Goal: Task Accomplishment & Management: Manage account settings

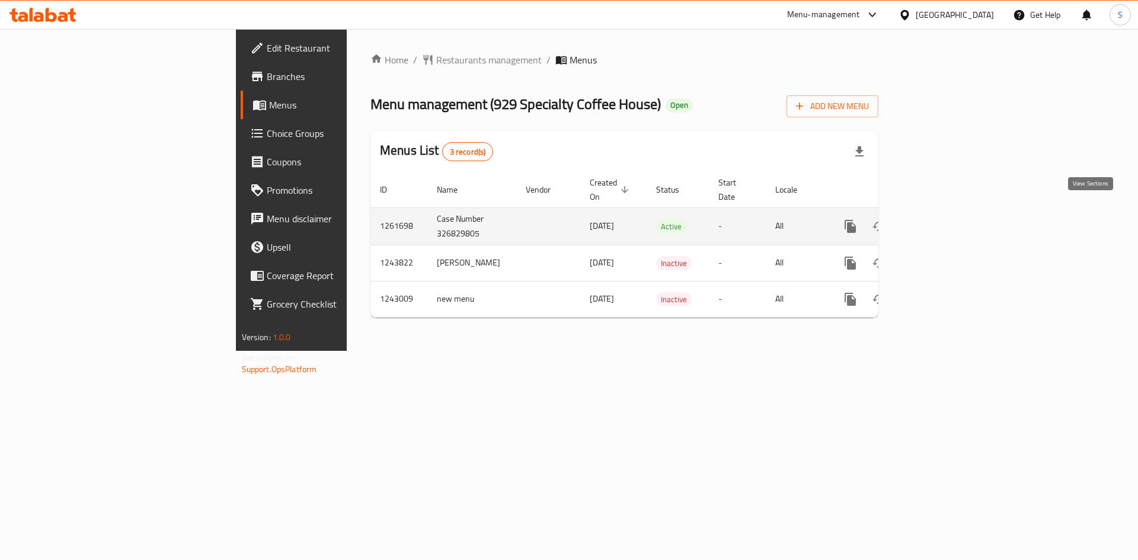
click at [943, 219] on icon "enhanced table" at bounding box center [936, 226] width 14 height 14
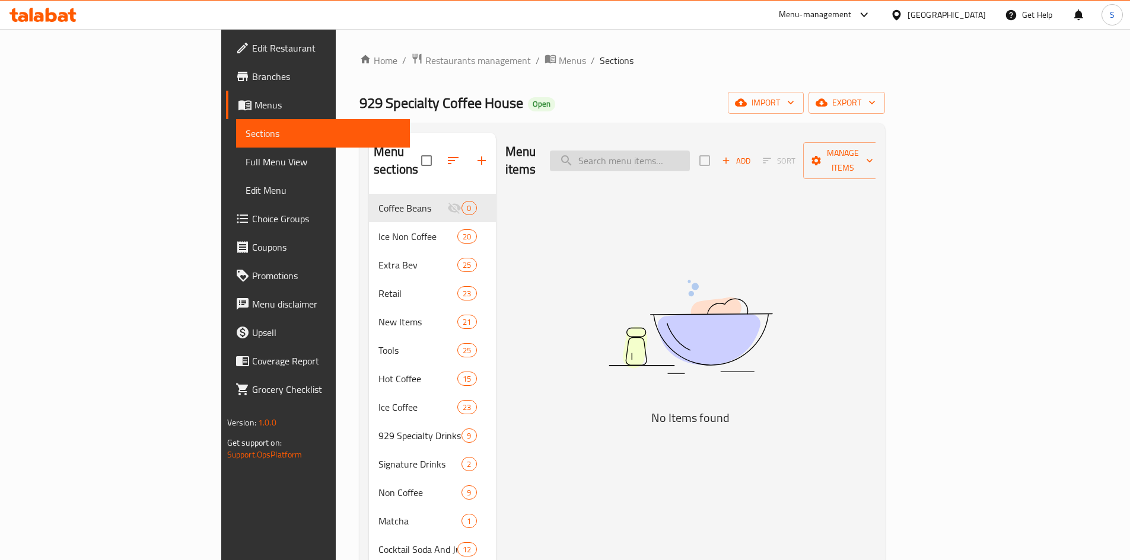
click at [690, 151] on input "search" at bounding box center [620, 161] width 140 height 21
paste input "Greek Salad"
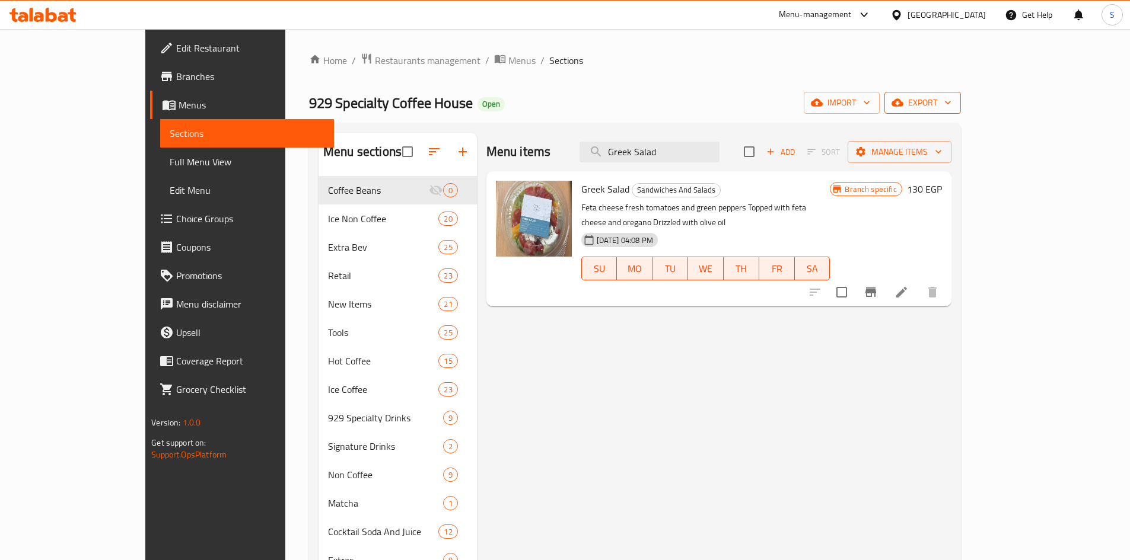
type input "Greek Salad"
click at [951, 105] on span "export" at bounding box center [923, 102] width 58 height 15
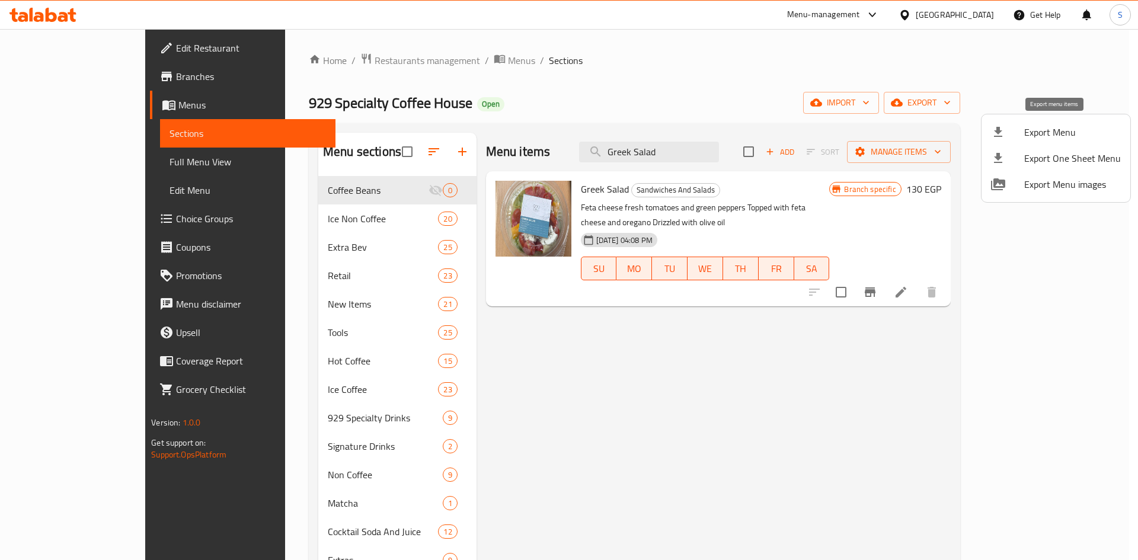
click at [1024, 130] on div at bounding box center [1007, 132] width 33 height 14
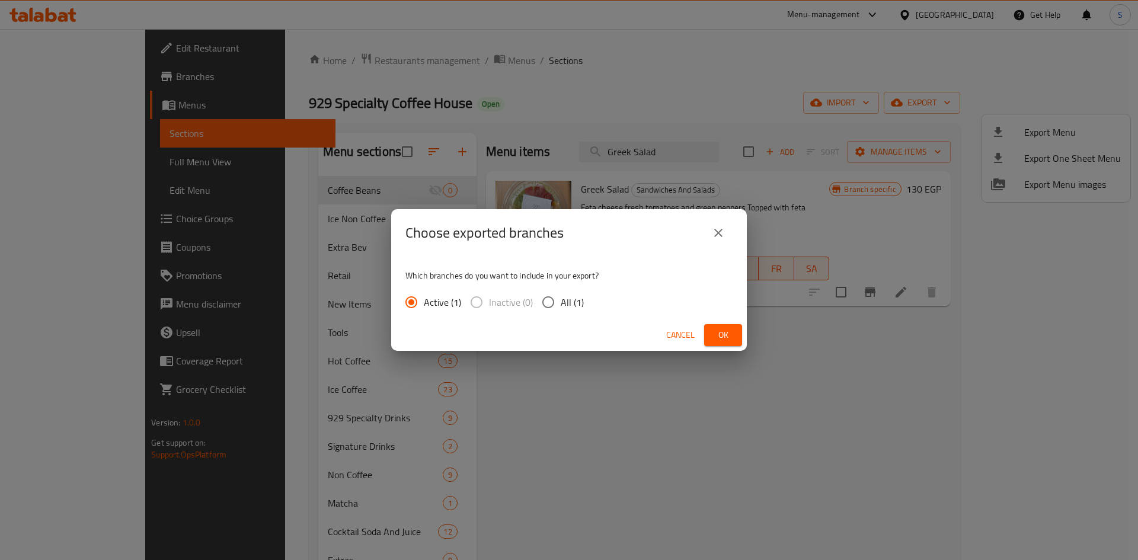
click at [544, 308] on input "All (1)" at bounding box center [548, 302] width 25 height 25
radio input "true"
click at [742, 343] on div "Cancel Ok" at bounding box center [569, 335] width 356 height 31
click at [737, 340] on button "Ok" at bounding box center [723, 335] width 38 height 22
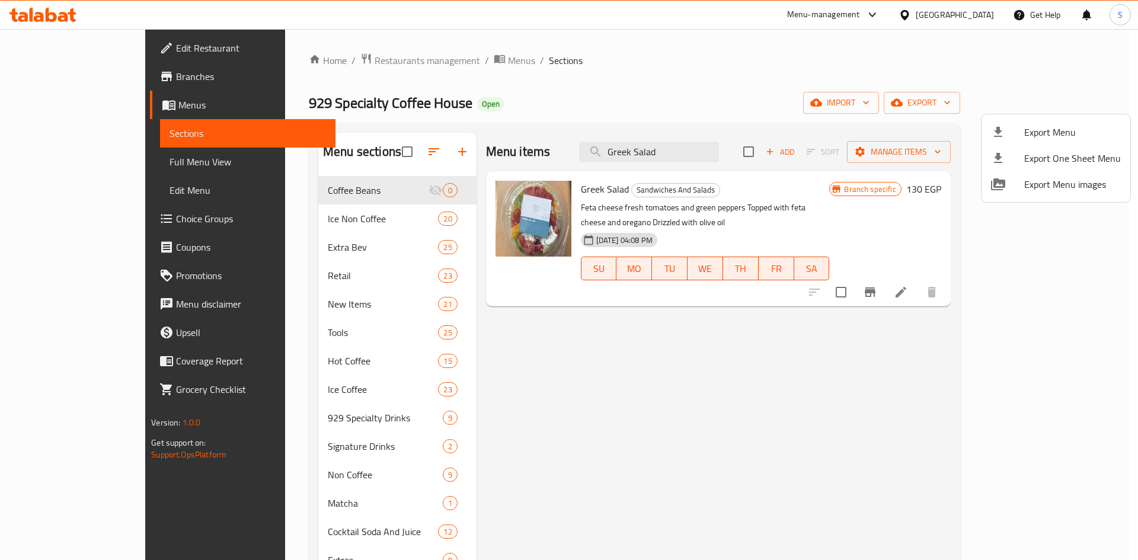
click at [725, 151] on div at bounding box center [569, 280] width 1138 height 560
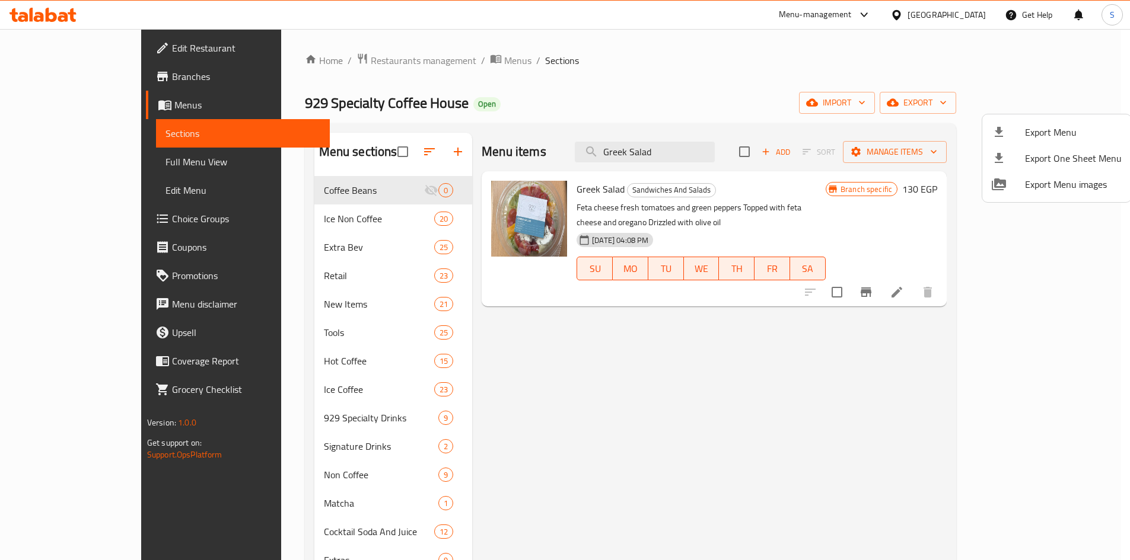
click at [714, 151] on input "Greek Salad" at bounding box center [645, 152] width 140 height 21
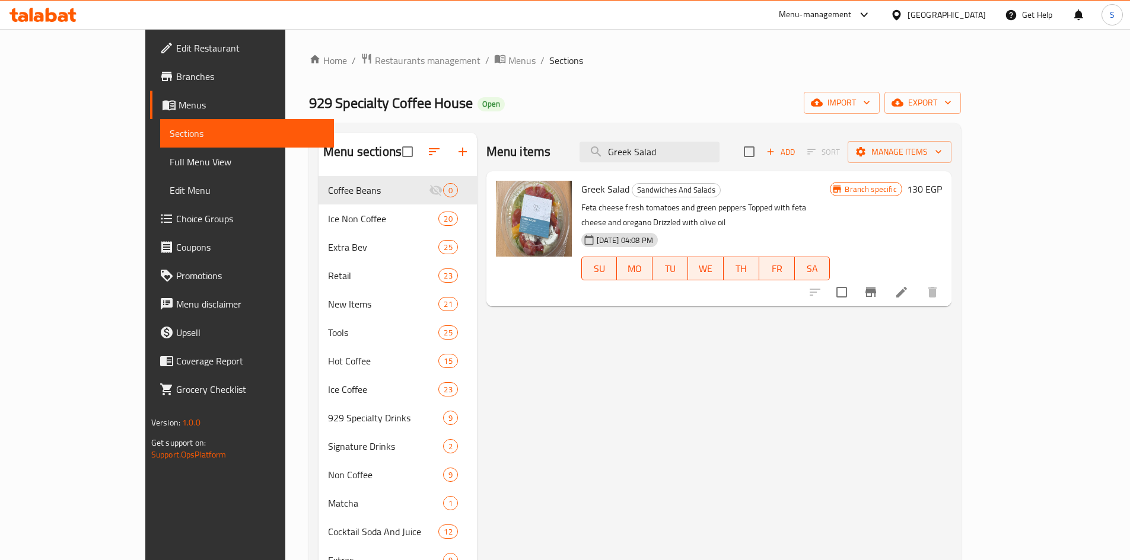
click at [719, 151] on input "Greek Salad" at bounding box center [649, 152] width 140 height 21
paste input "Chicken [PERSON_NAME]"
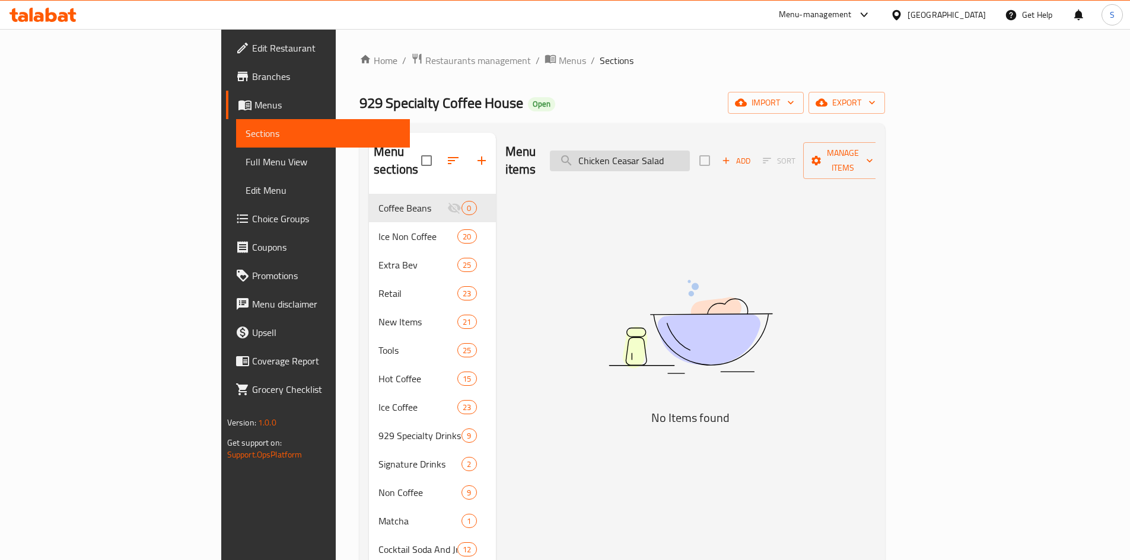
click at [690, 151] on input "Chicken Ceasar Salad" at bounding box center [620, 161] width 140 height 21
drag, startPoint x: 727, startPoint y: 151, endPoint x: 761, endPoint y: 152, distance: 34.4
click at [690, 152] on input "Chicken Ceasar Salad" at bounding box center [620, 161] width 140 height 21
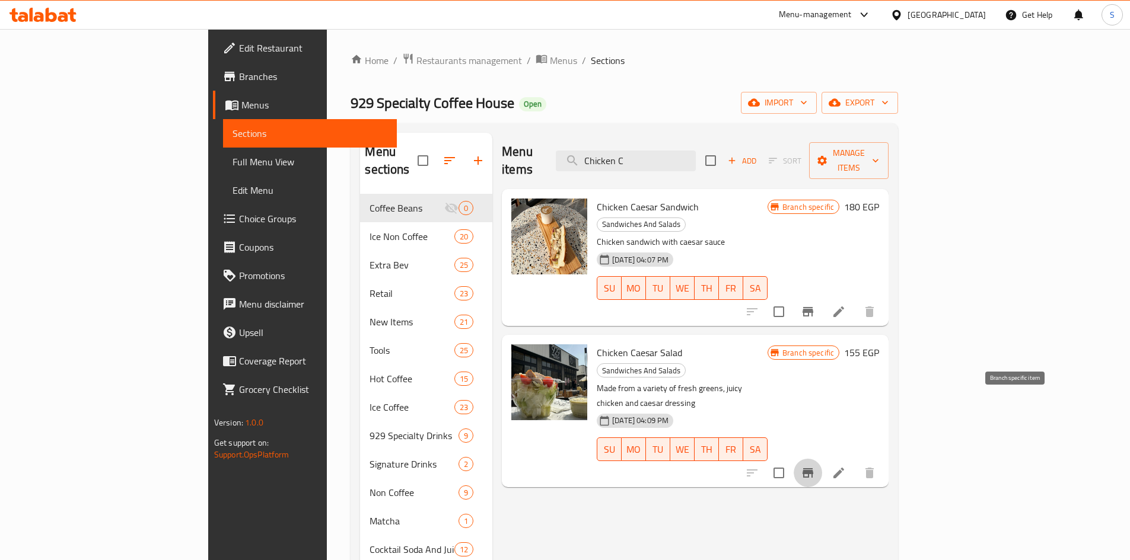
click at [813, 468] on icon "Branch-specific-item" at bounding box center [807, 472] width 11 height 9
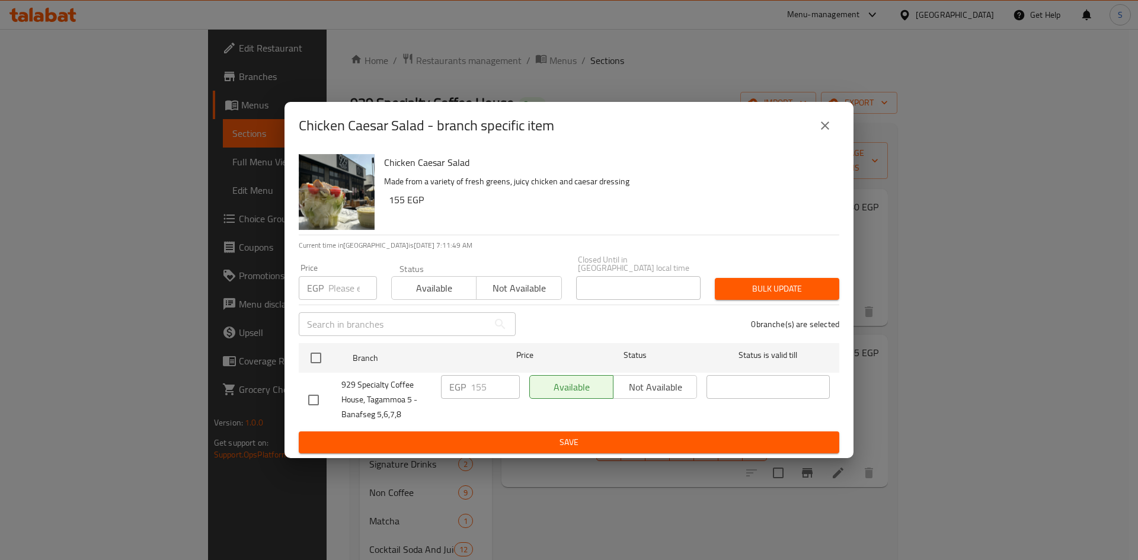
click at [834, 136] on button "close" at bounding box center [825, 125] width 28 height 28
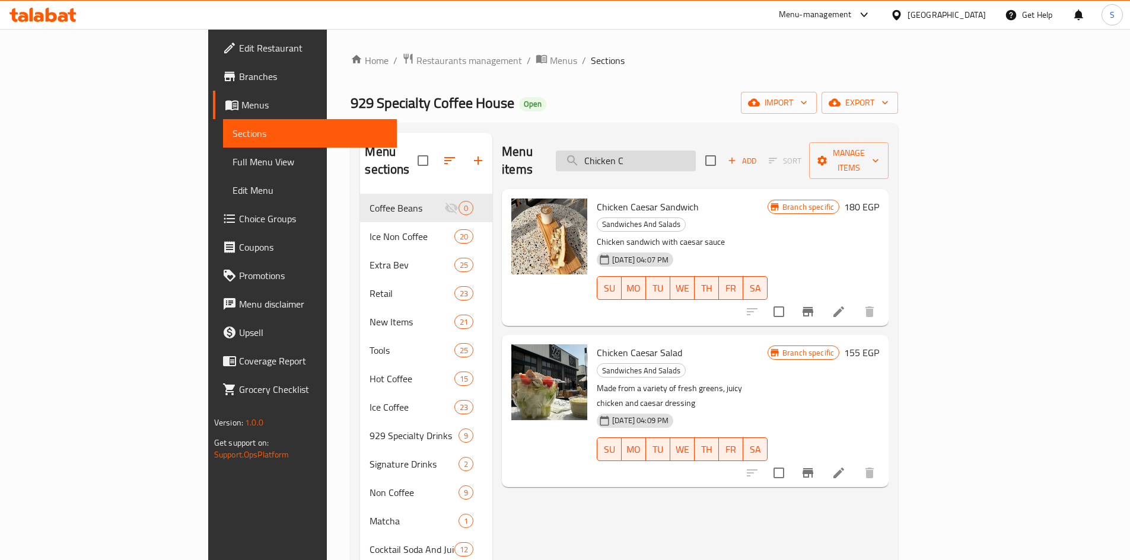
click at [695, 157] on input "Chicken C" at bounding box center [626, 161] width 140 height 21
paste input "Mix Fruits"
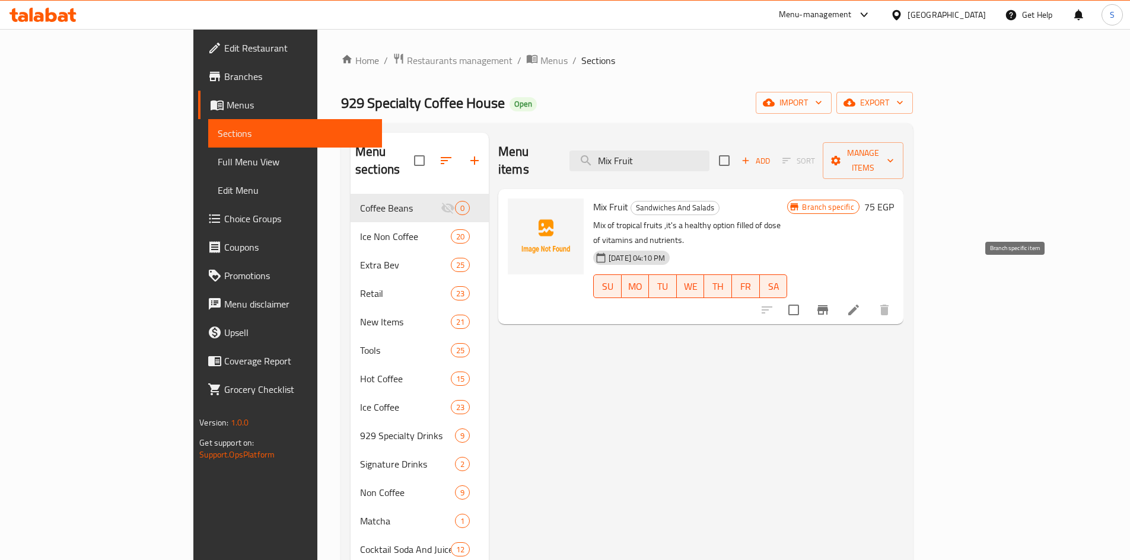
click at [829, 303] on icon "Branch-specific-item" at bounding box center [822, 310] width 14 height 14
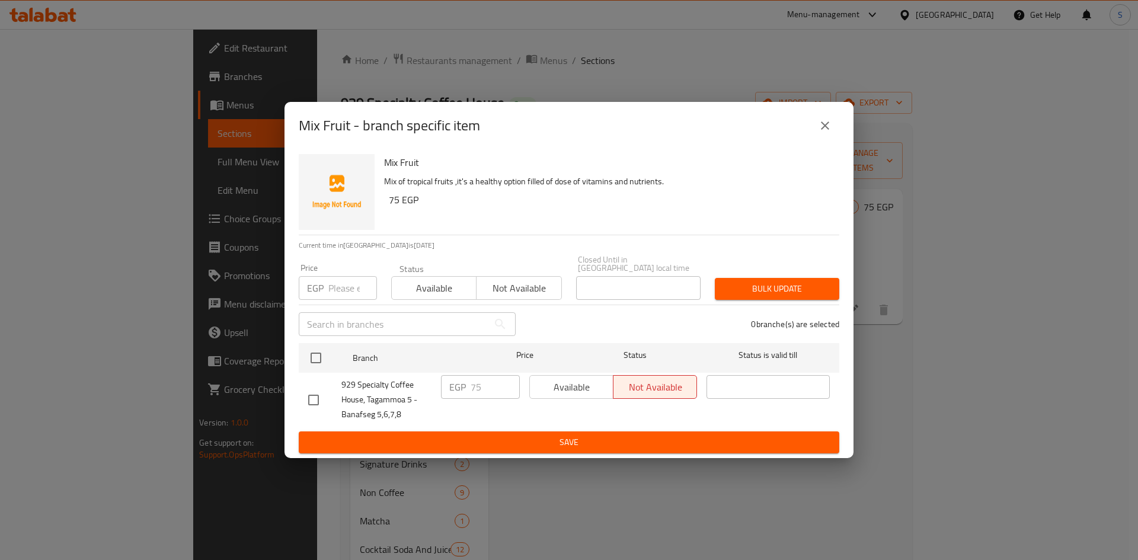
click at [835, 140] on div "Mix Fruit - branch specific item" at bounding box center [569, 125] width 541 height 28
click at [824, 133] on icon "close" at bounding box center [825, 126] width 14 height 14
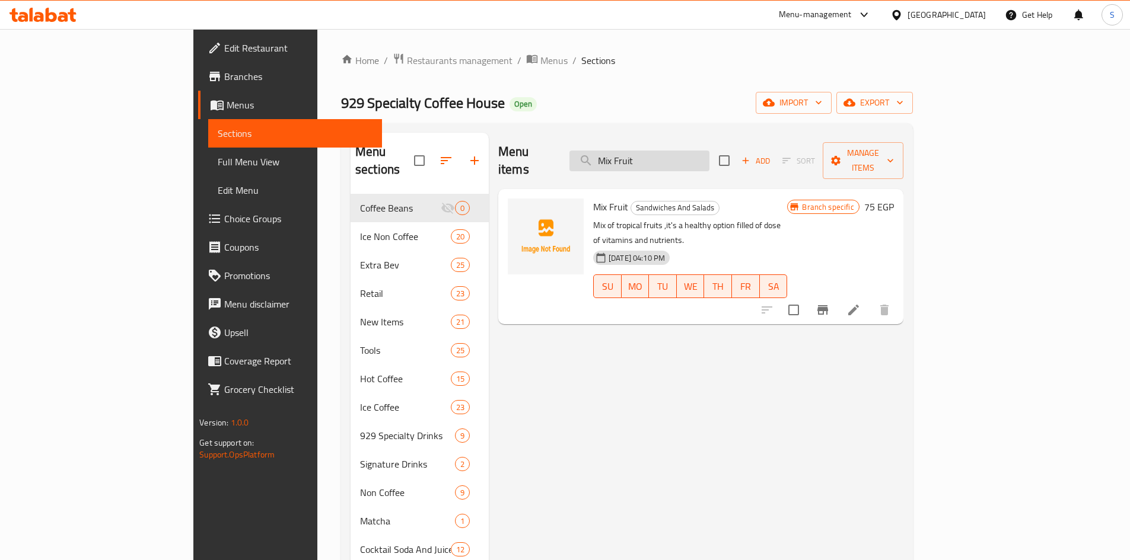
click at [709, 151] on input "Mix Fruit" at bounding box center [639, 161] width 140 height 21
paste input "Kalita"
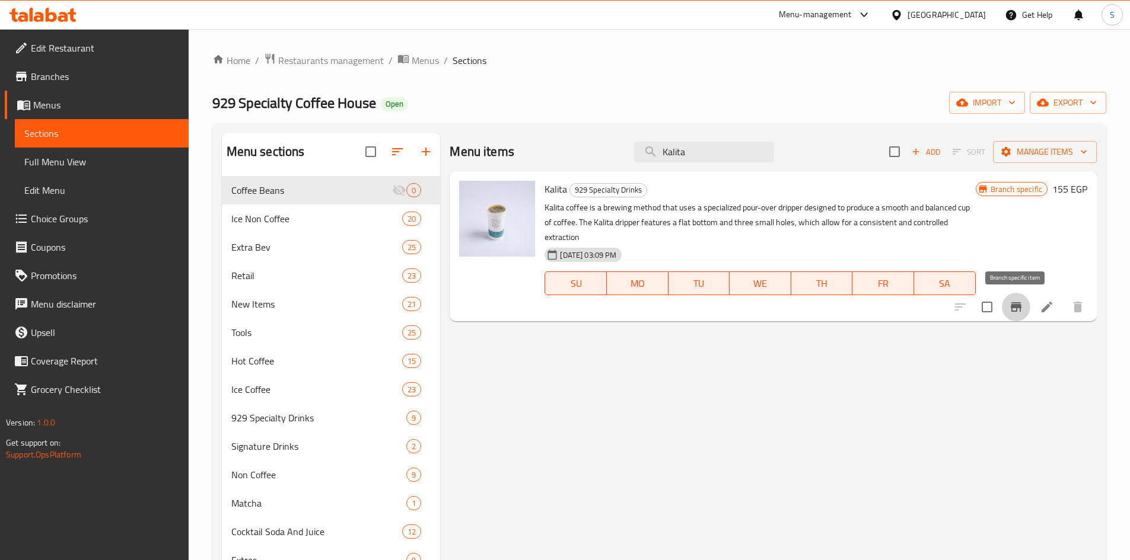
click at [1011, 307] on icon "Branch-specific-item" at bounding box center [1015, 306] width 11 height 9
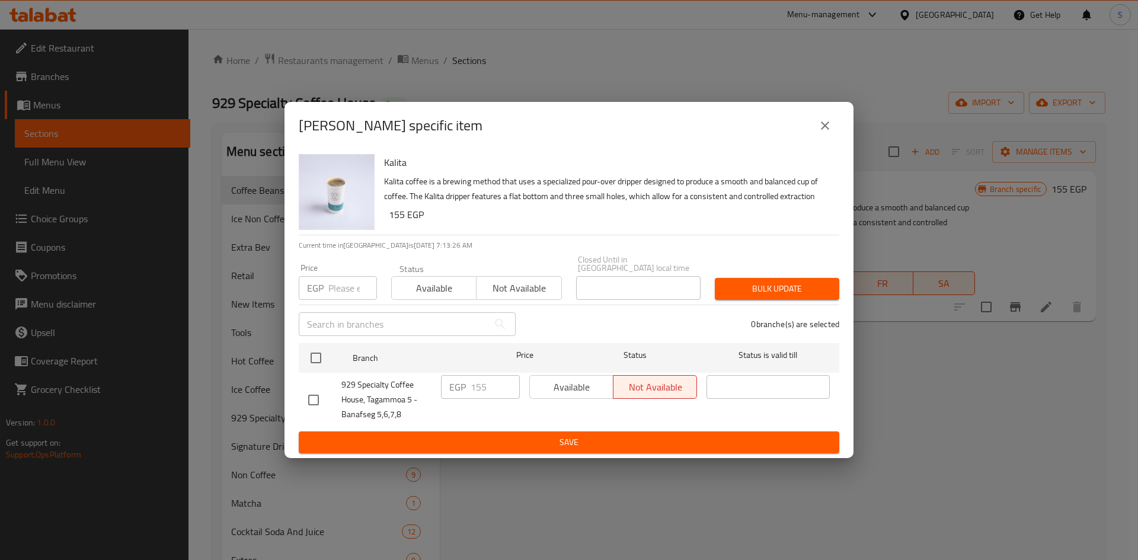
click at [831, 130] on icon "close" at bounding box center [825, 126] width 14 height 14
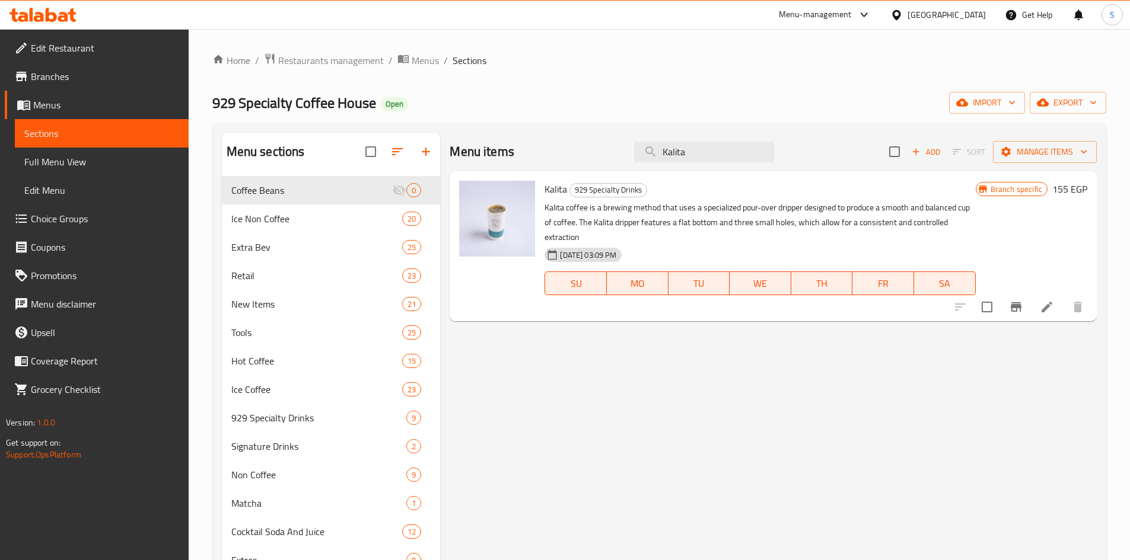
click at [713, 136] on div "Menu items [PERSON_NAME] Add Sort Manage items" at bounding box center [772, 152] width 647 height 39
click at [716, 145] on input "Kalita" at bounding box center [704, 152] width 140 height 21
paste input "enya Kirinyag"
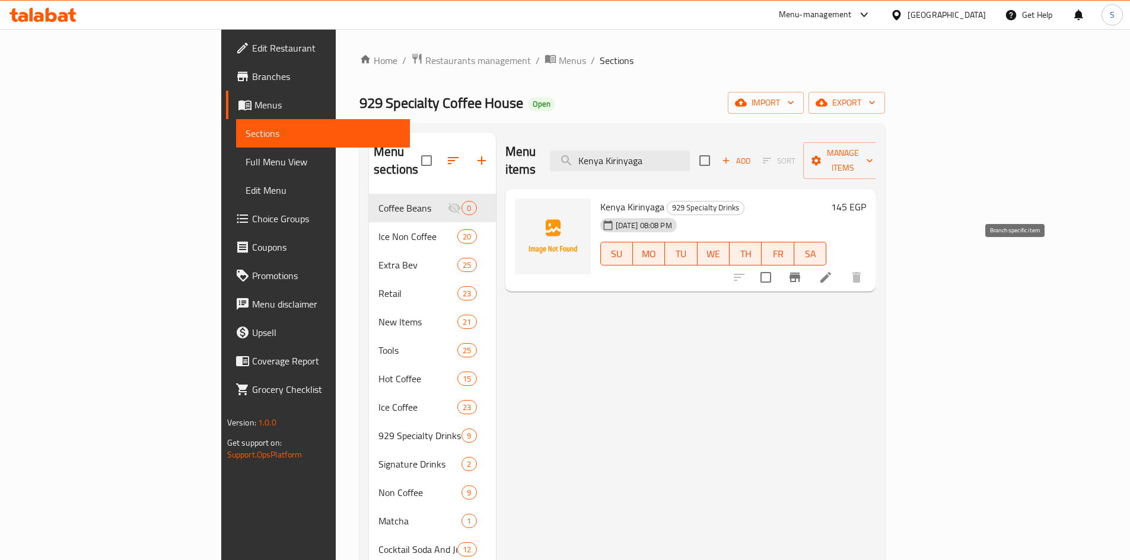
click at [800, 273] on icon "Branch-specific-item" at bounding box center [794, 277] width 11 height 9
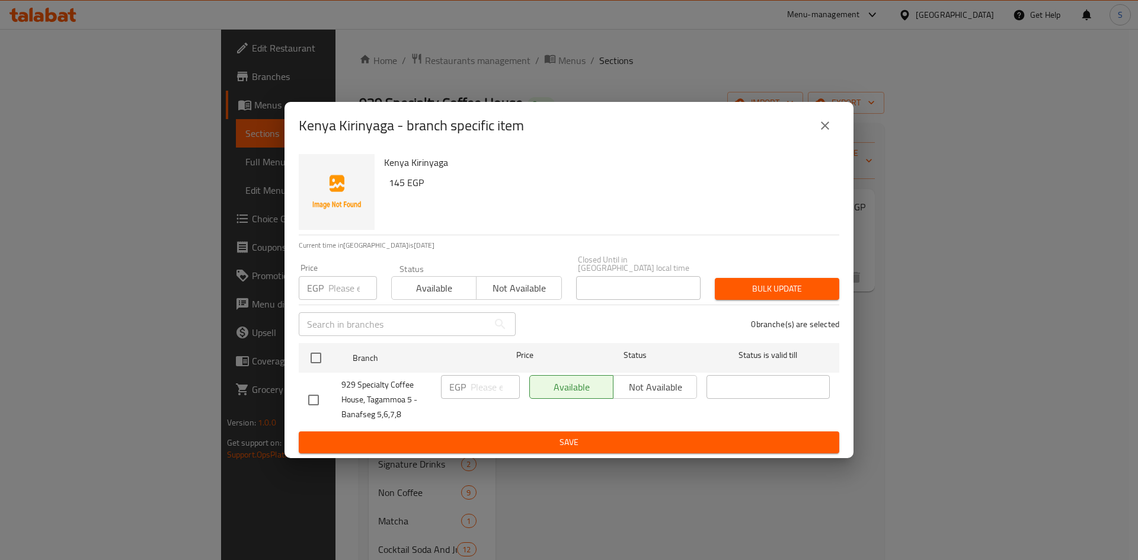
click at [821, 133] on icon "close" at bounding box center [825, 126] width 14 height 14
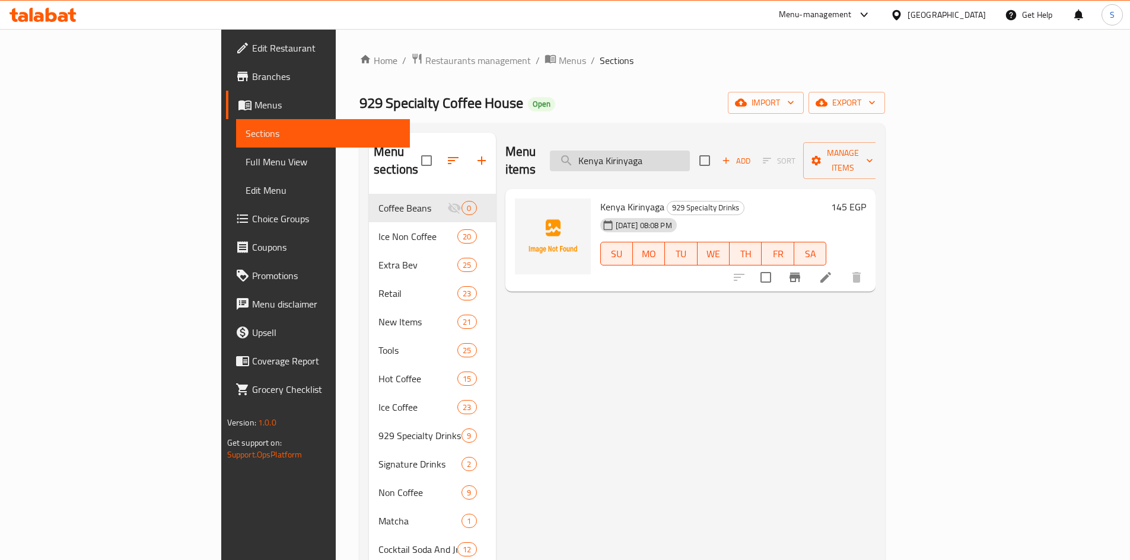
click at [690, 152] on input "Kenya Kirinyaga" at bounding box center [620, 161] width 140 height 21
paste input "Chocolate Strawberry"
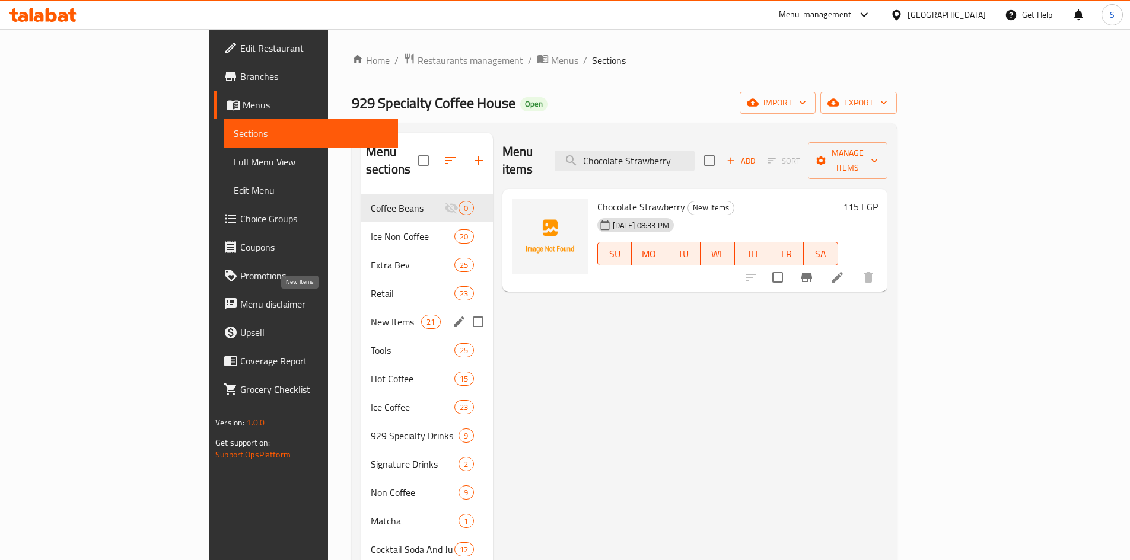
click at [371, 315] on span "New Items" at bounding box center [396, 322] width 50 height 14
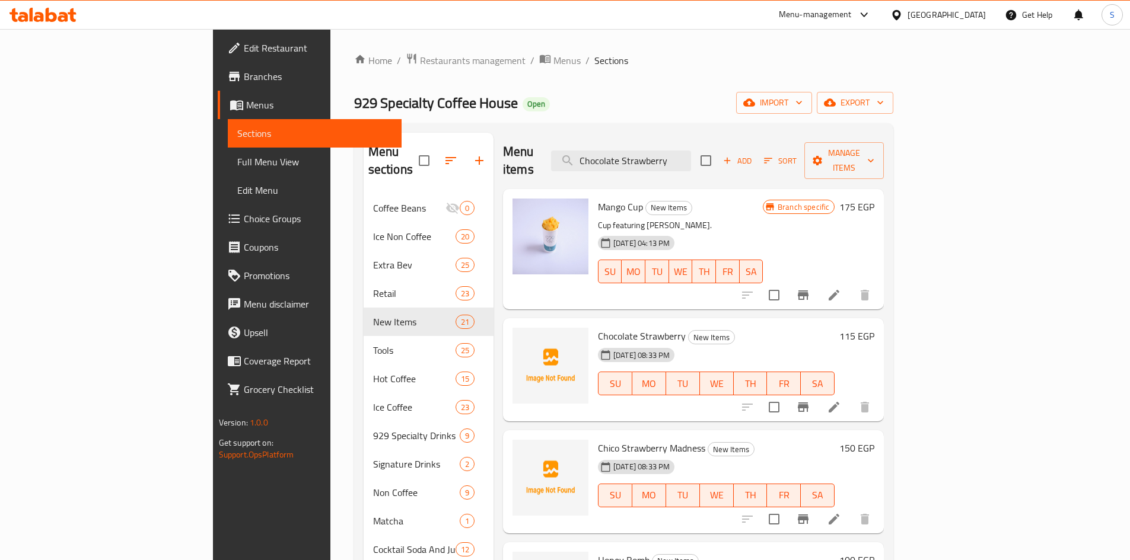
click at [744, 164] on div "Menu items Chocolate Strawberry Add Sort Manage items" at bounding box center [693, 161] width 381 height 56
click at [691, 151] on input "Chocolate Strawberry" at bounding box center [621, 161] width 140 height 21
paste input "Honey Bomb"
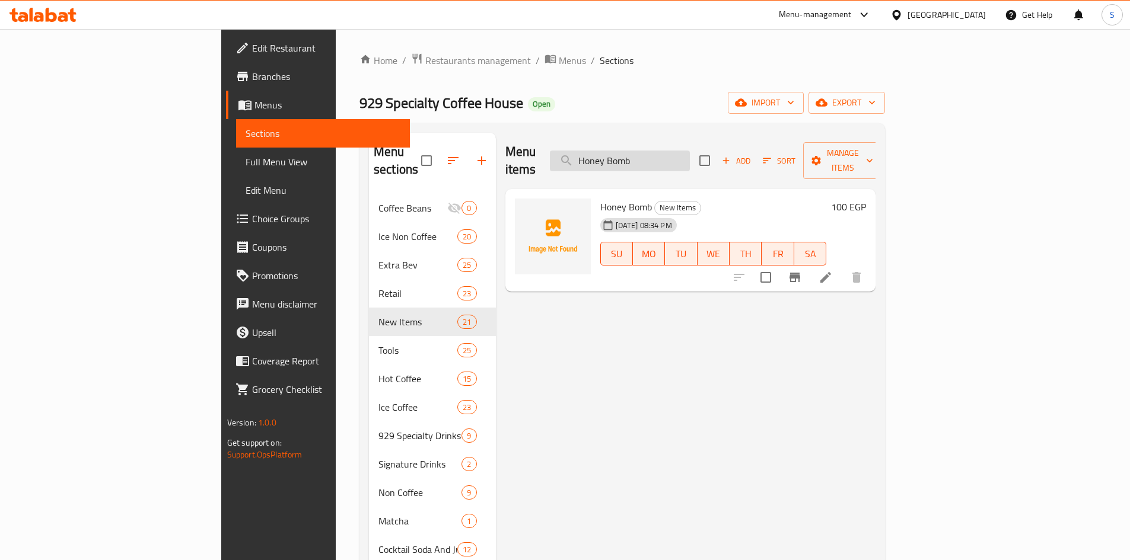
click at [690, 153] on input "Honey Bomb" at bounding box center [620, 161] width 140 height 21
paste input "Cake"
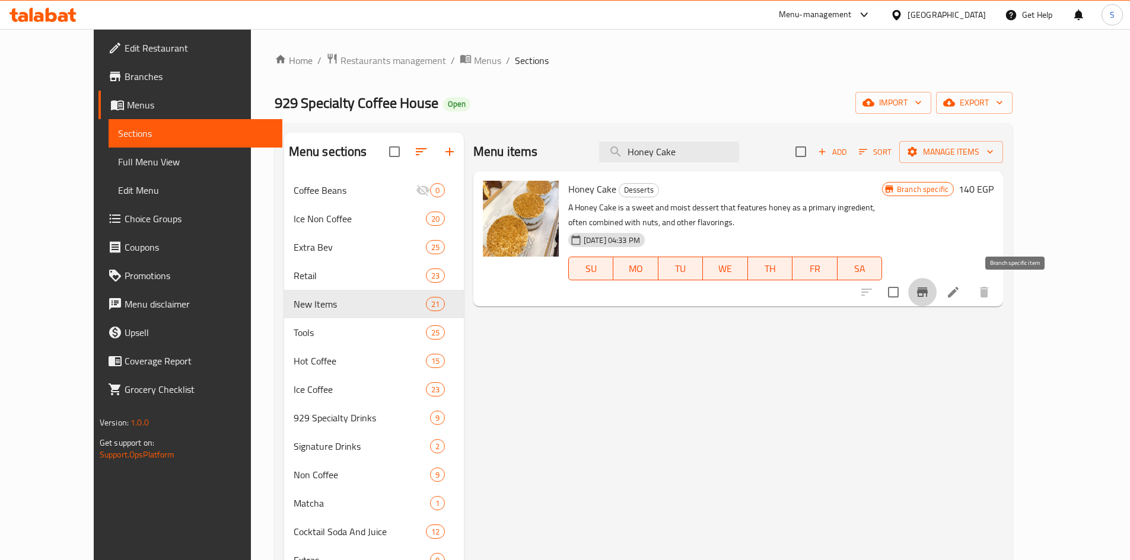
click at [929, 286] on icon "Branch-specific-item" at bounding box center [922, 292] width 14 height 14
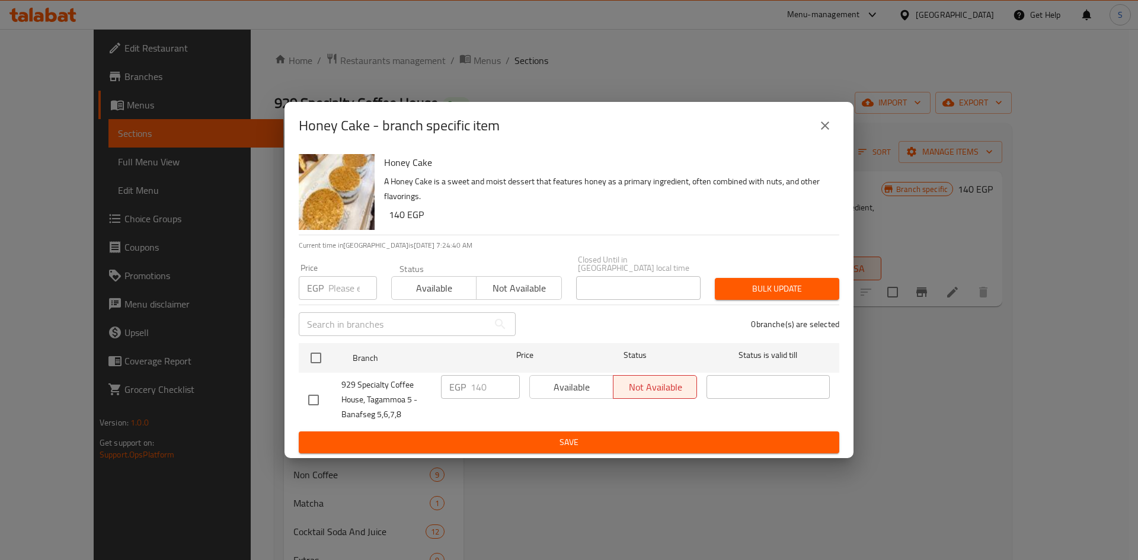
click at [834, 137] on button "close" at bounding box center [825, 125] width 28 height 28
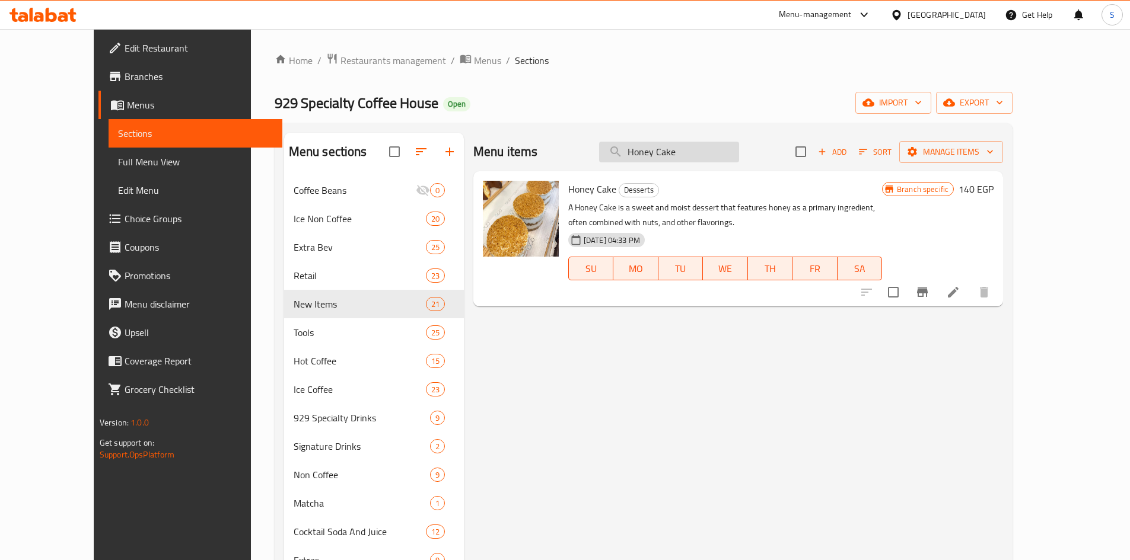
click at [719, 155] on input "Honey Cake" at bounding box center [669, 152] width 140 height 21
paste input "Cheese"
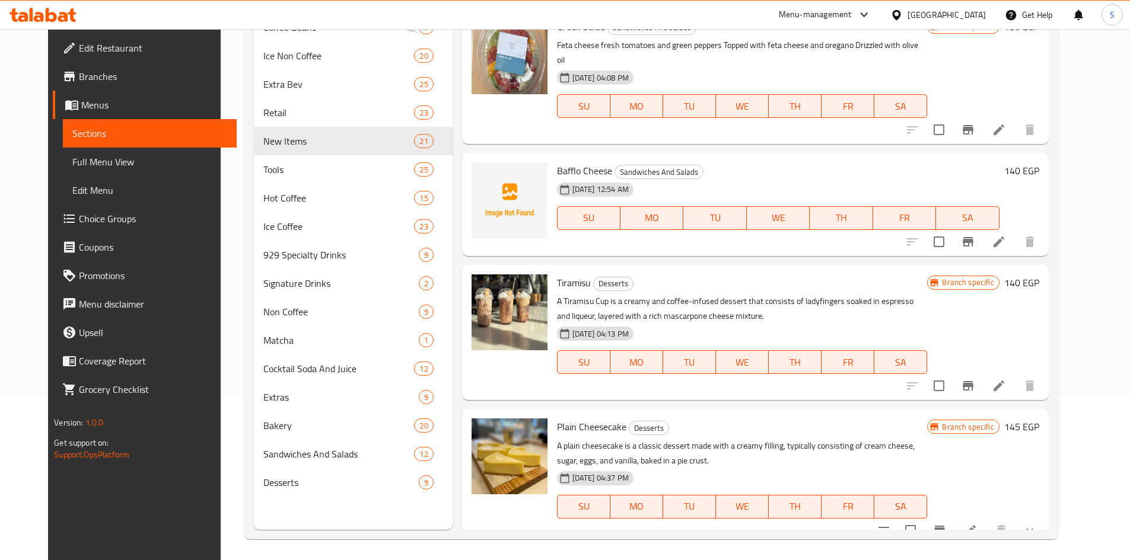
scroll to position [166, 0]
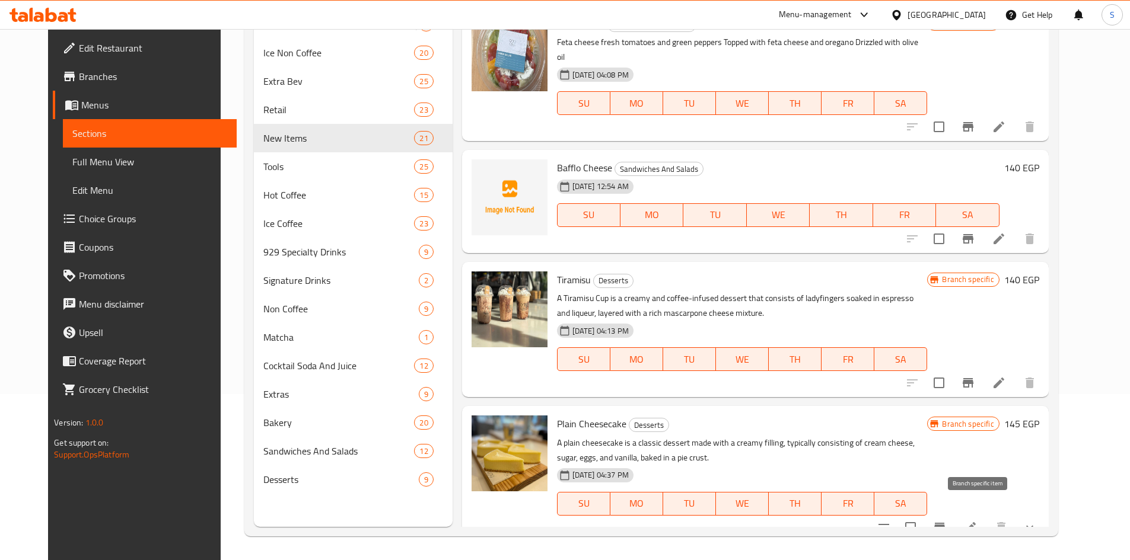
click at [946, 521] on icon "Branch-specific-item" at bounding box center [939, 528] width 14 height 14
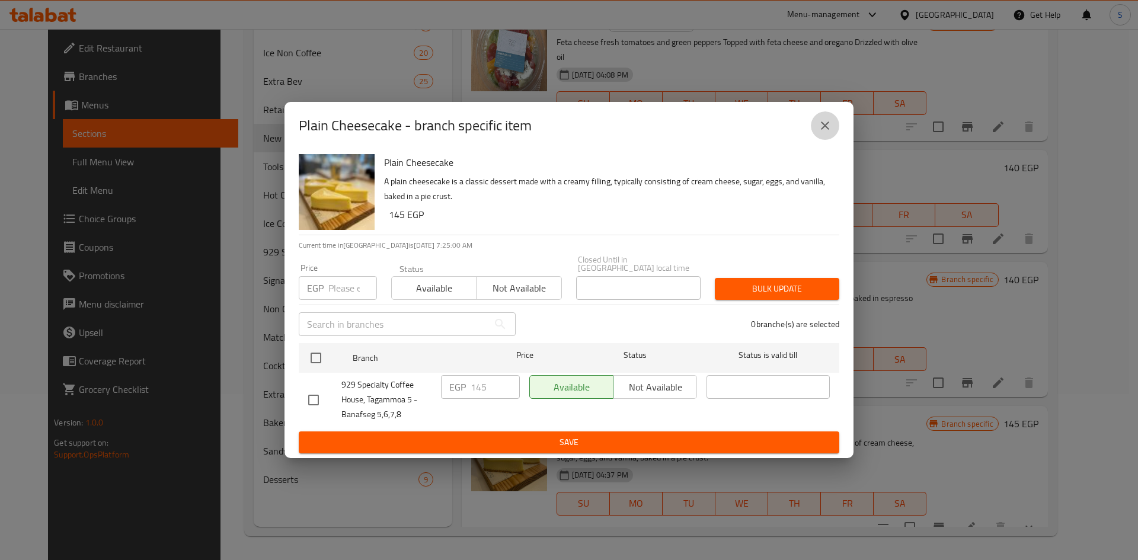
click at [824, 121] on button "close" at bounding box center [825, 125] width 28 height 28
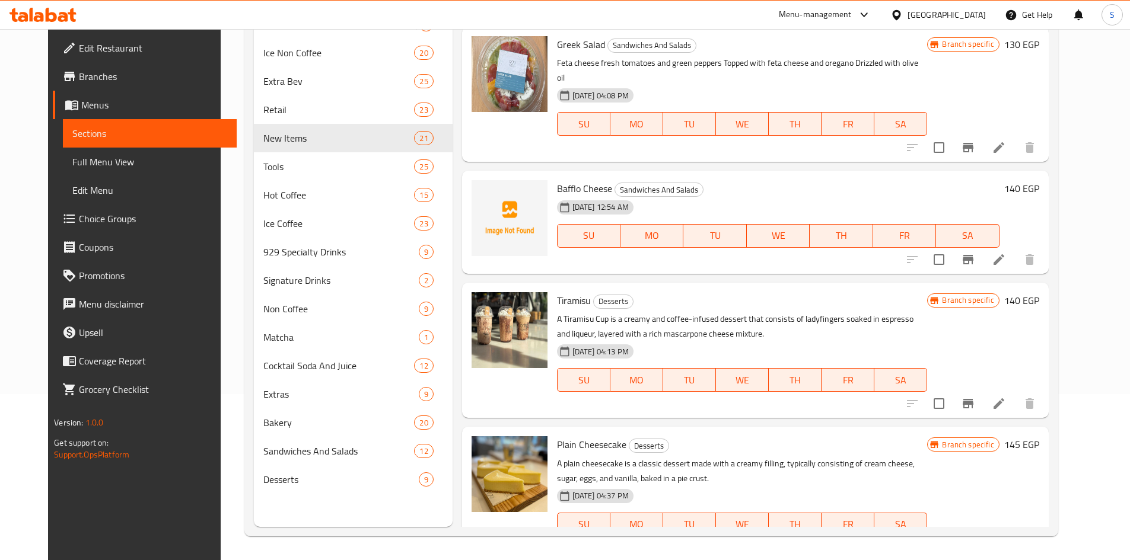
scroll to position [518, 0]
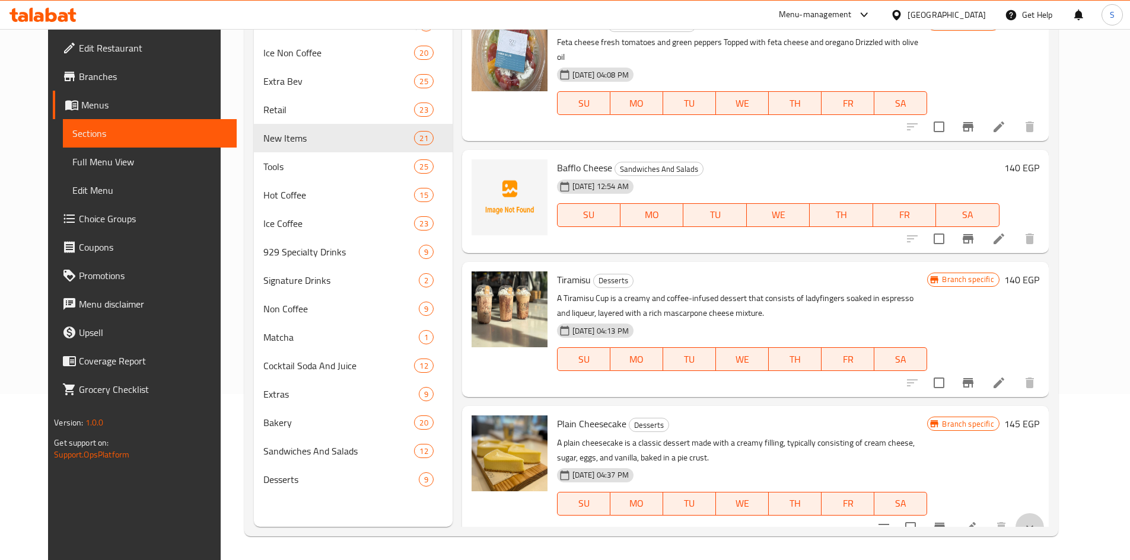
click at [1036, 521] on icon "show more" at bounding box center [1029, 528] width 14 height 14
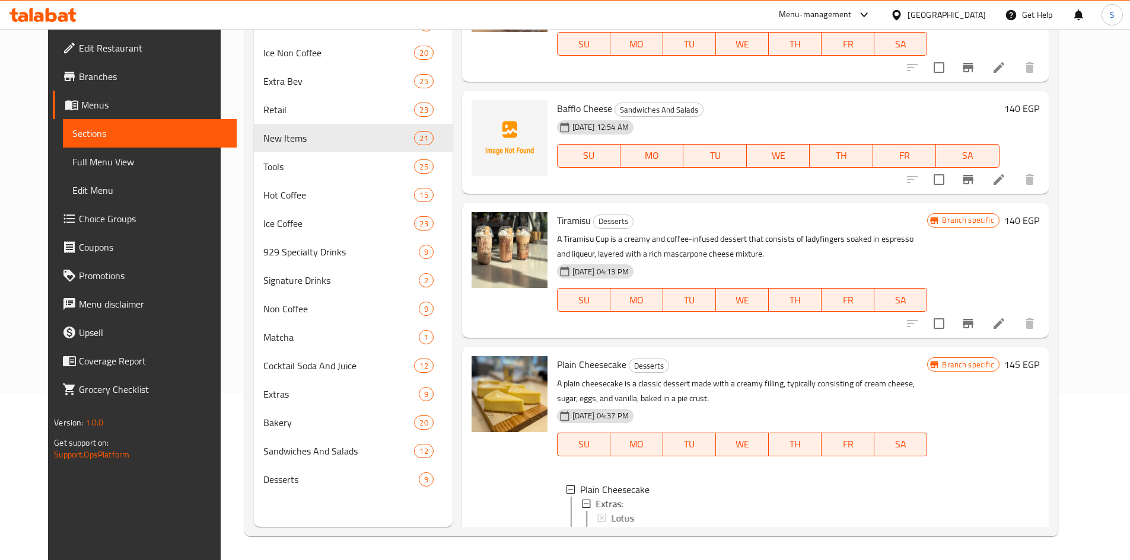
scroll to position [659, 0]
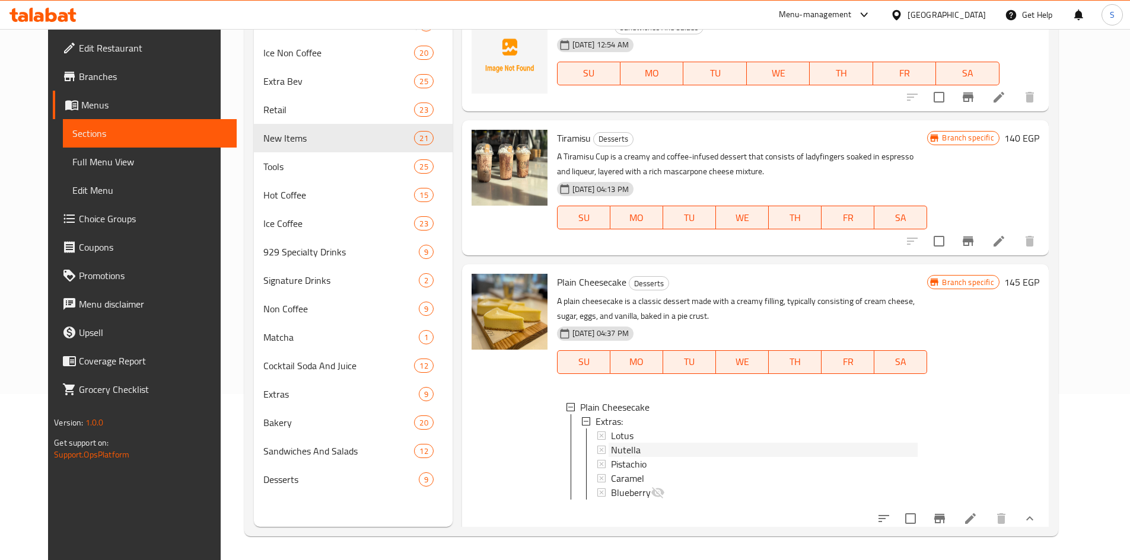
click at [664, 443] on div "Nutella" at bounding box center [764, 450] width 307 height 14
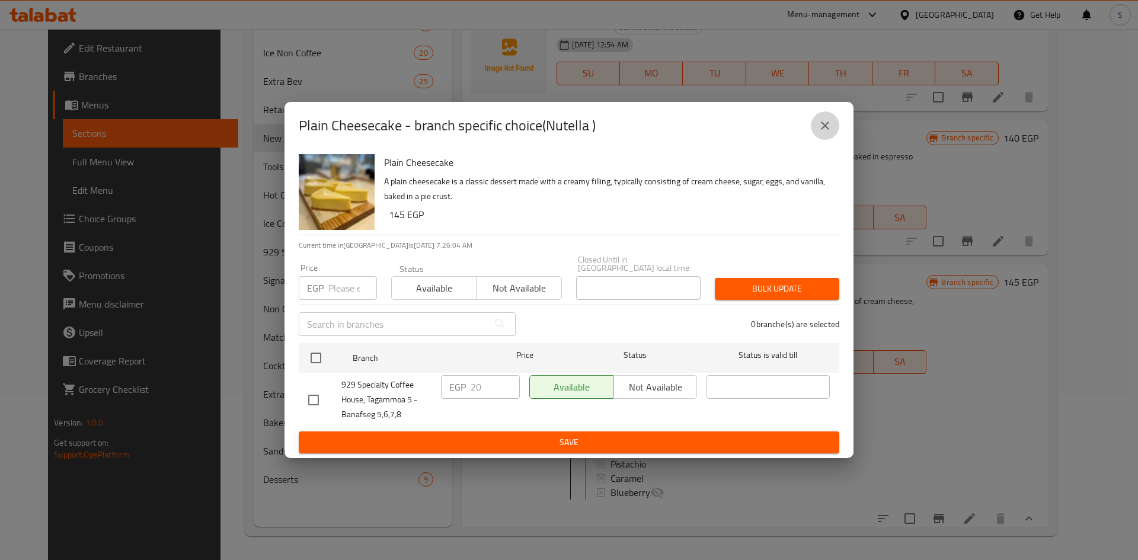
click at [828, 140] on button "close" at bounding box center [825, 125] width 28 height 28
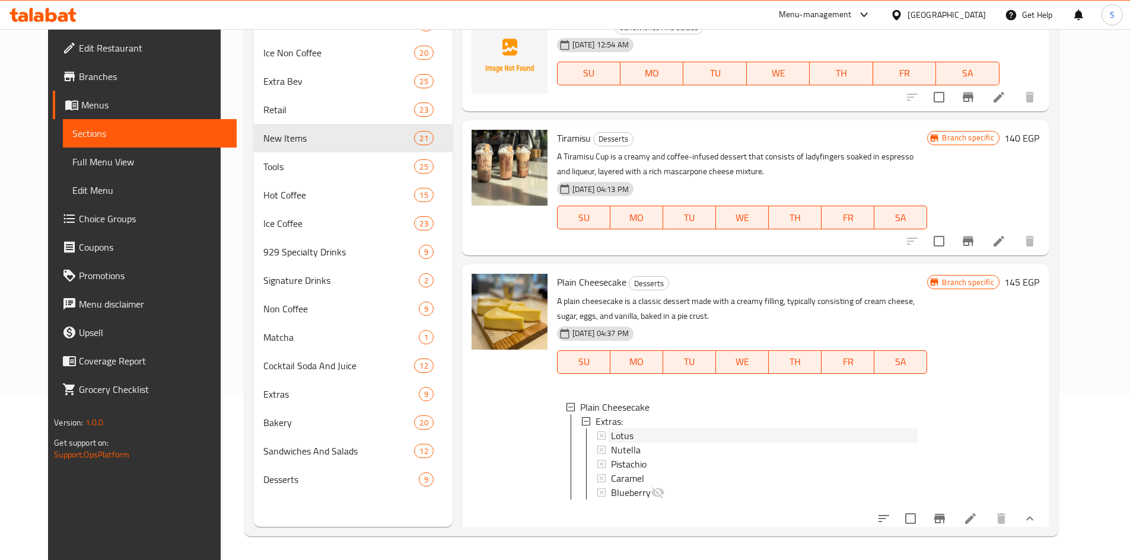
click at [627, 429] on div "Lotus" at bounding box center [764, 436] width 307 height 14
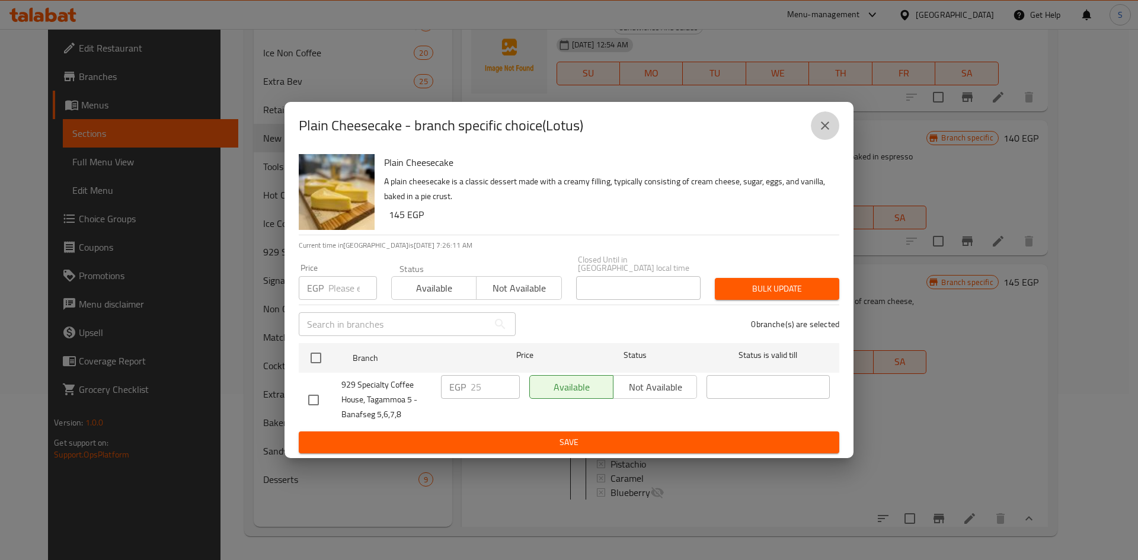
click at [818, 132] on icon "close" at bounding box center [825, 126] width 14 height 14
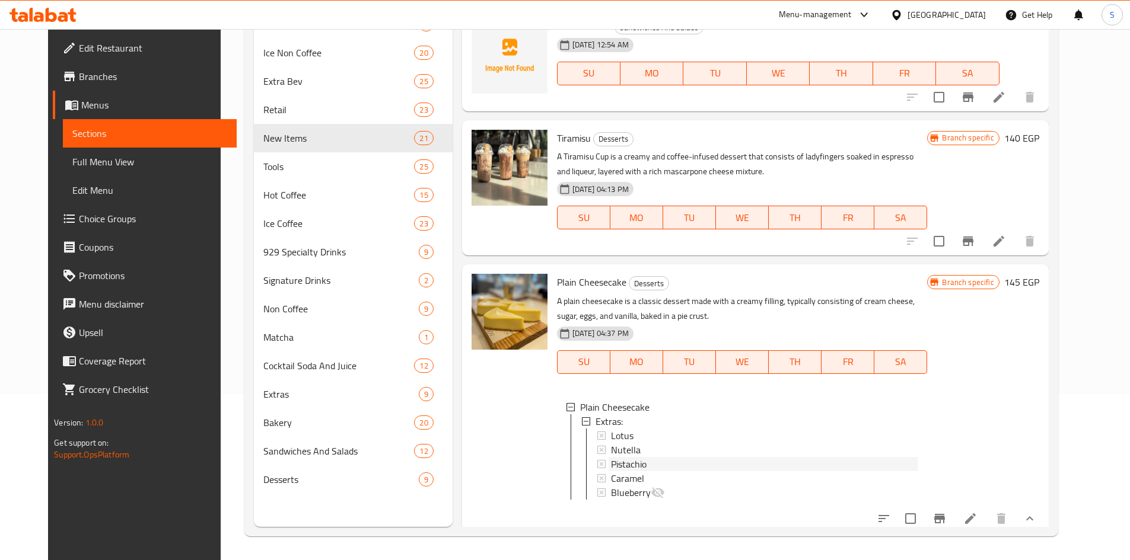
click at [619, 457] on span "Pistachio" at bounding box center [629, 464] width 36 height 14
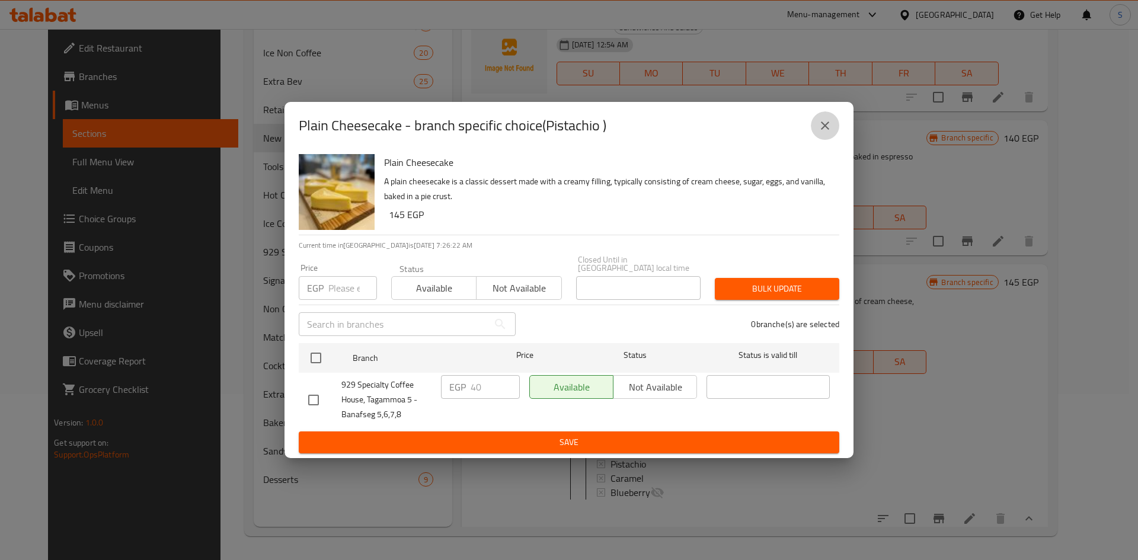
click at [827, 123] on icon "close" at bounding box center [825, 126] width 14 height 14
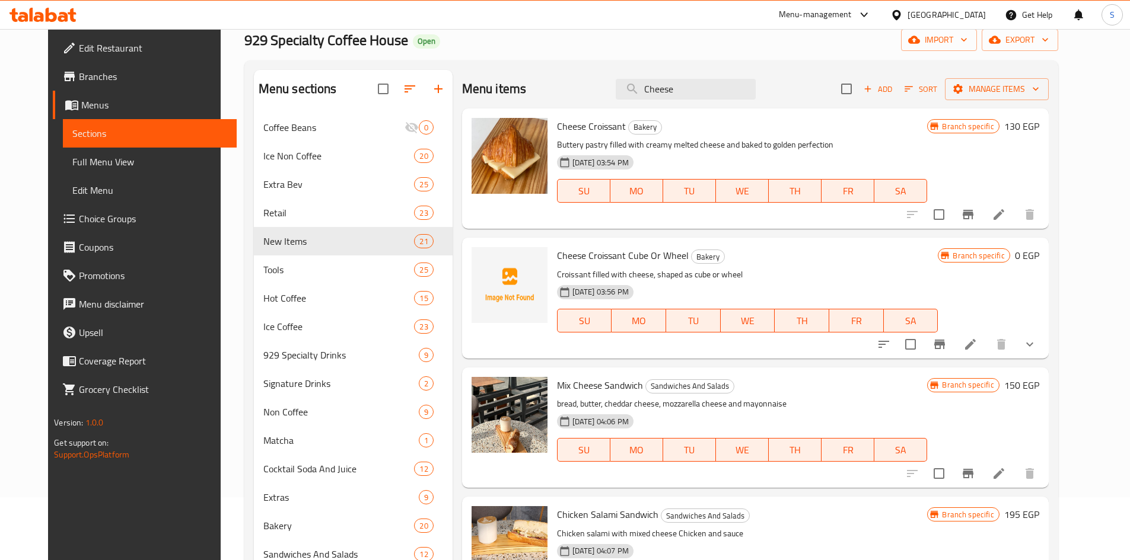
scroll to position [0, 0]
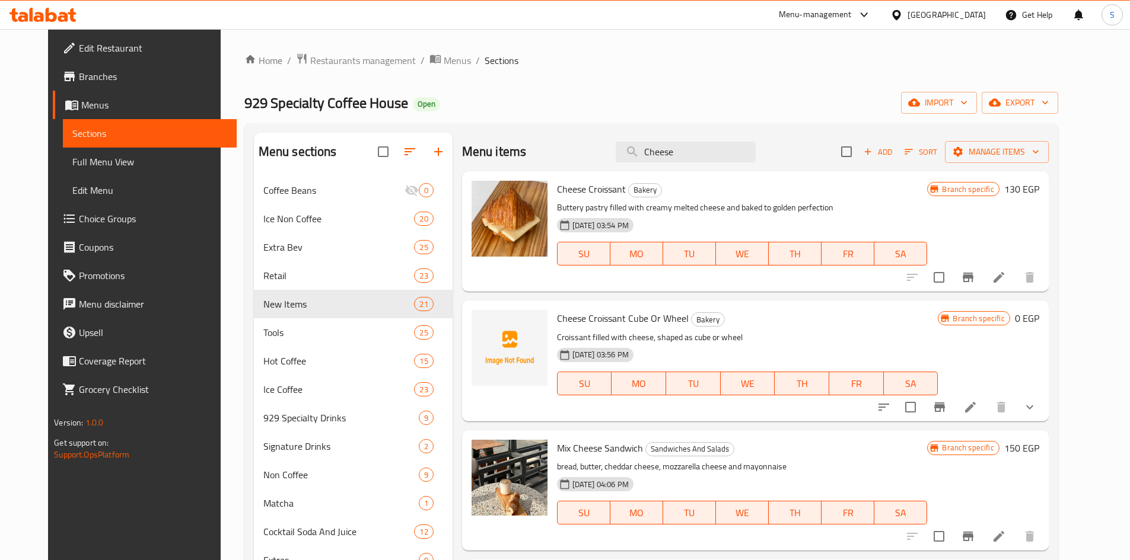
click at [717, 162] on div "Menu items Cheese Add Sort Manage items" at bounding box center [755, 152] width 586 height 39
click at [717, 154] on input "Cheese" at bounding box center [685, 152] width 140 height 21
paste input "arrot Cak"
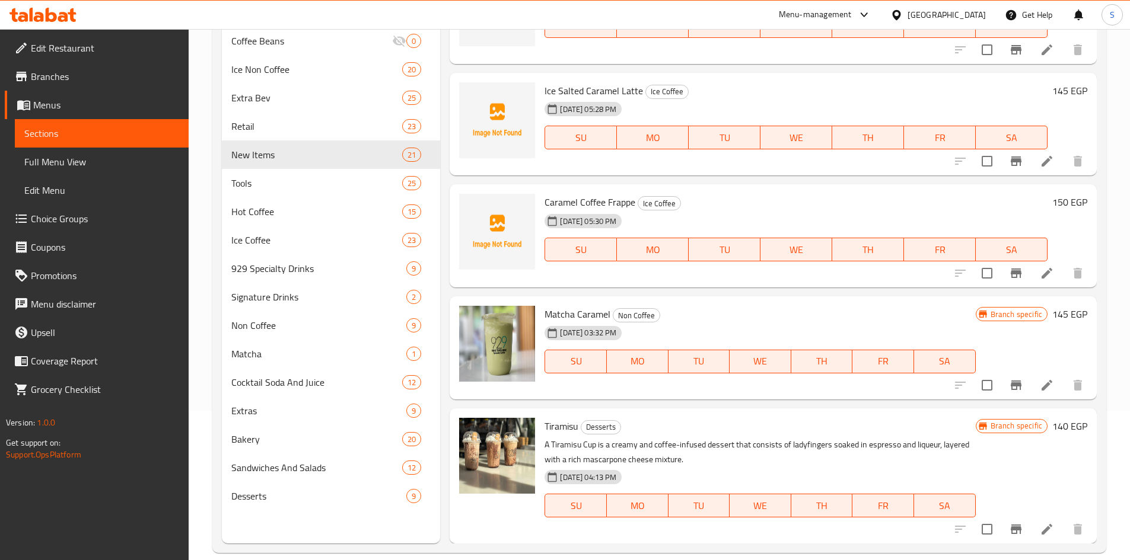
scroll to position [166, 0]
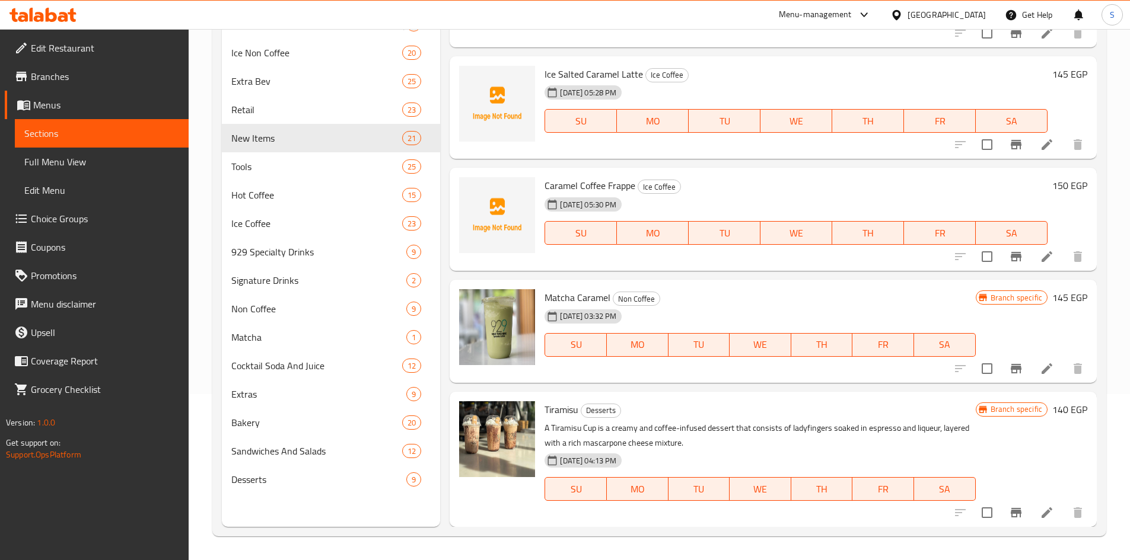
type input "Car"
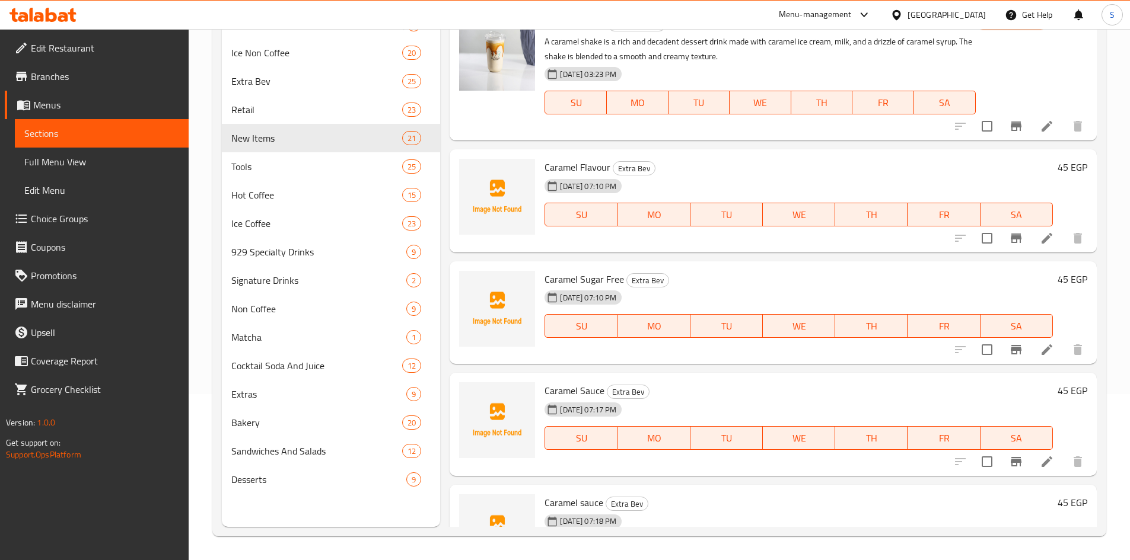
scroll to position [0, 0]
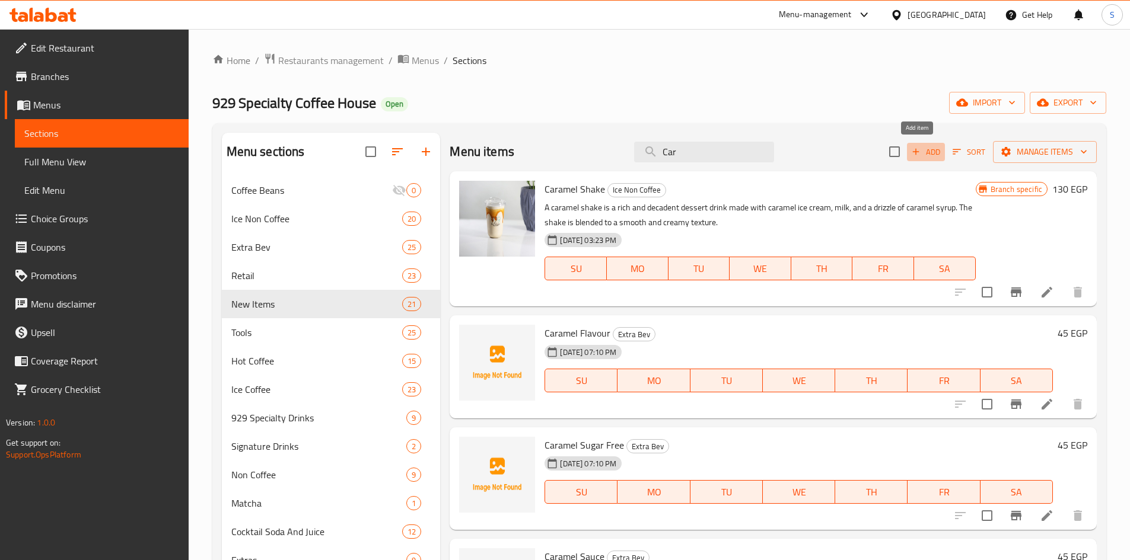
click at [923, 146] on span "Add" at bounding box center [926, 152] width 32 height 14
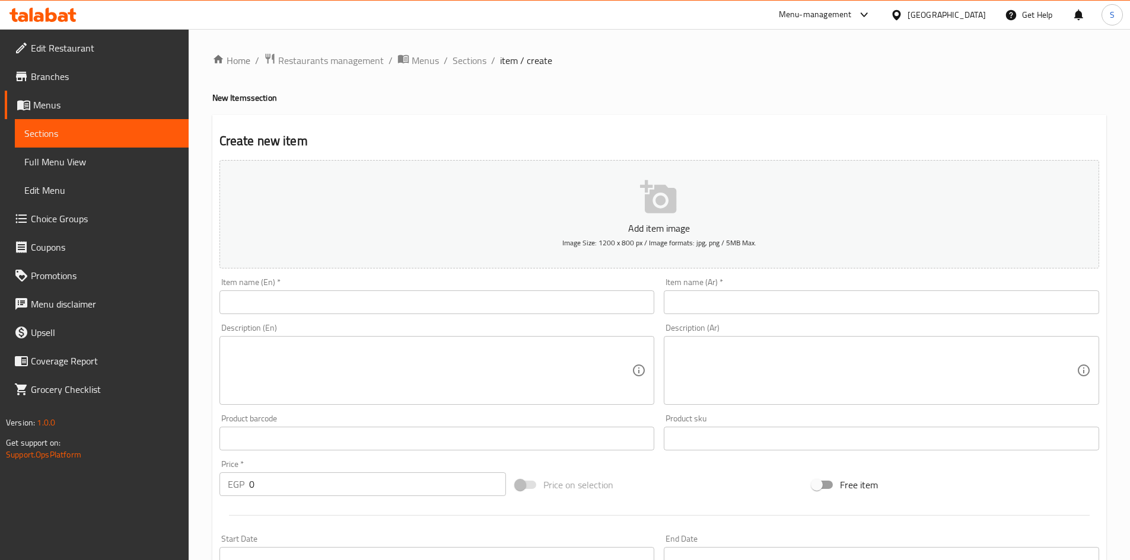
click at [403, 301] on input "text" at bounding box center [436, 303] width 435 height 24
paste input "Carrot Cake"
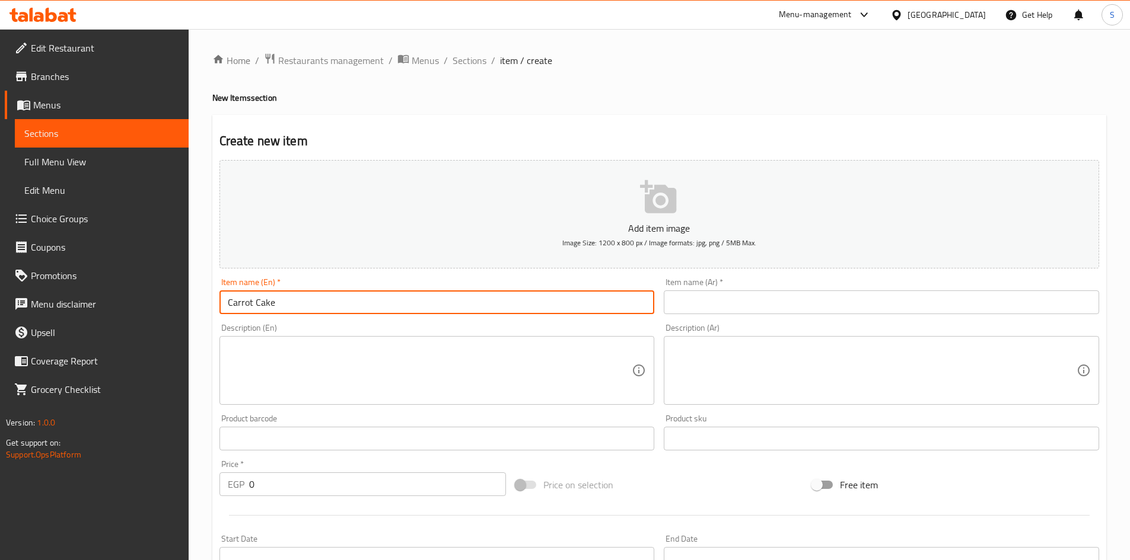
type input "Carrot Cake"
click at [722, 294] on input "text" at bounding box center [880, 303] width 435 height 24
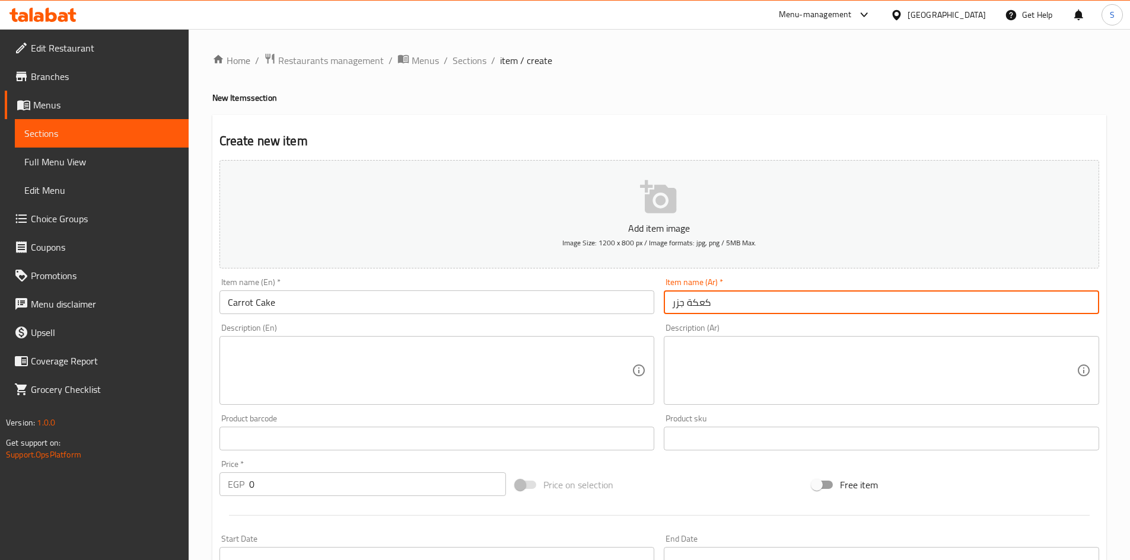
type input "كعكة جزر"
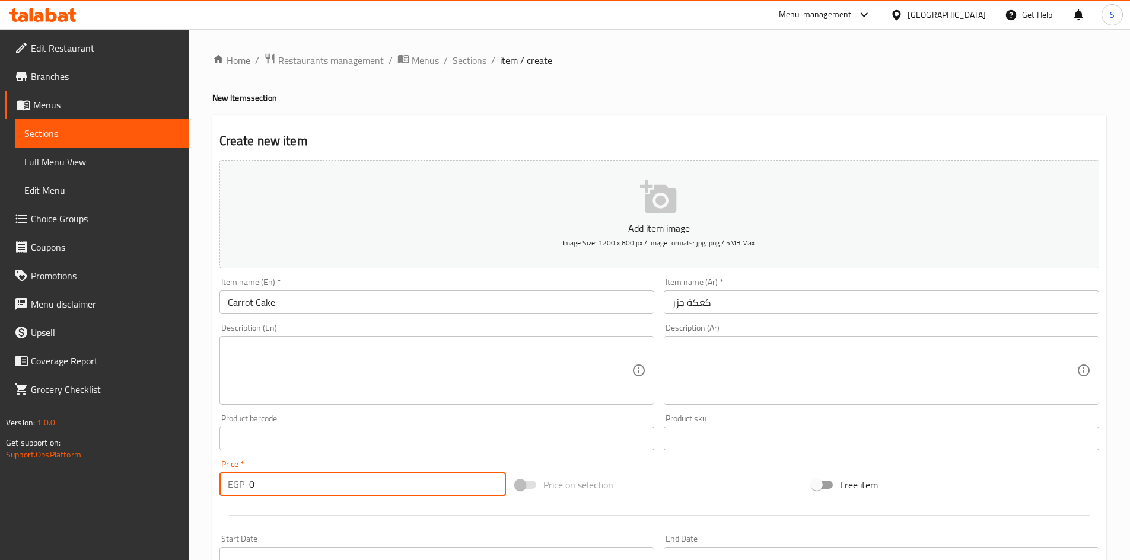
drag, startPoint x: 298, startPoint y: 489, endPoint x: 192, endPoint y: 476, distance: 106.9
click at [190, 477] on div "Home / Restaurants management / Menus / Sections / item / create New Items sect…" at bounding box center [659, 433] width 941 height 809
type input "135"
click at [712, 485] on div "Price on selection" at bounding box center [659, 485] width 296 height 32
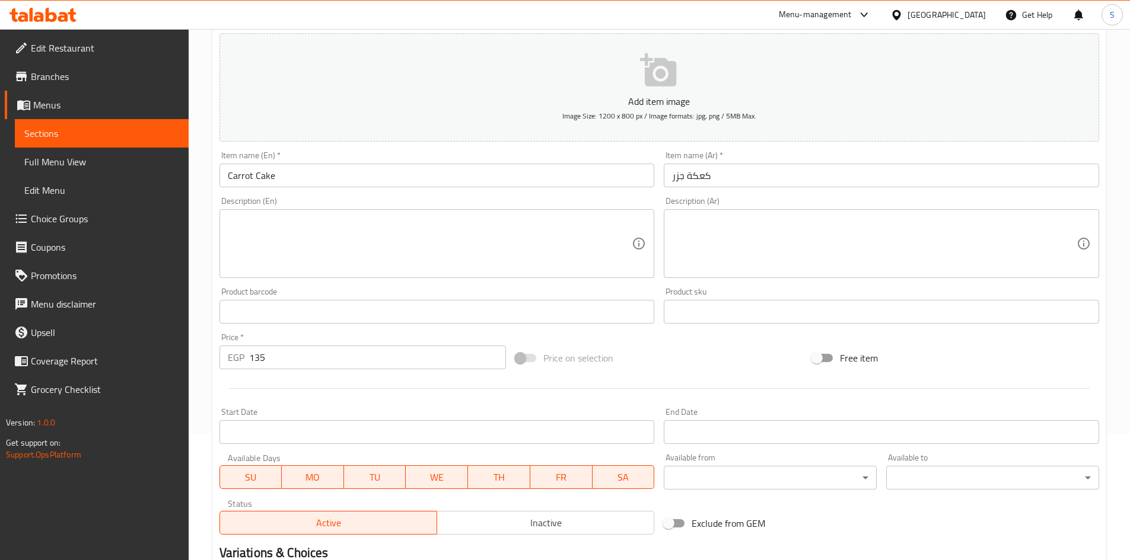
scroll to position [277, 0]
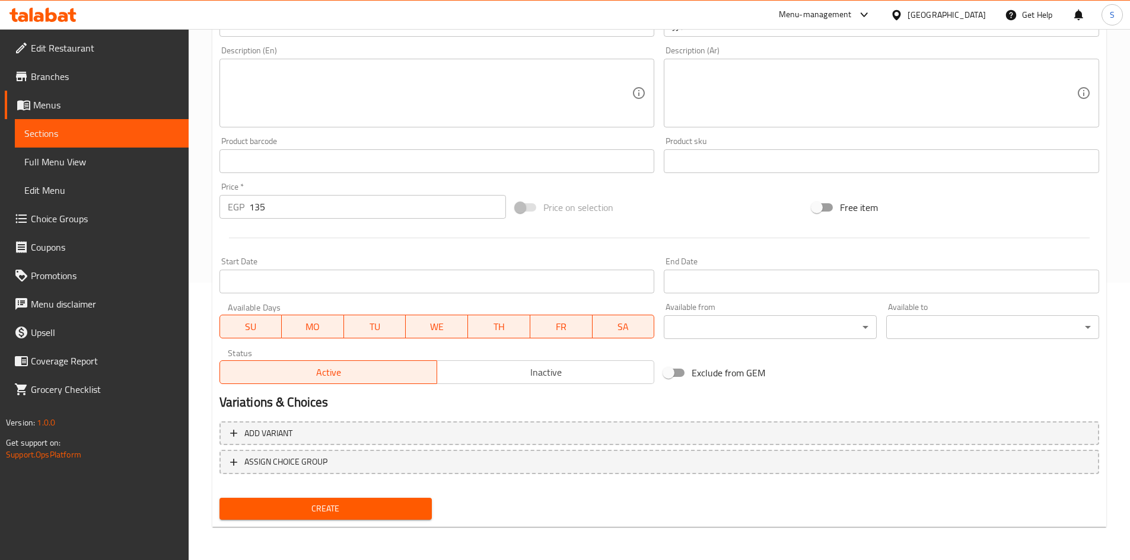
click at [303, 514] on span "Create" at bounding box center [326, 509] width 194 height 15
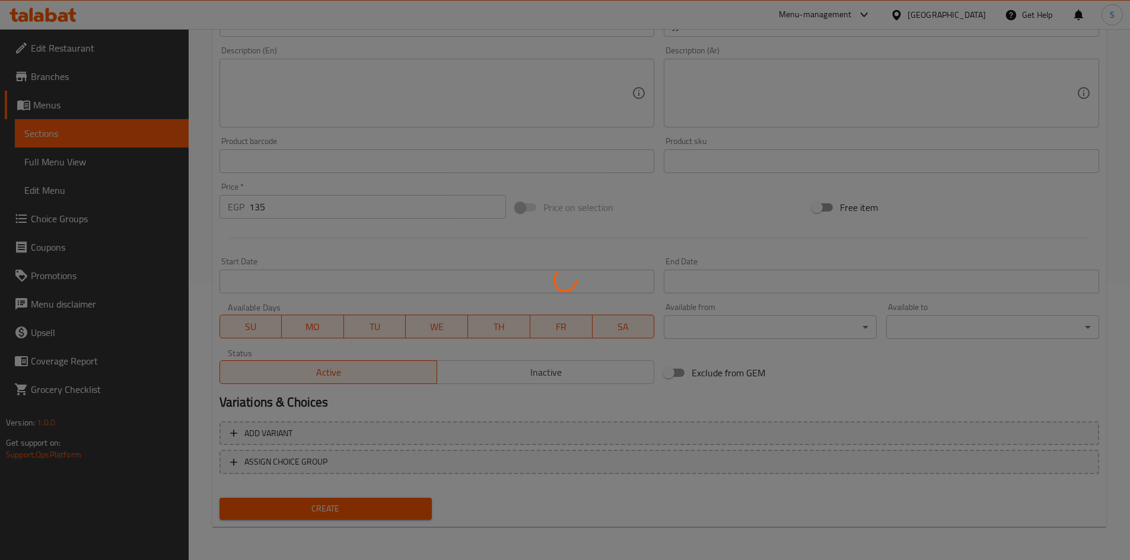
type input "0"
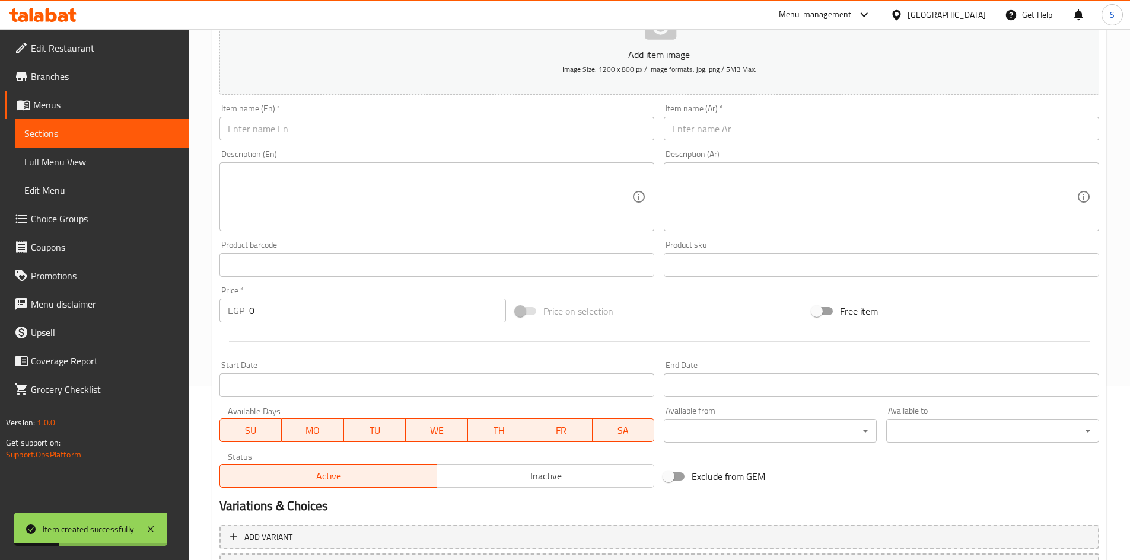
scroll to position [0, 0]
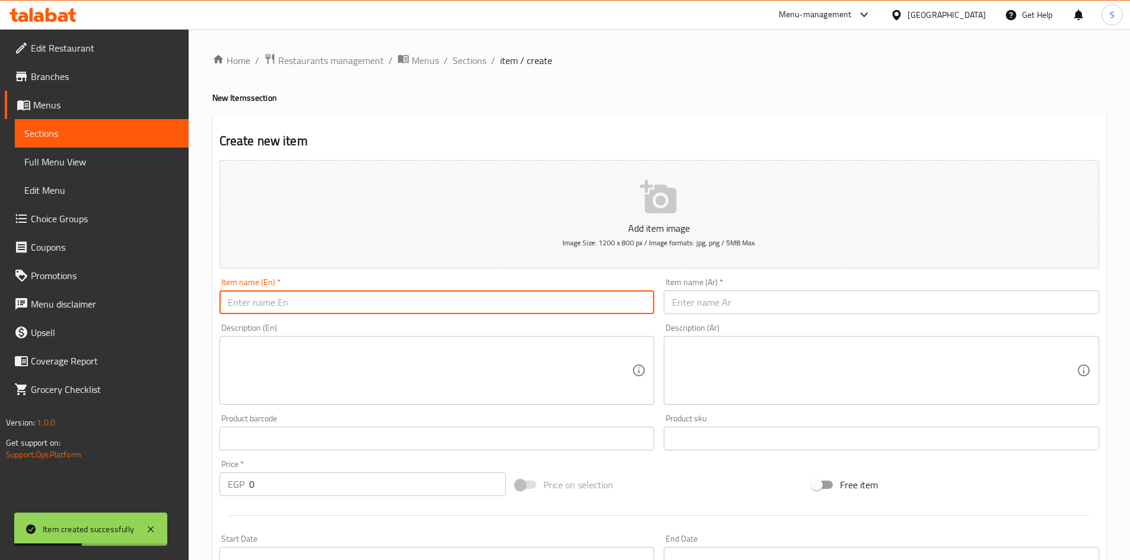
click at [401, 310] on input "text" at bounding box center [436, 303] width 435 height 24
paste input "Oat cookis"
type input "Oat cookis"
click at [474, 58] on span "Sections" at bounding box center [469, 60] width 34 height 14
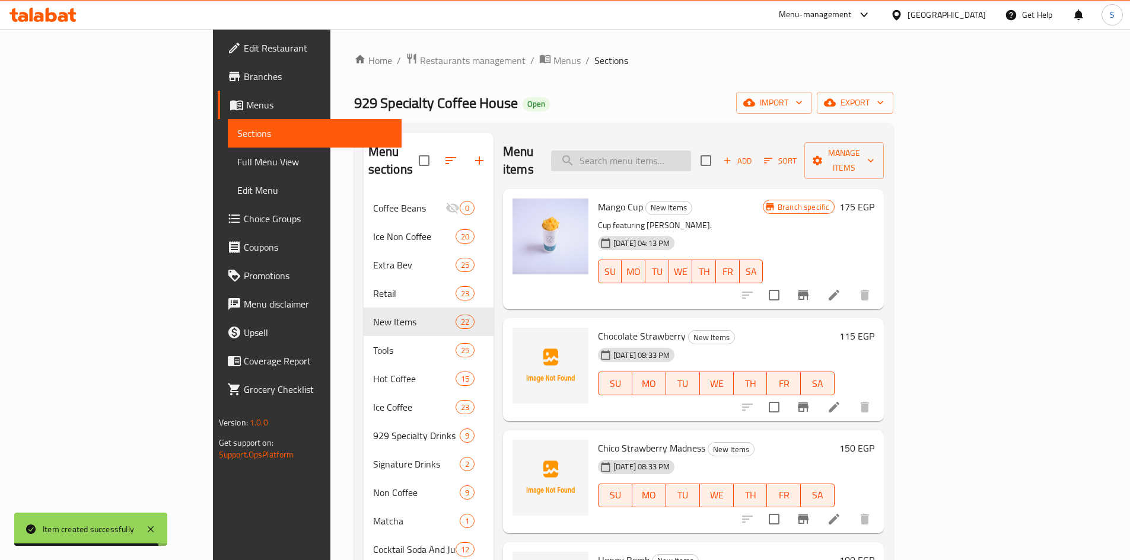
click at [691, 151] on input "search" at bounding box center [621, 161] width 140 height 21
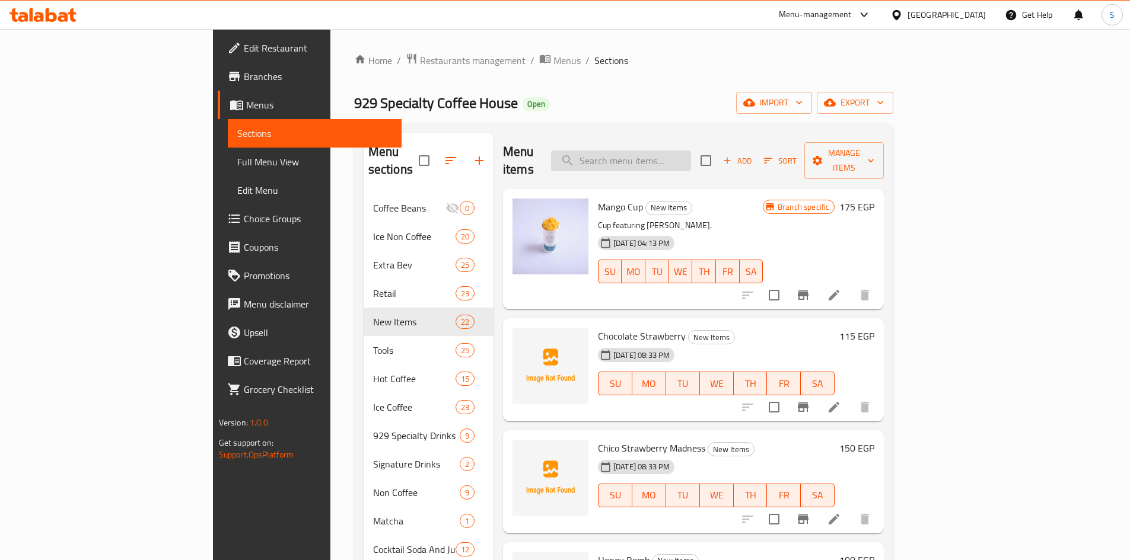
paste input "Oat cookis"
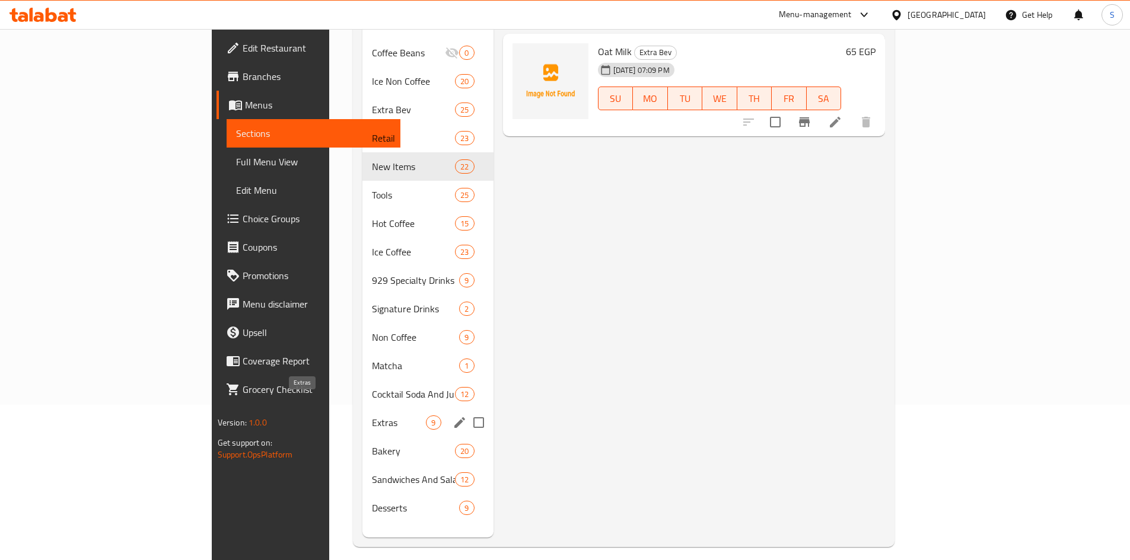
scroll to position [166, 0]
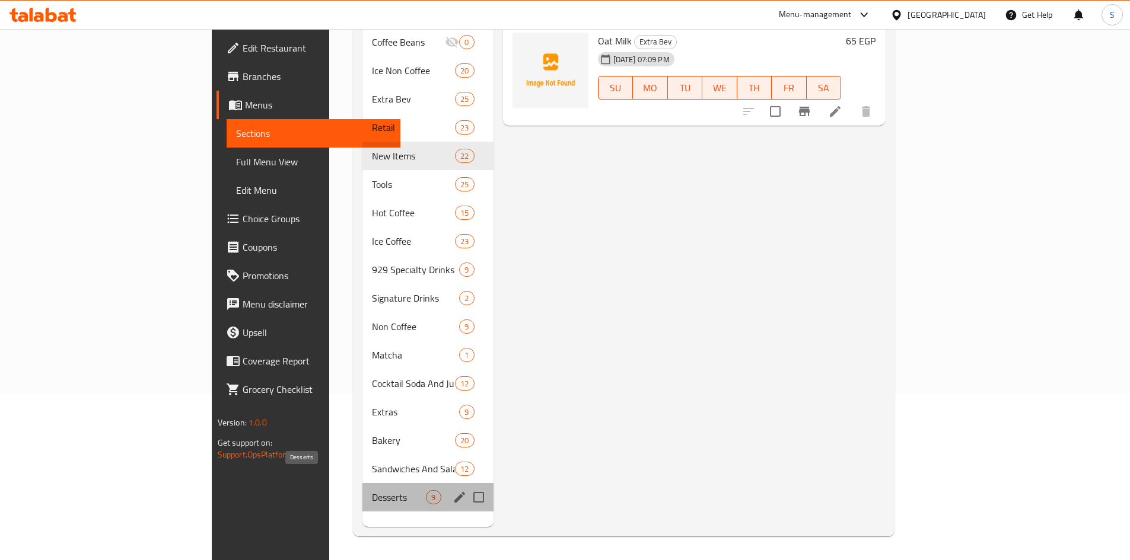
click at [372, 490] on span "Desserts" at bounding box center [399, 497] width 54 height 14
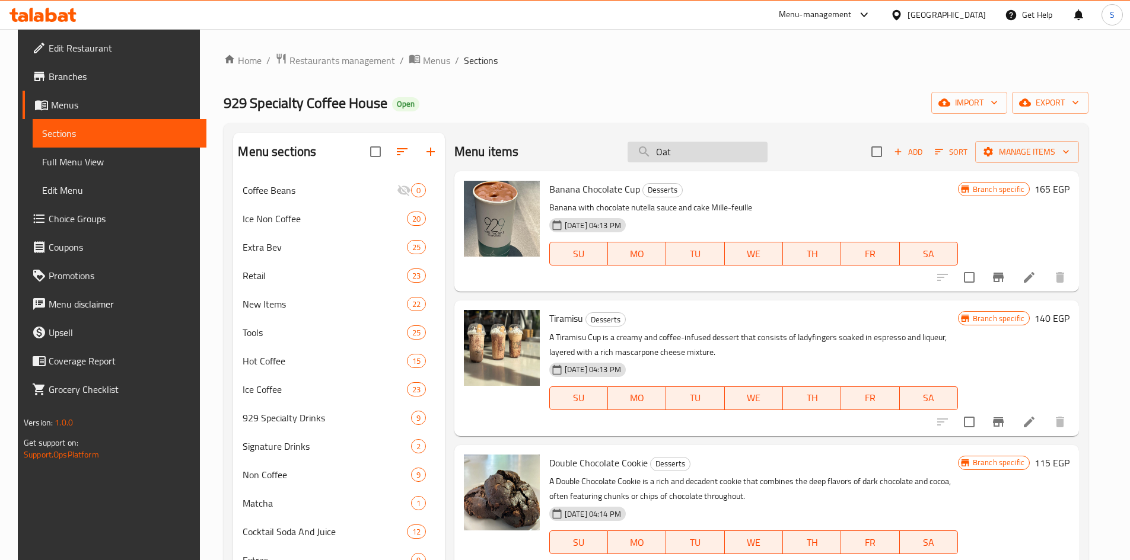
click at [729, 149] on input "Oat" at bounding box center [697, 152] width 140 height 21
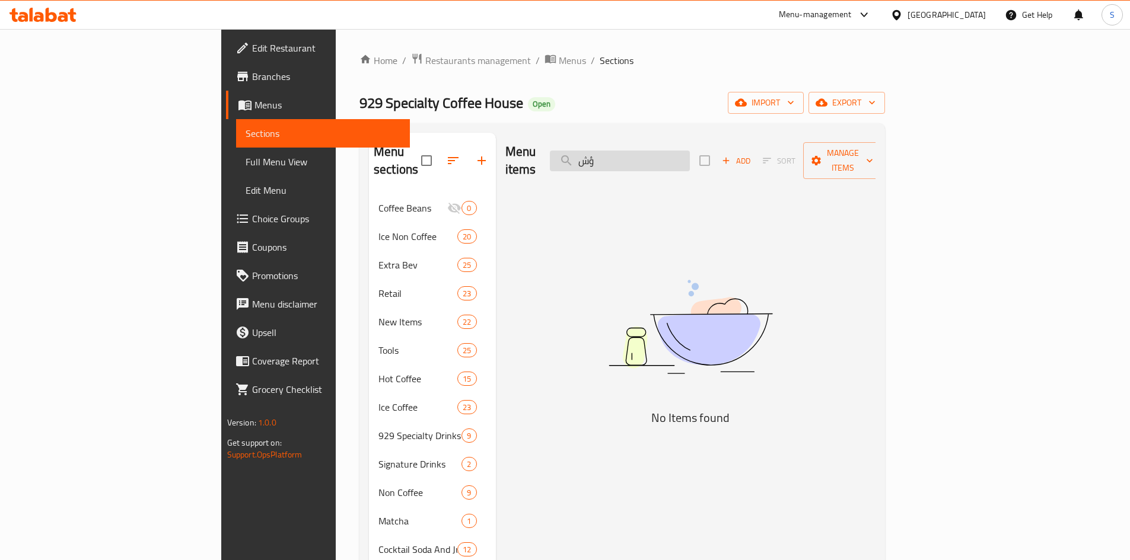
type input "ؤ"
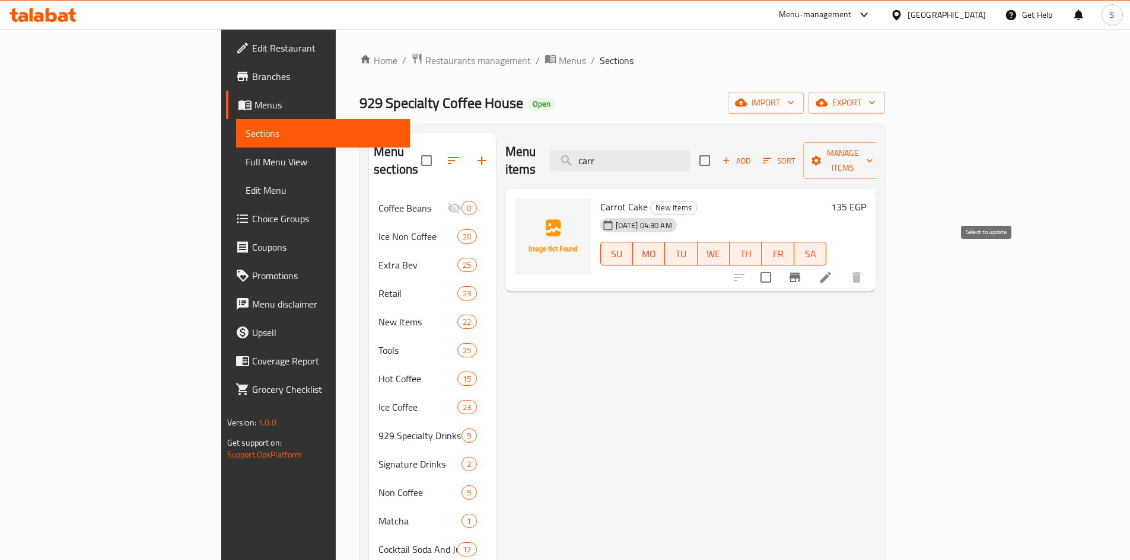
type input "carr"
click at [778, 265] on input "checkbox" at bounding box center [765, 277] width 25 height 25
checkbox input "true"
click at [873, 155] on span "Manage items" at bounding box center [842, 161] width 60 height 30
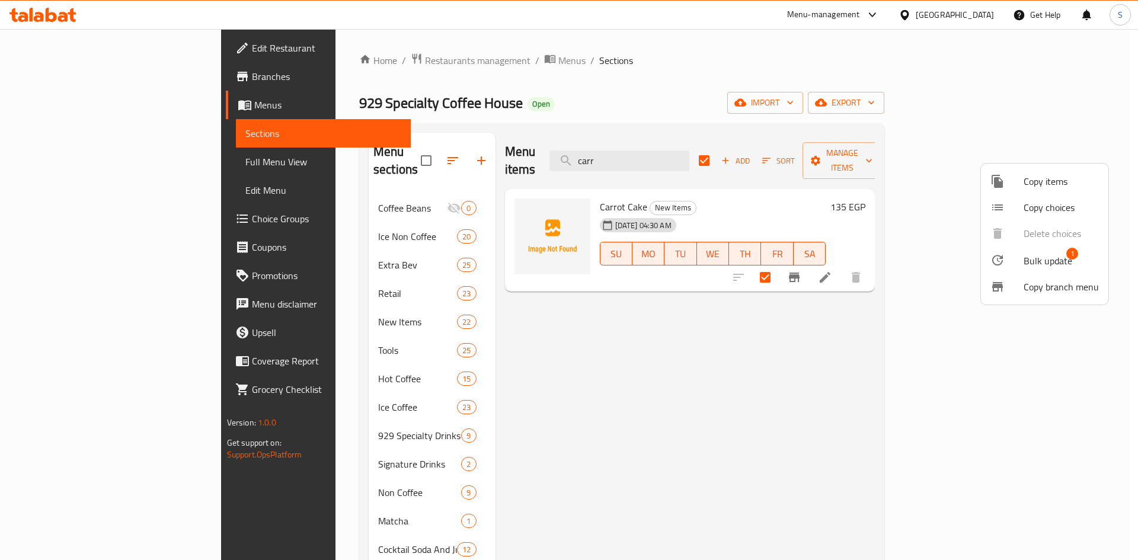
click at [1045, 100] on div at bounding box center [569, 280] width 1138 height 560
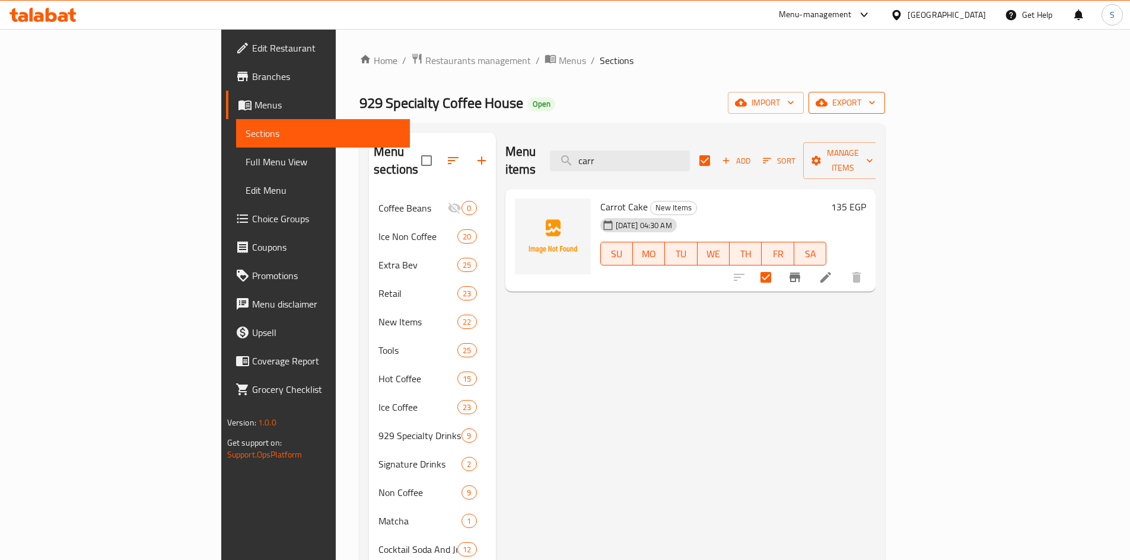
click at [827, 100] on icon "button" at bounding box center [821, 103] width 12 height 8
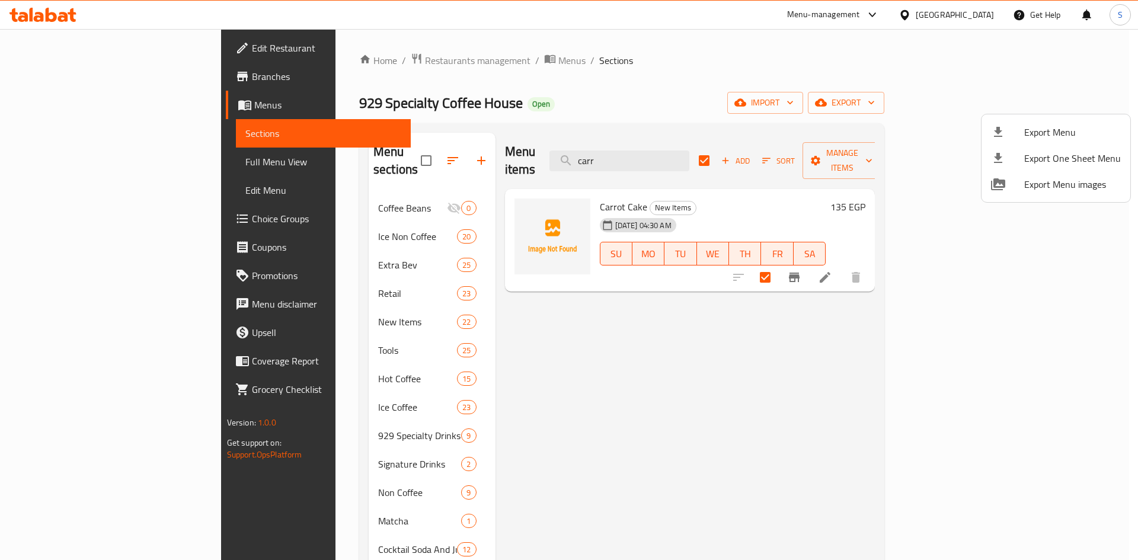
click at [823, 89] on div at bounding box center [569, 280] width 1138 height 560
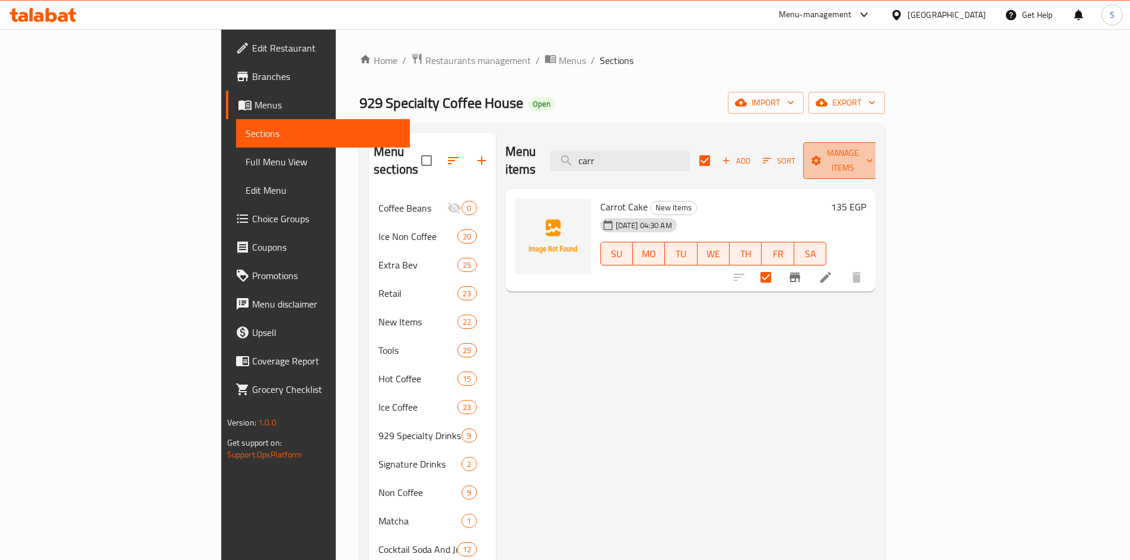
click at [873, 146] on span "Manage items" at bounding box center [842, 161] width 60 height 30
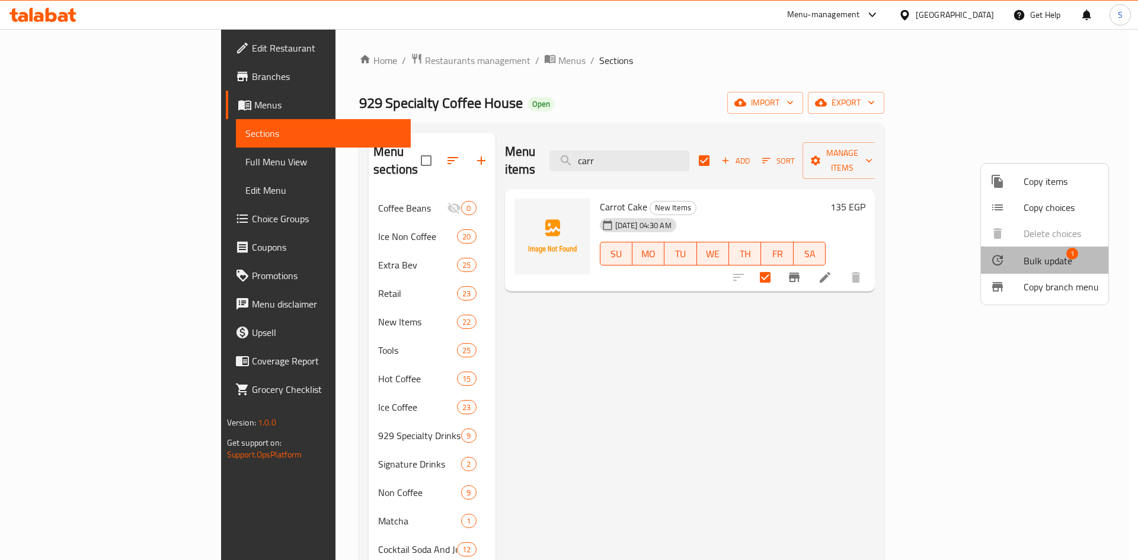
click at [1059, 256] on span "Bulk update" at bounding box center [1048, 261] width 49 height 14
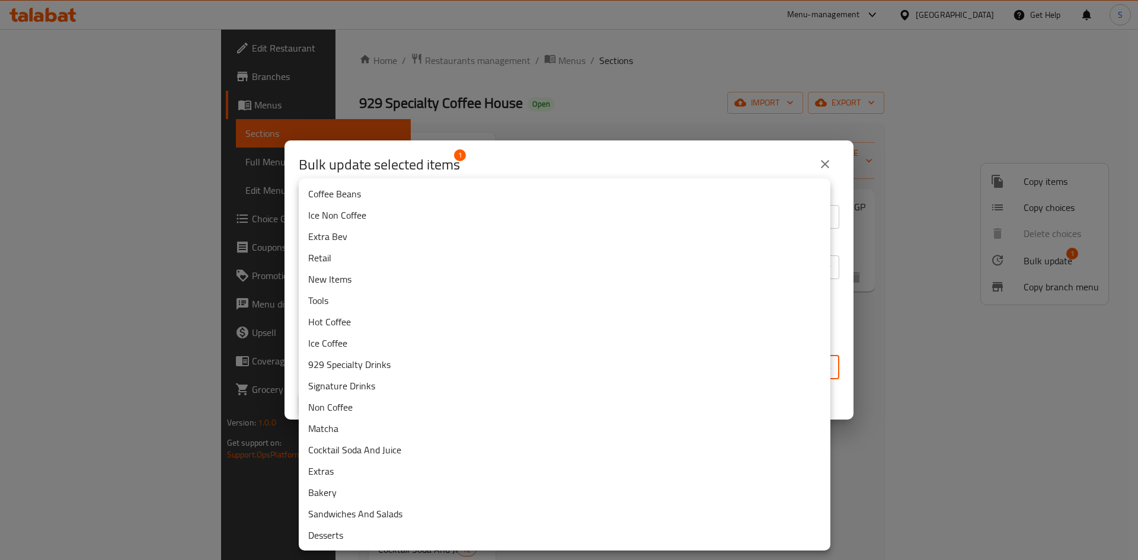
click at [550, 365] on body "​ Menu-management [GEOGRAPHIC_DATA] Get Help S Edit Restaurant Branches Menus S…" at bounding box center [569, 294] width 1138 height 531
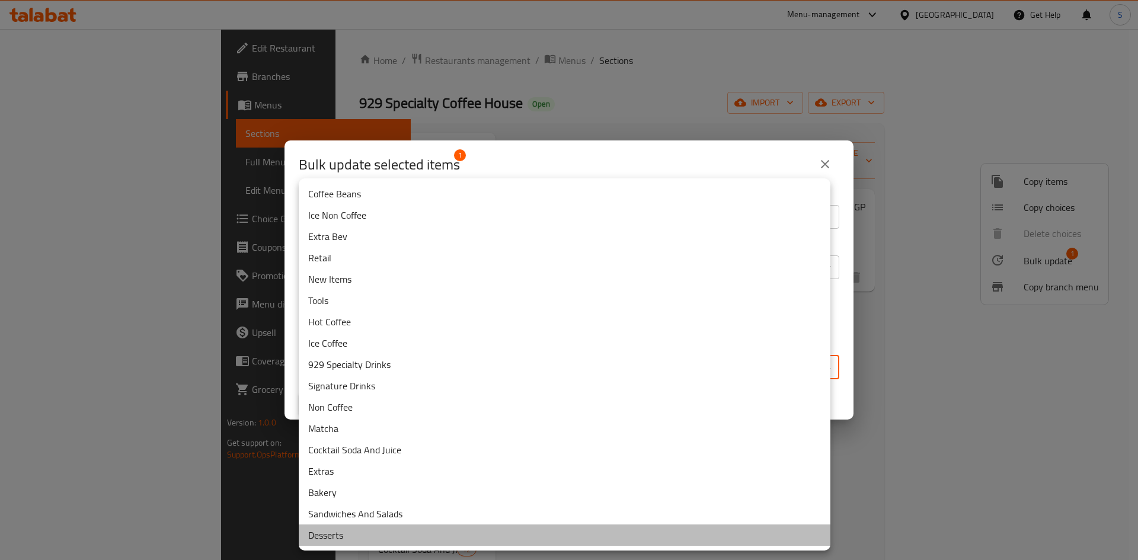
click at [346, 529] on li "Desserts" at bounding box center [565, 535] width 532 height 21
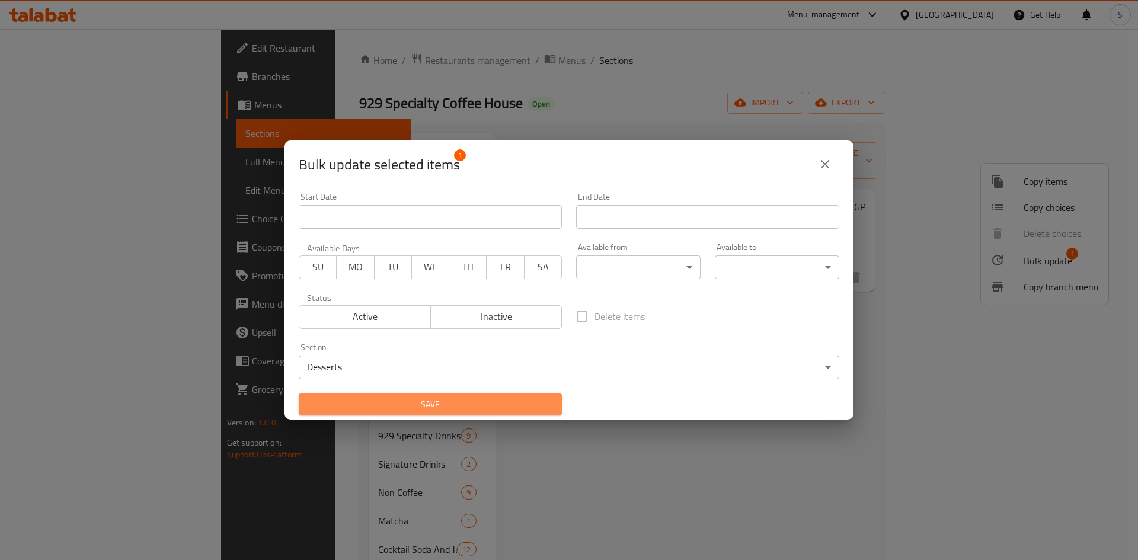
click at [457, 404] on span "Save" at bounding box center [430, 404] width 244 height 15
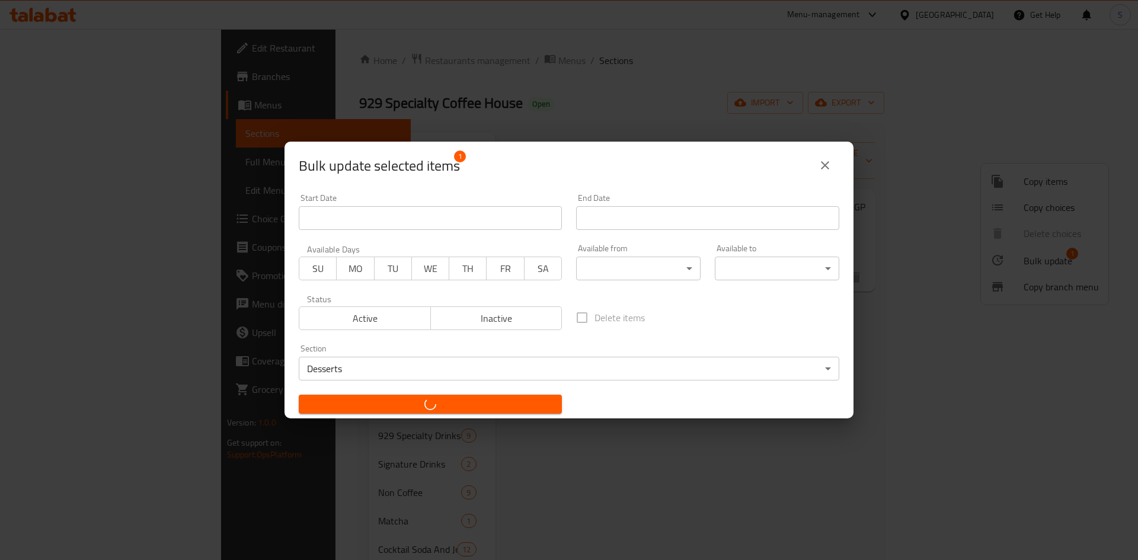
checkbox input "false"
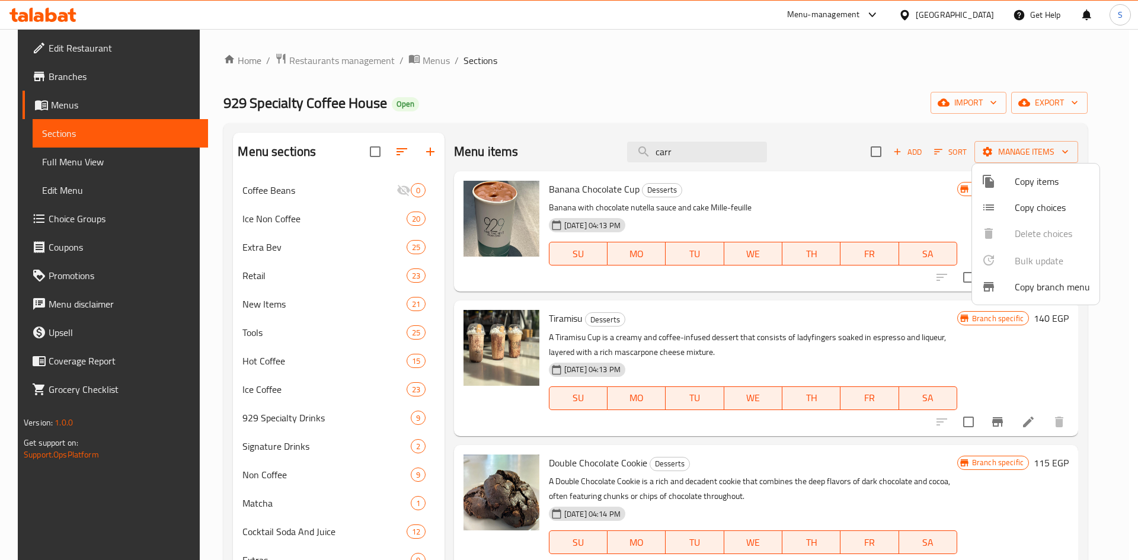
click at [541, 78] on div at bounding box center [569, 280] width 1138 height 560
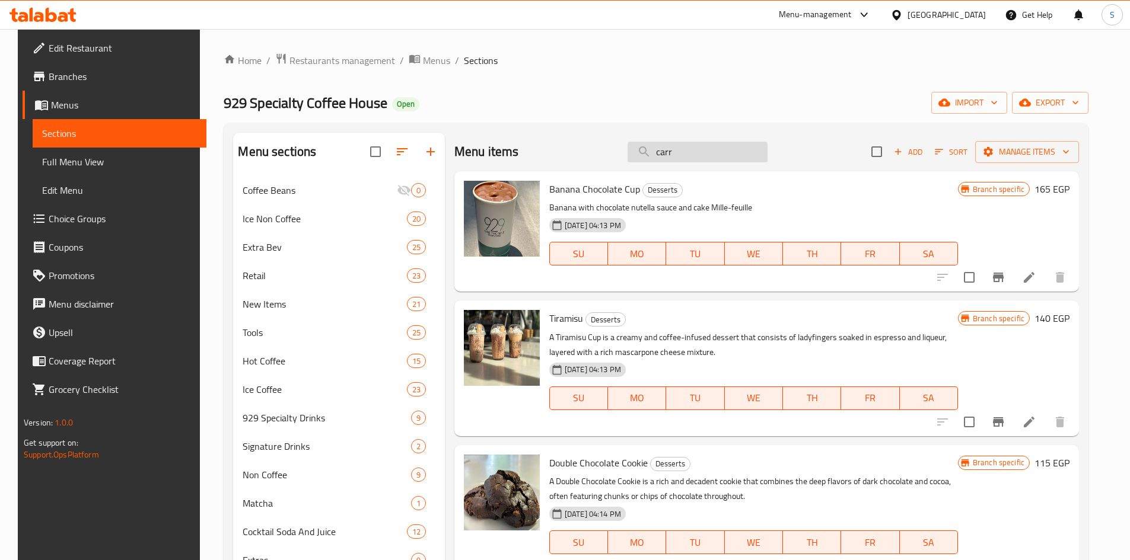
click at [707, 151] on input "carr" at bounding box center [697, 152] width 140 height 21
click at [923, 149] on span "Add" at bounding box center [908, 152] width 32 height 14
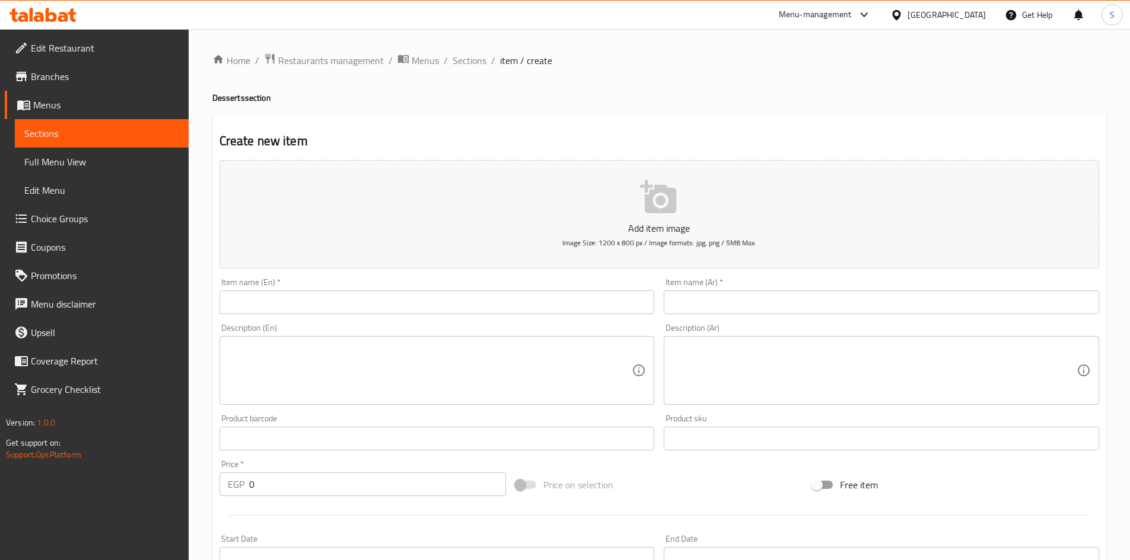
click at [535, 293] on input "text" at bounding box center [436, 303] width 435 height 24
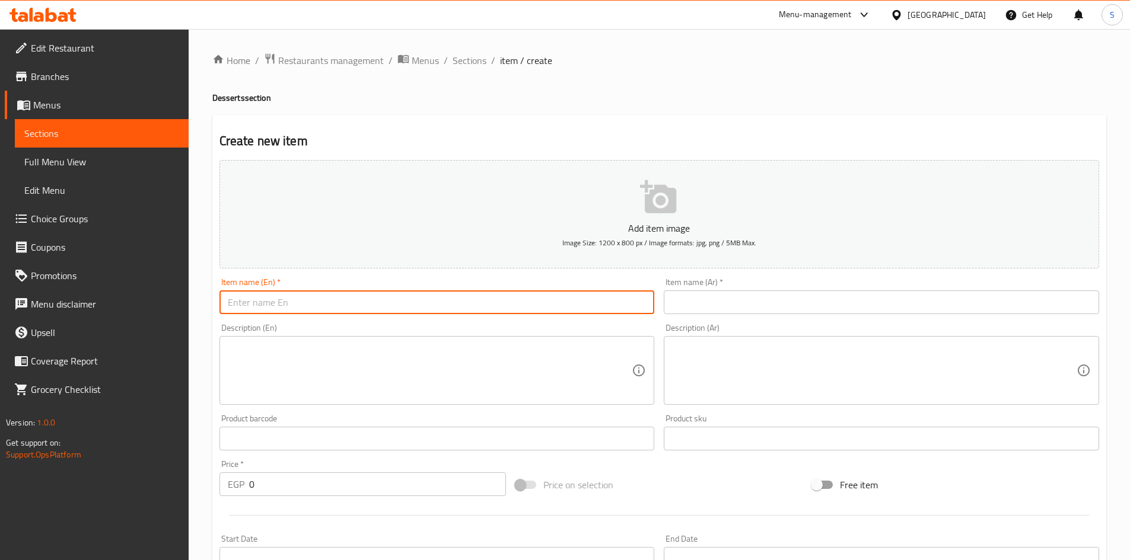
paste input "Oat cookis"
type input "Oat cookis"
click at [789, 302] on input "text" at bounding box center [880, 303] width 435 height 24
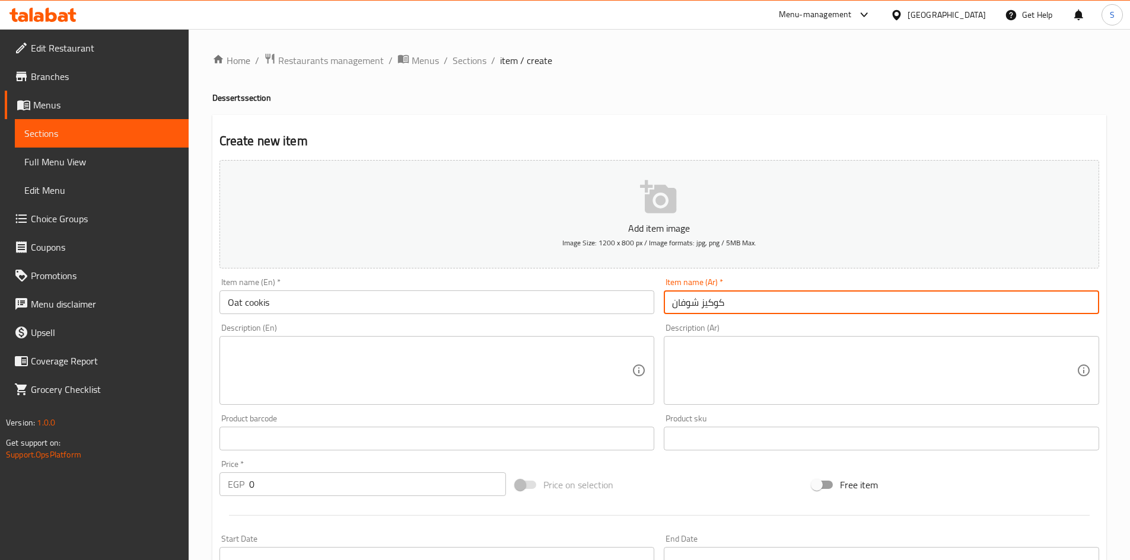
type input "كوكيز شوفان"
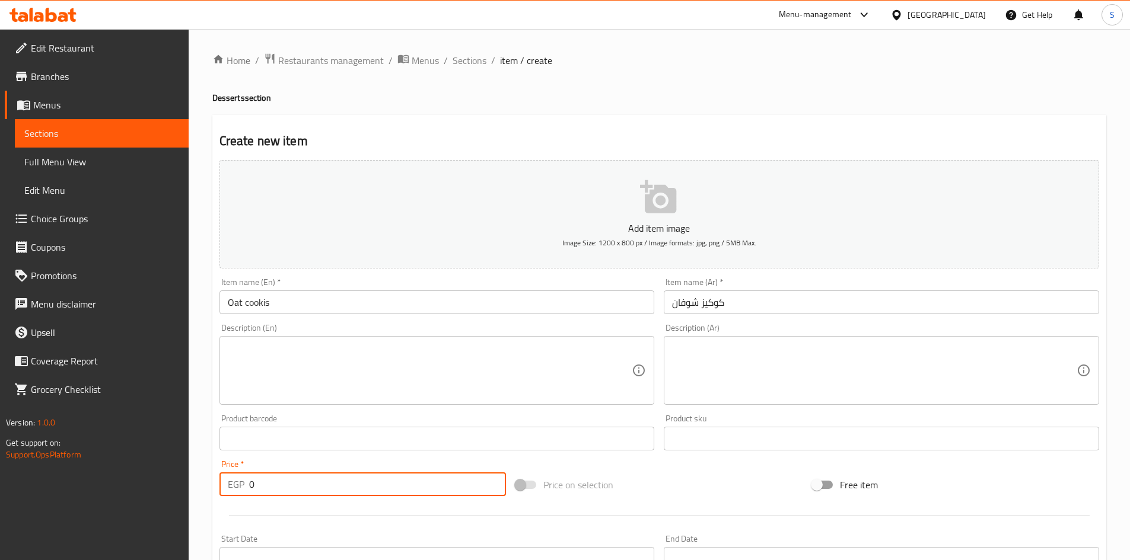
click at [342, 487] on input "0" at bounding box center [377, 485] width 257 height 24
paste input "10"
type input "100"
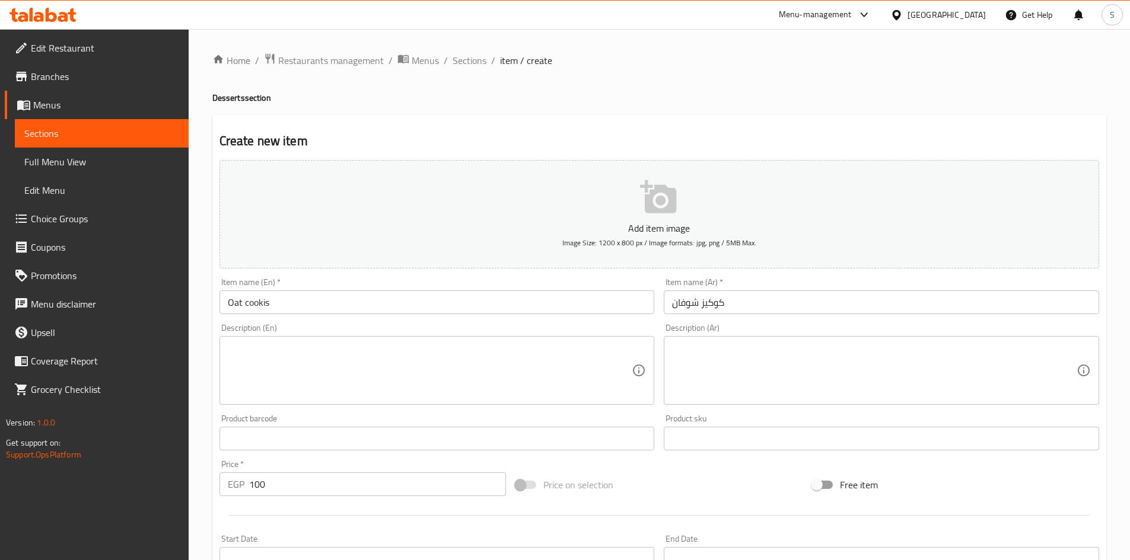
click at [695, 492] on div "Price on selection" at bounding box center [659, 485] width 296 height 32
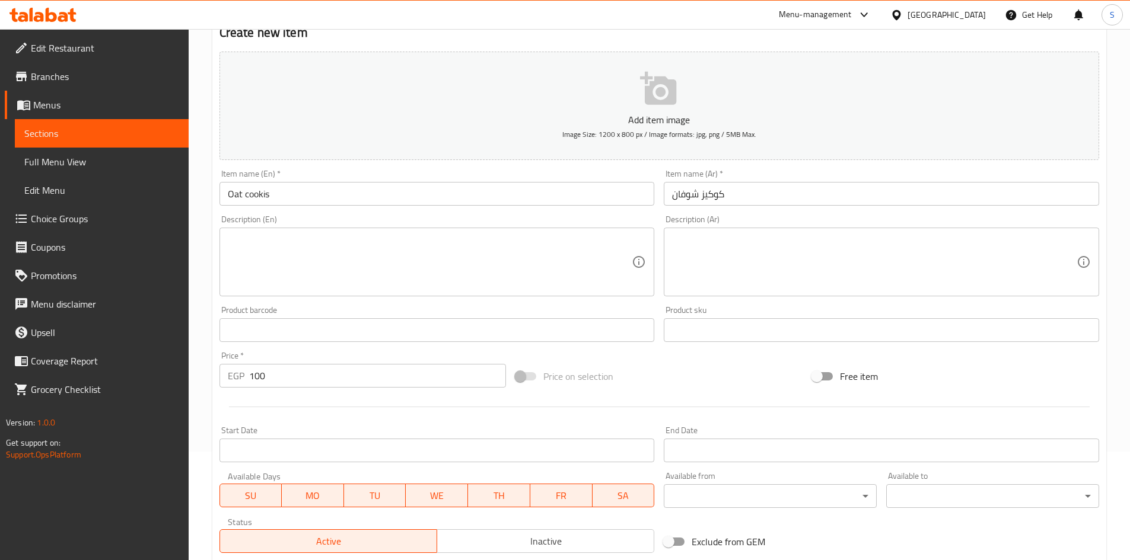
scroll to position [237, 0]
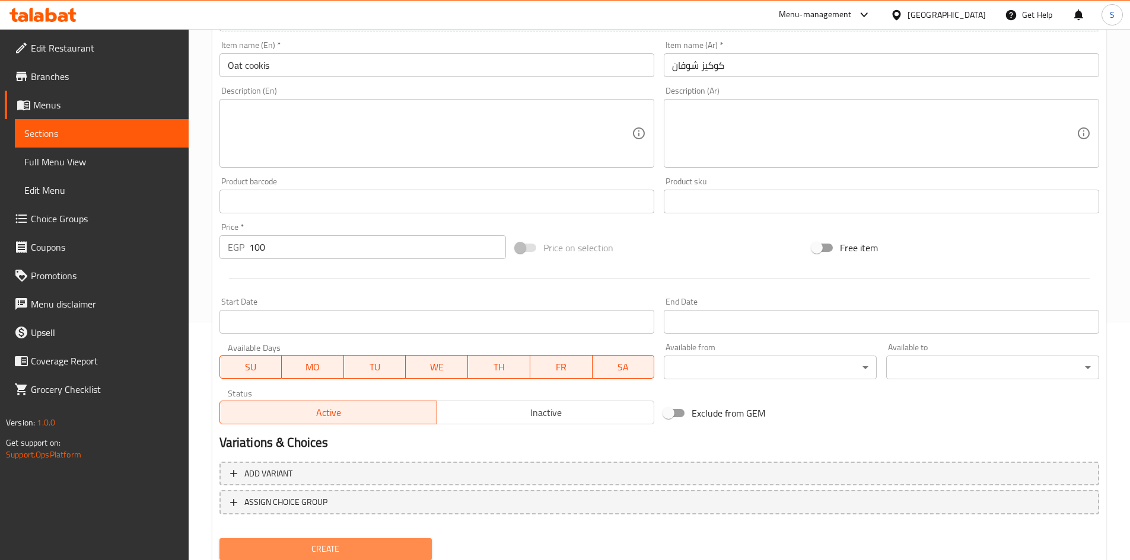
click at [304, 544] on span "Create" at bounding box center [326, 549] width 194 height 15
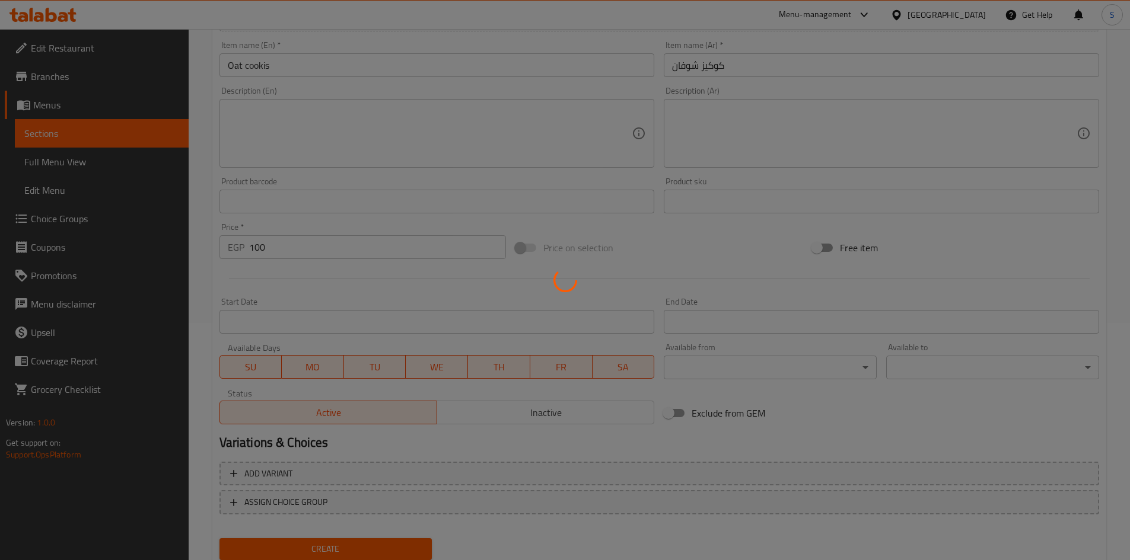
type input "0"
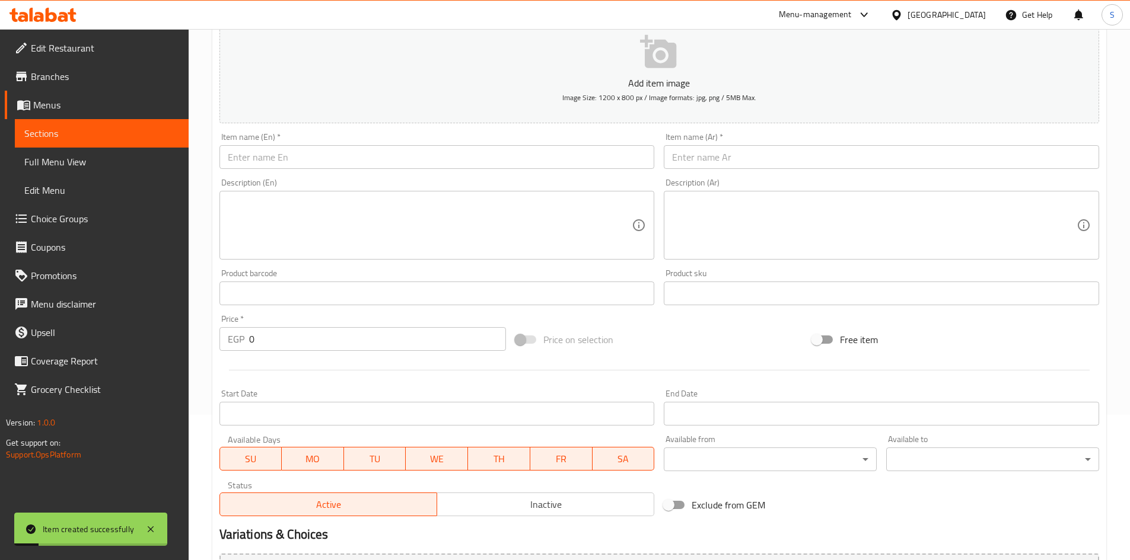
scroll to position [0, 0]
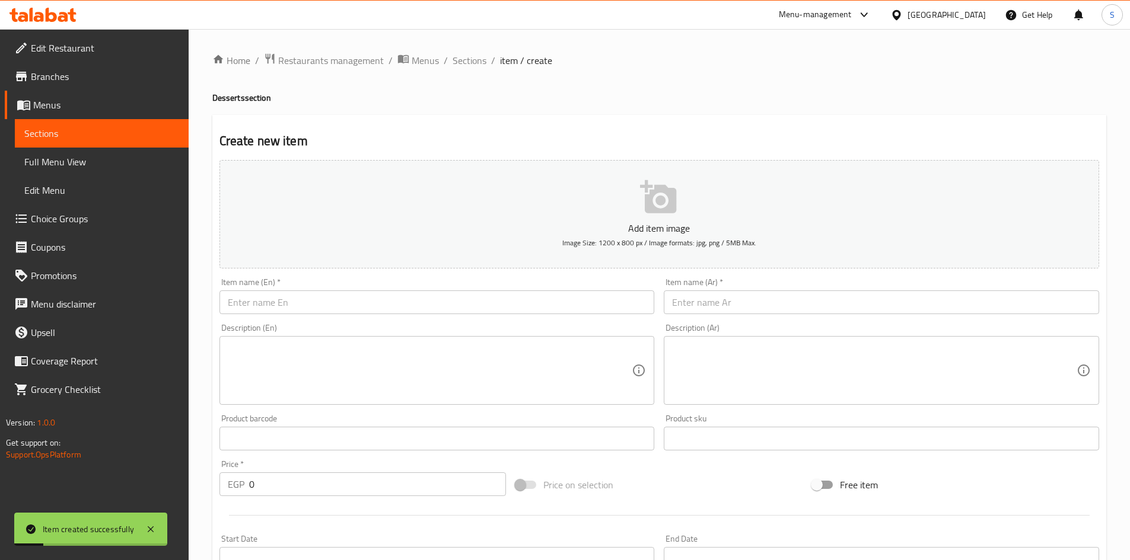
click at [470, 44] on div "Home / Restaurants management / Menus / Sections / item / create Desserts secti…" at bounding box center [659, 433] width 941 height 809
click at [471, 59] on span "Sections" at bounding box center [469, 60] width 34 height 14
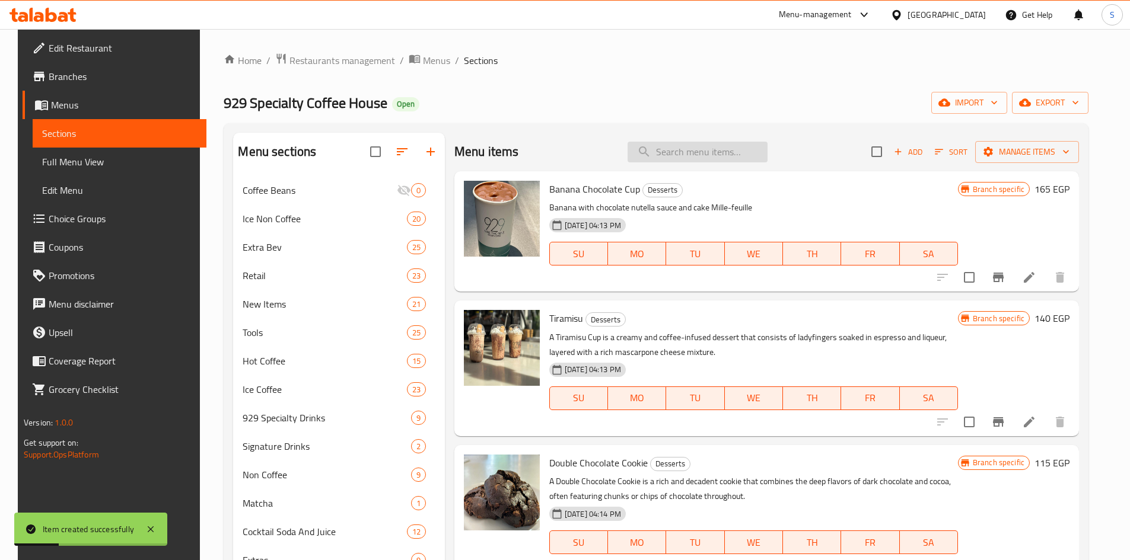
click at [674, 155] on input "search" at bounding box center [697, 152] width 140 height 21
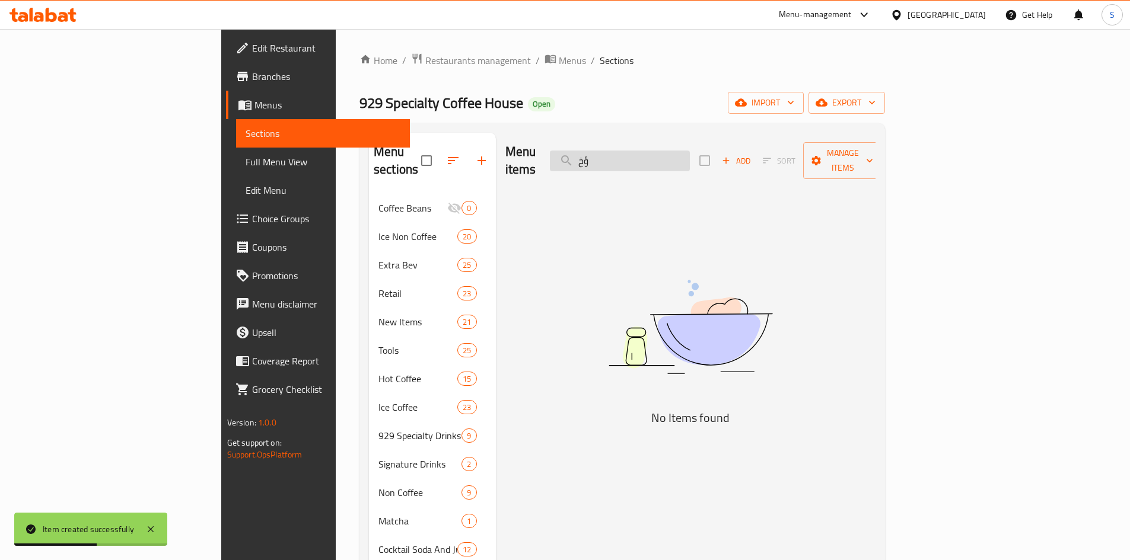
type input "ؤ"
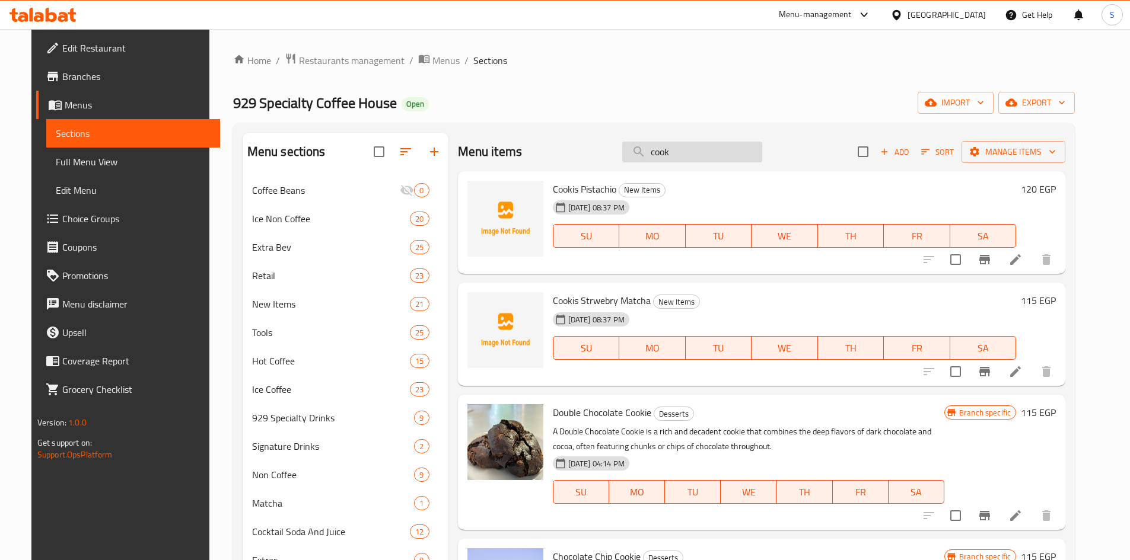
click at [713, 150] on input "cook" at bounding box center [692, 152] width 140 height 21
paste input "Eclair Nutella"
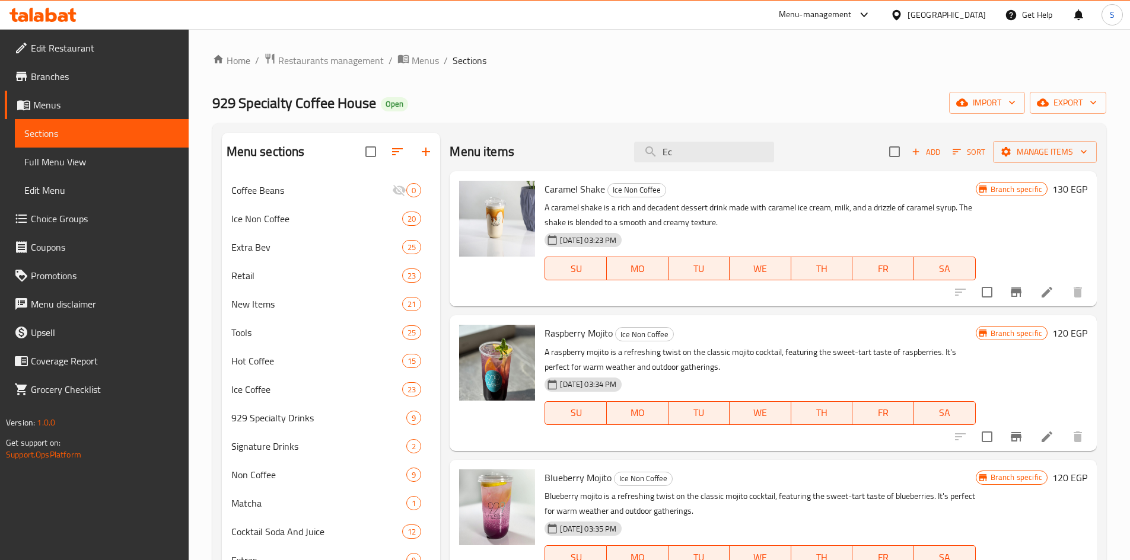
type input "Ec"
click at [922, 145] on span "Add" at bounding box center [926, 152] width 32 height 14
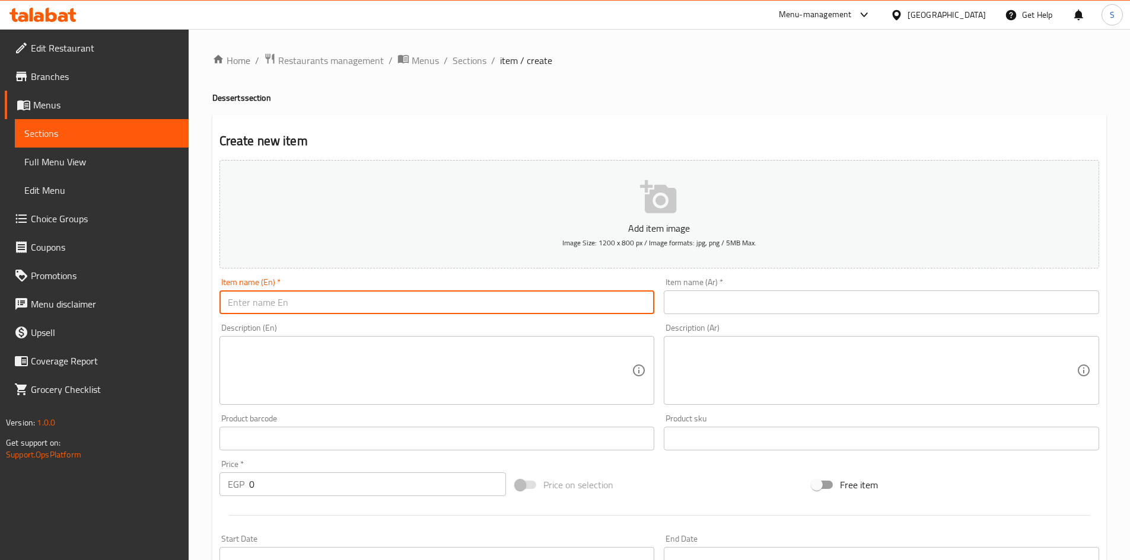
click at [353, 305] on input "text" at bounding box center [436, 303] width 435 height 24
paste input "Eclair Nutella"
type input "Eclair Nutella"
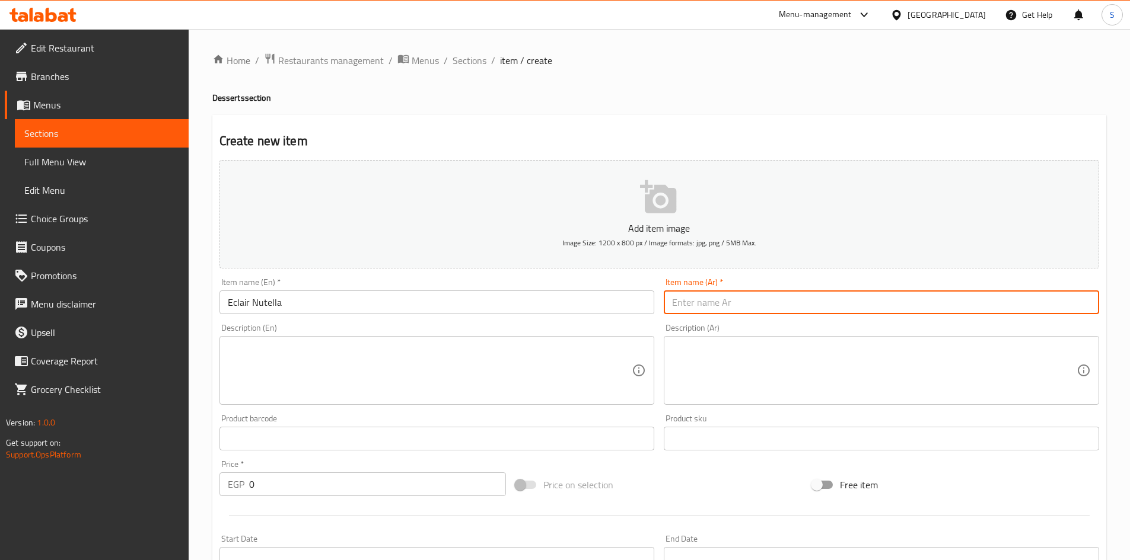
click at [771, 305] on input "text" at bounding box center [880, 303] width 435 height 24
drag, startPoint x: 712, startPoint y: 301, endPoint x: 729, endPoint y: 301, distance: 17.8
click at [729, 301] on input "أكلير نوتيلا" at bounding box center [880, 303] width 435 height 24
type input "اكلير نوتيلا"
click at [416, 487] on input "0" at bounding box center [377, 485] width 257 height 24
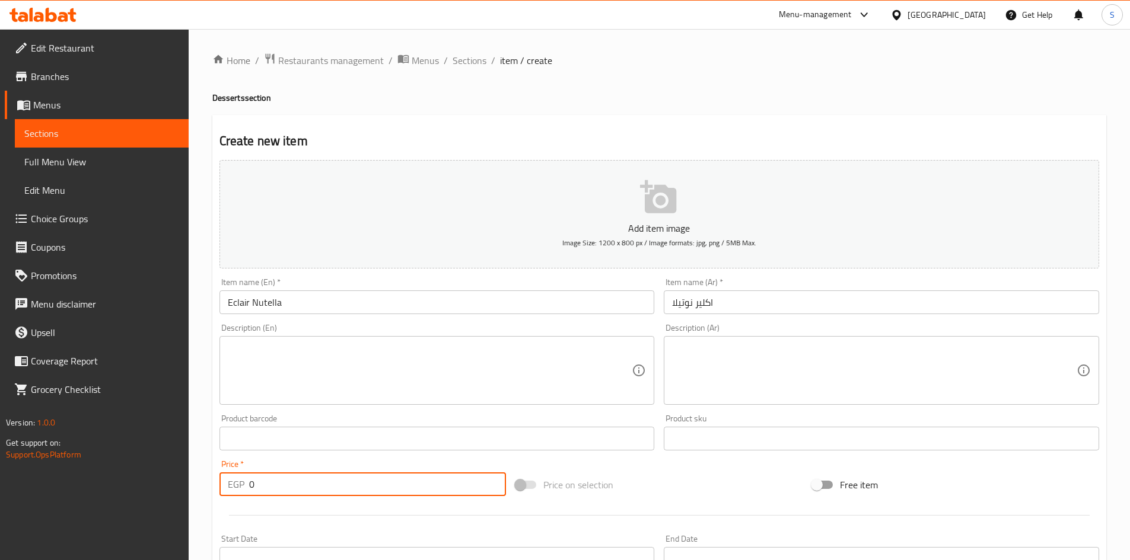
click at [416, 487] on input "0" at bounding box center [377, 485] width 257 height 24
paste input "100"
click at [416, 487] on input "0100" at bounding box center [377, 485] width 257 height 24
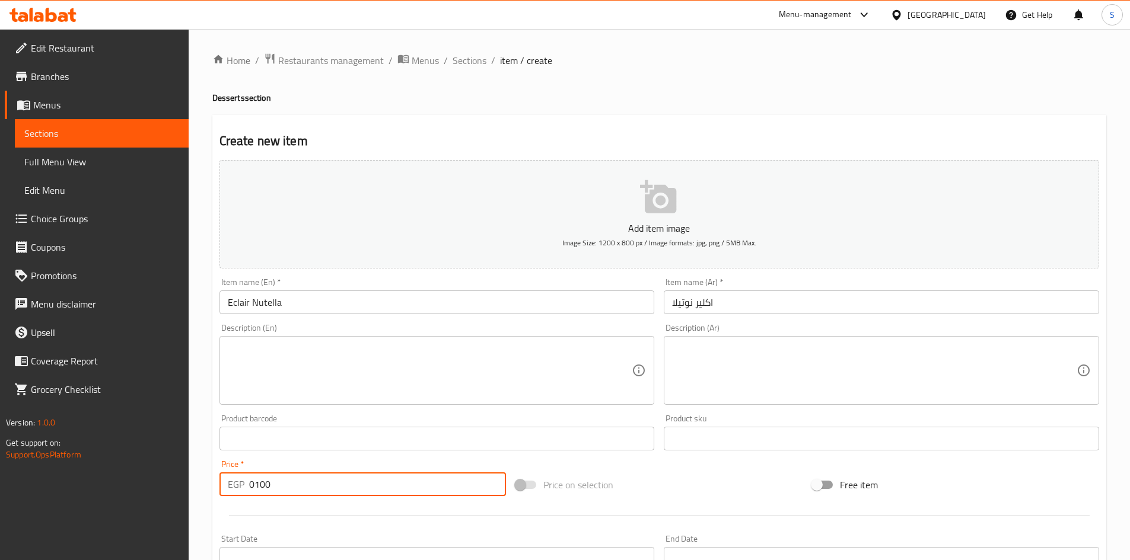
paste input "number"
type input "100"
click at [604, 470] on div "Price on selection" at bounding box center [659, 485] width 296 height 32
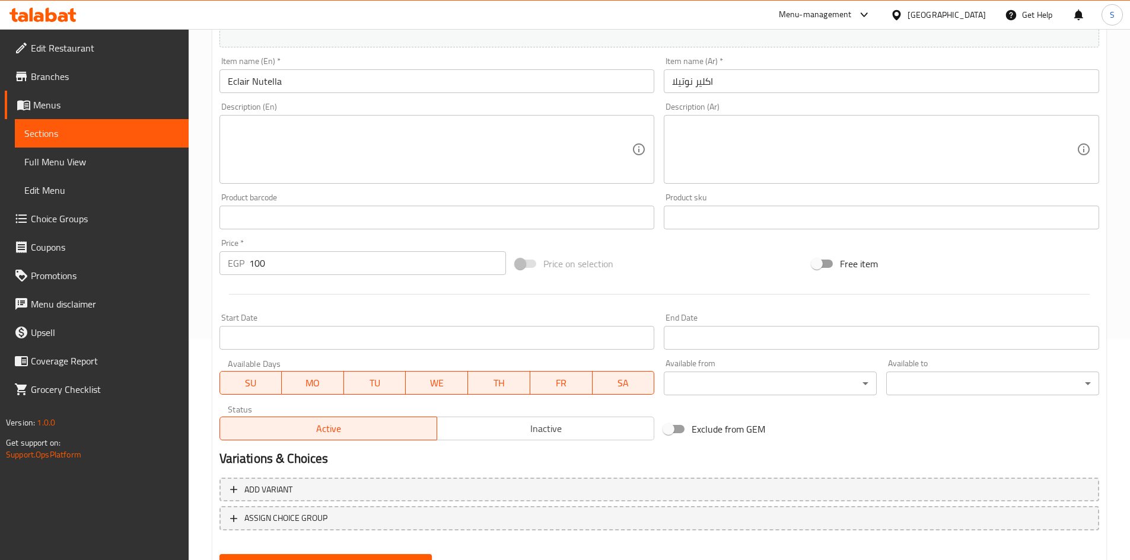
scroll to position [237, 0]
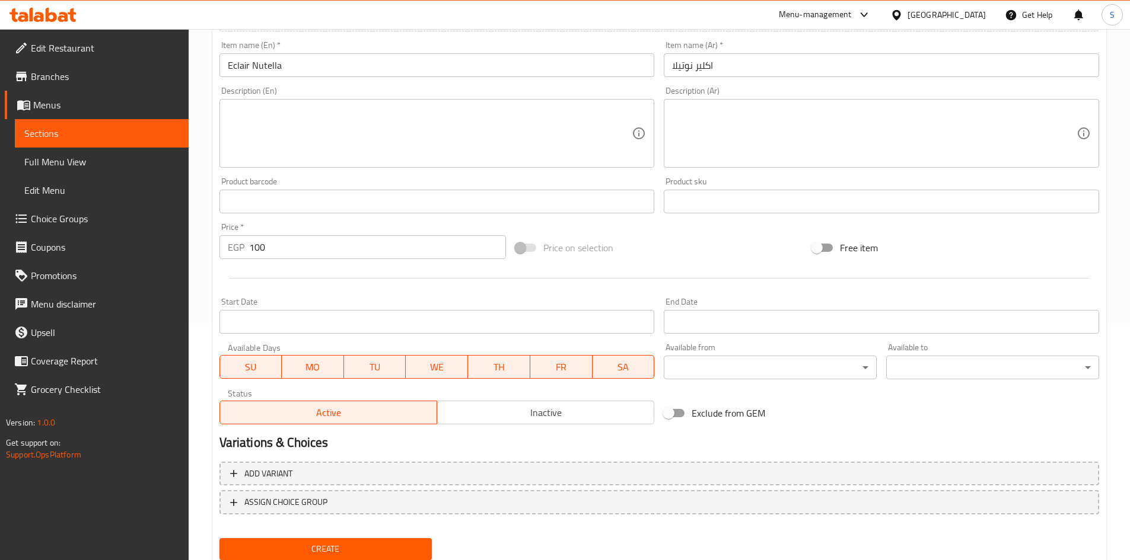
click at [341, 549] on span "Create" at bounding box center [326, 549] width 194 height 15
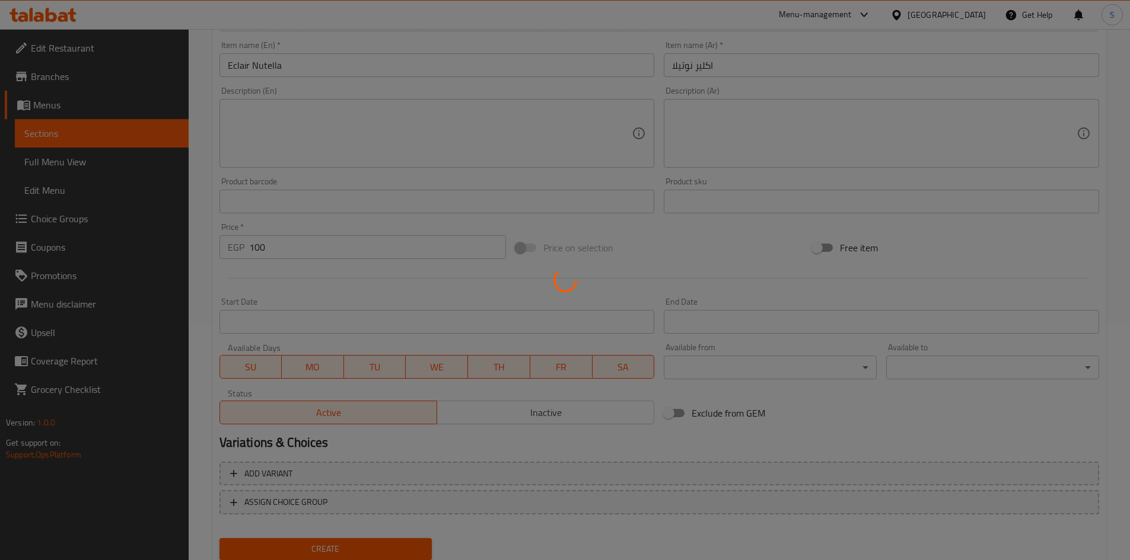
type input "0"
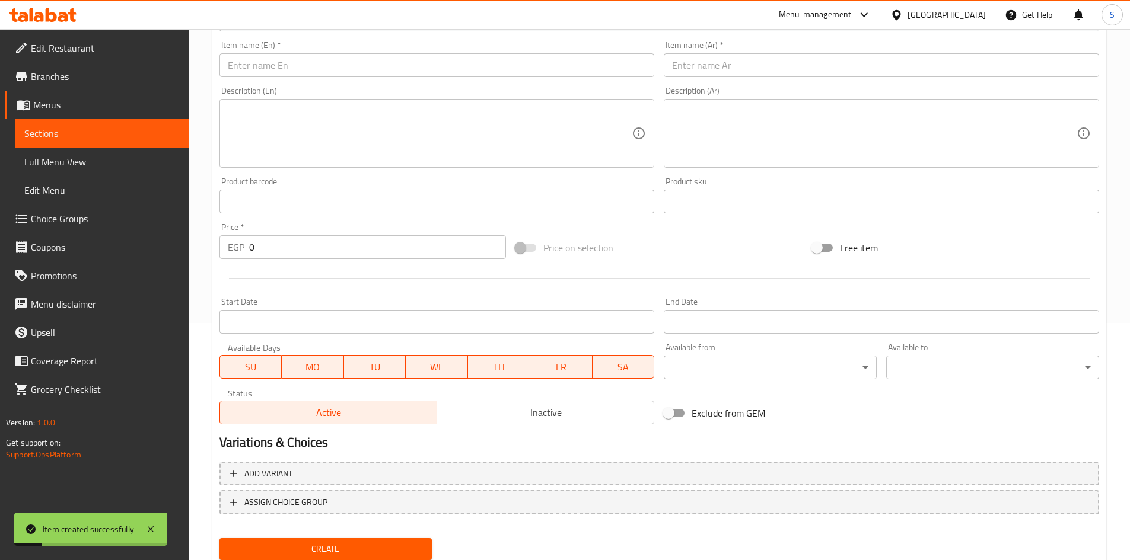
scroll to position [178, 0]
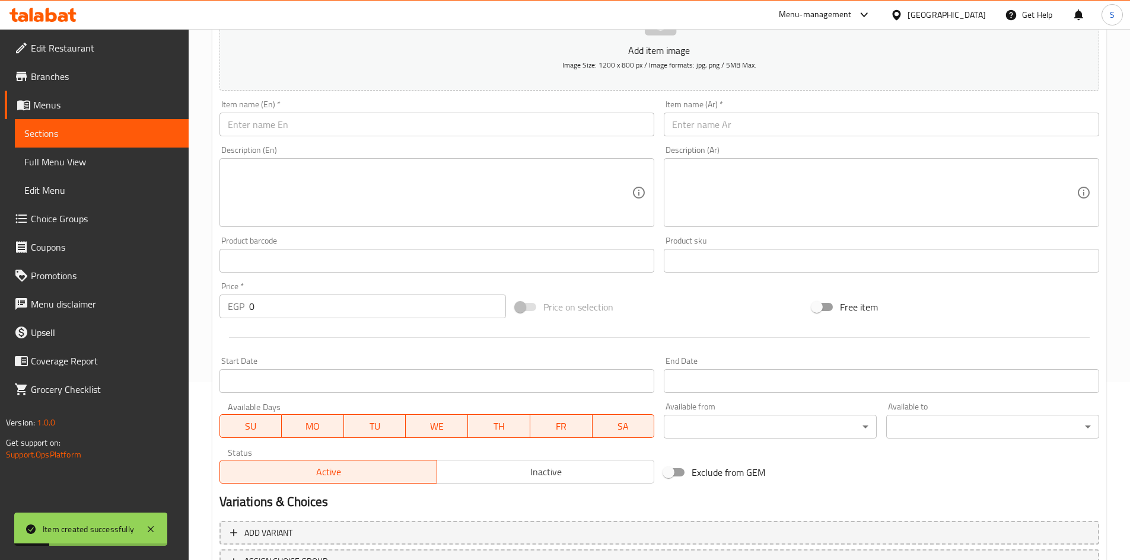
click at [418, 139] on div "Item name (En)   * Item name (En) *" at bounding box center [437, 118] width 445 height 46
click at [418, 126] on input "text" at bounding box center [436, 125] width 435 height 24
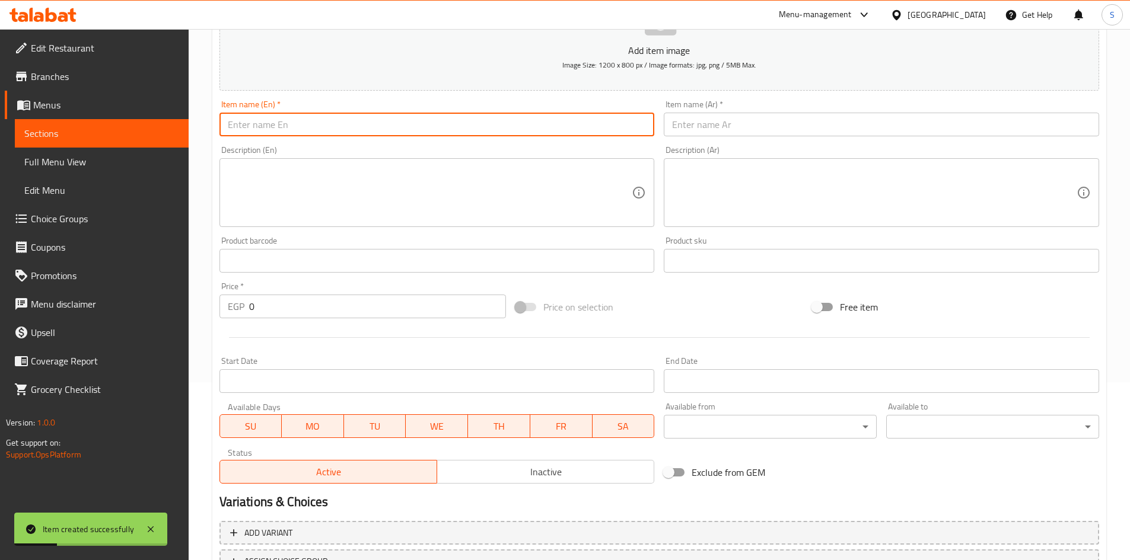
paste input "Eclair Lotus"
type input "Eclair Lotus"
click at [706, 114] on input "text" at bounding box center [880, 125] width 435 height 24
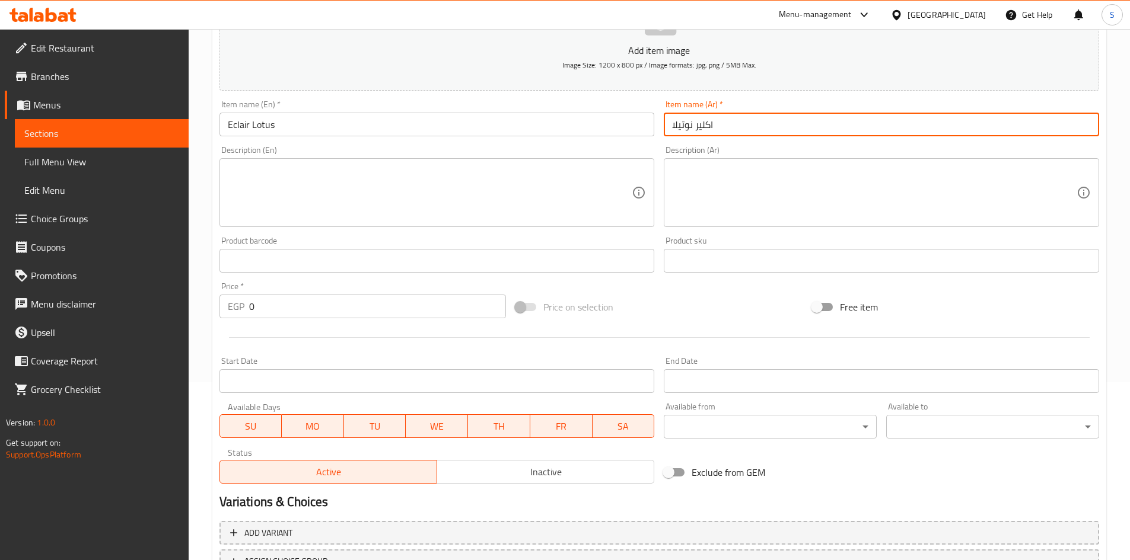
drag, startPoint x: 692, startPoint y: 123, endPoint x: 647, endPoint y: 123, distance: 45.1
click at [647, 123] on div "Add item image Image Size: 1200 x 800 px / Image formats: jpg, png / 5MB Max. I…" at bounding box center [659, 232] width 889 height 511
type input "اكلير لوتس"
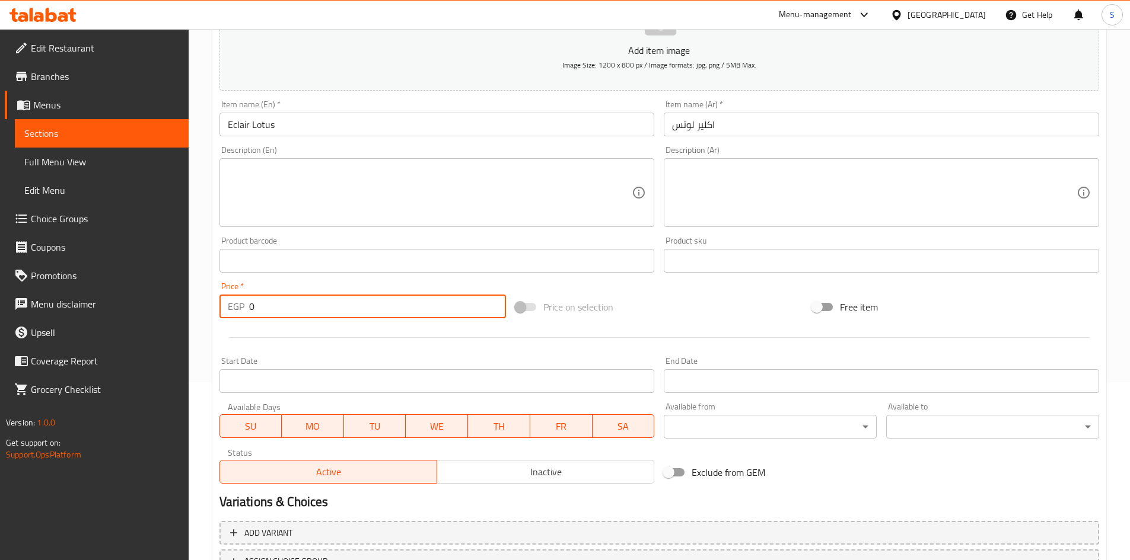
drag, startPoint x: 306, startPoint y: 317, endPoint x: 191, endPoint y: 259, distance: 128.6
click at [191, 259] on div "Home / Restaurants management / Menus / Sections / item / create Desserts secti…" at bounding box center [659, 255] width 941 height 809
type input "100"
click at [773, 305] on div "Price on selection" at bounding box center [659, 307] width 296 height 32
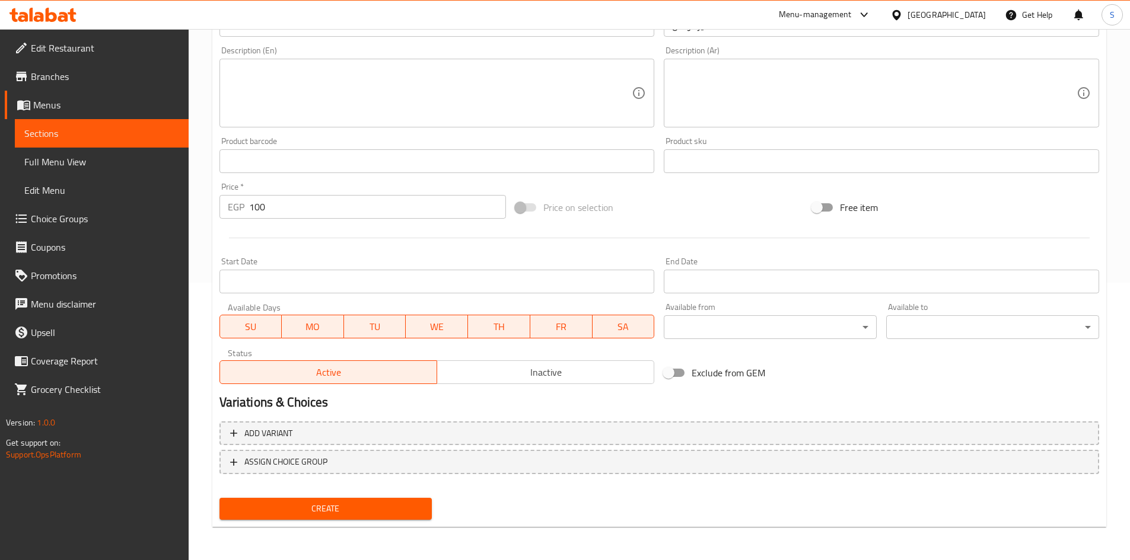
click at [357, 502] on span "Create" at bounding box center [326, 509] width 194 height 15
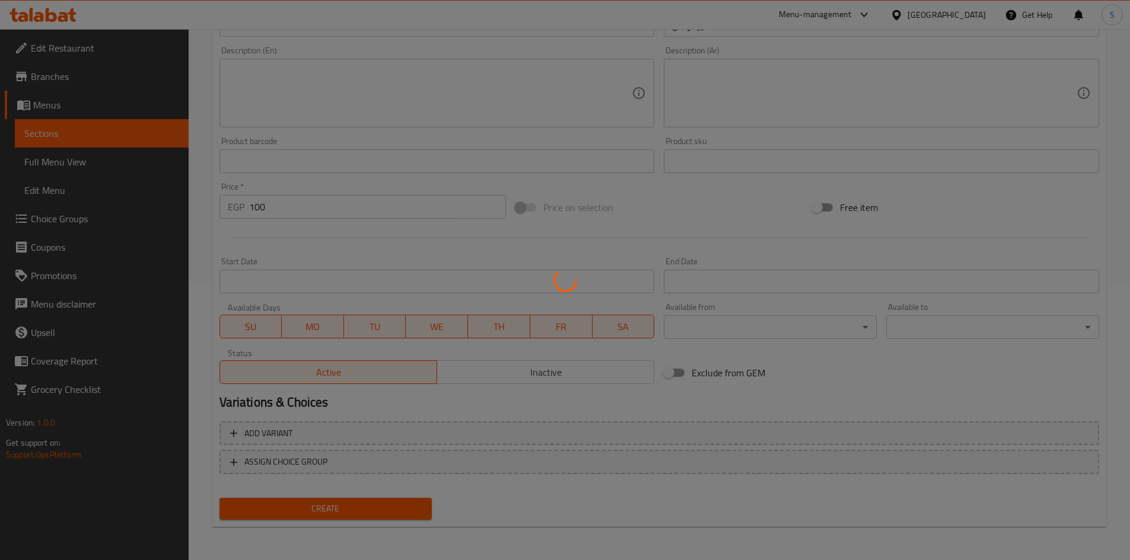
type input "0"
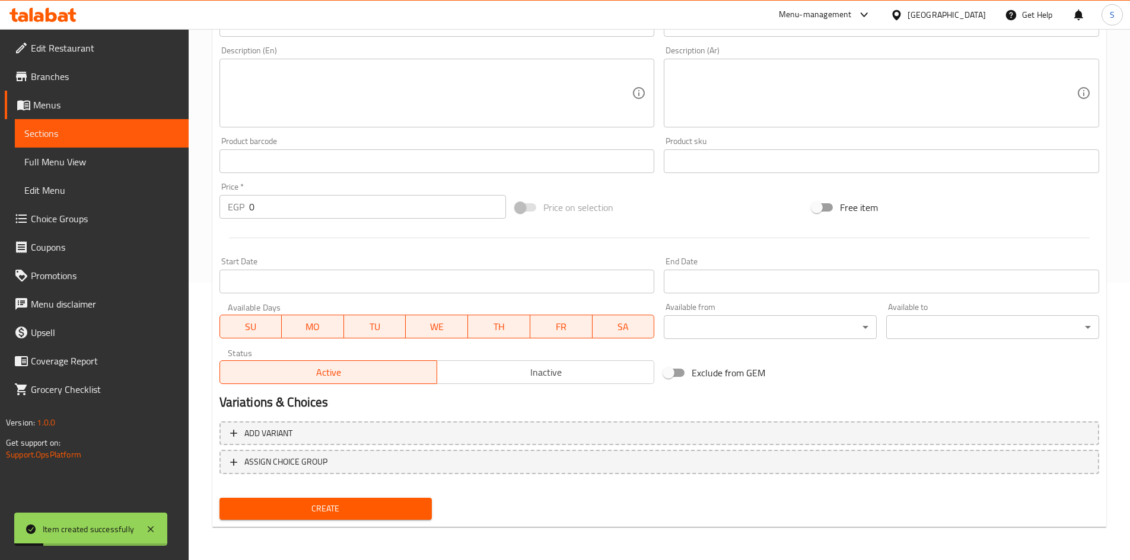
scroll to position [40, 0]
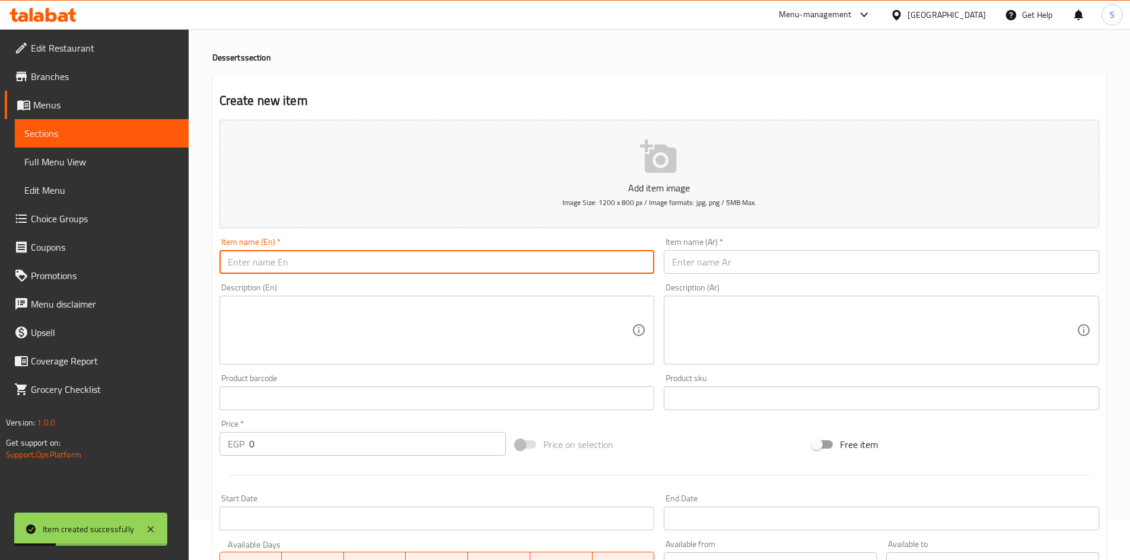
click at [455, 265] on input "text" at bounding box center [436, 262] width 435 height 24
paste input "Eclair Pistachio"
type input "Eclair Pistachio"
click at [742, 271] on input "text" at bounding box center [880, 262] width 435 height 24
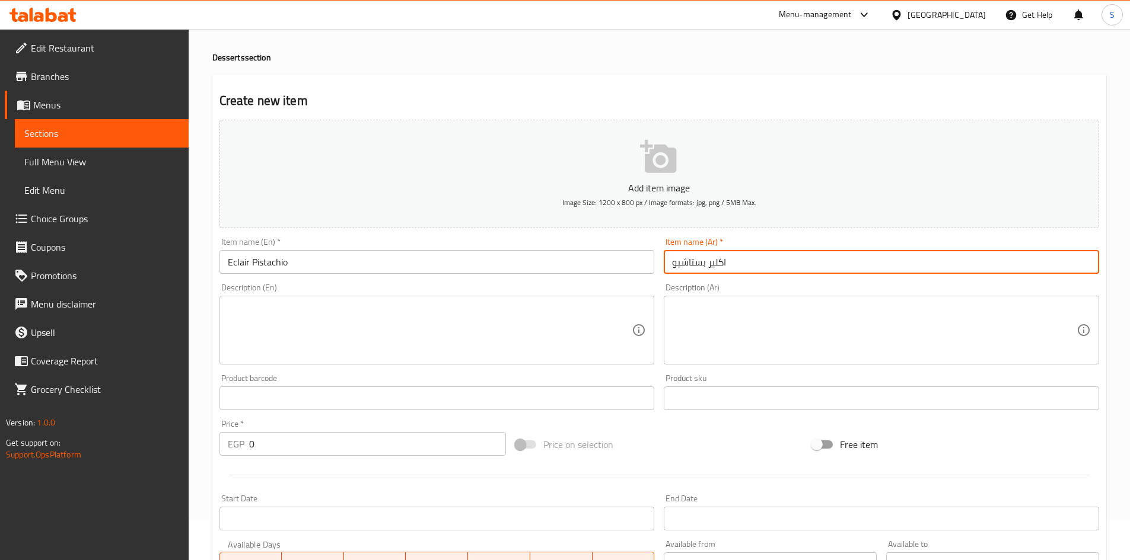
type input "اكلير بستاشيو"
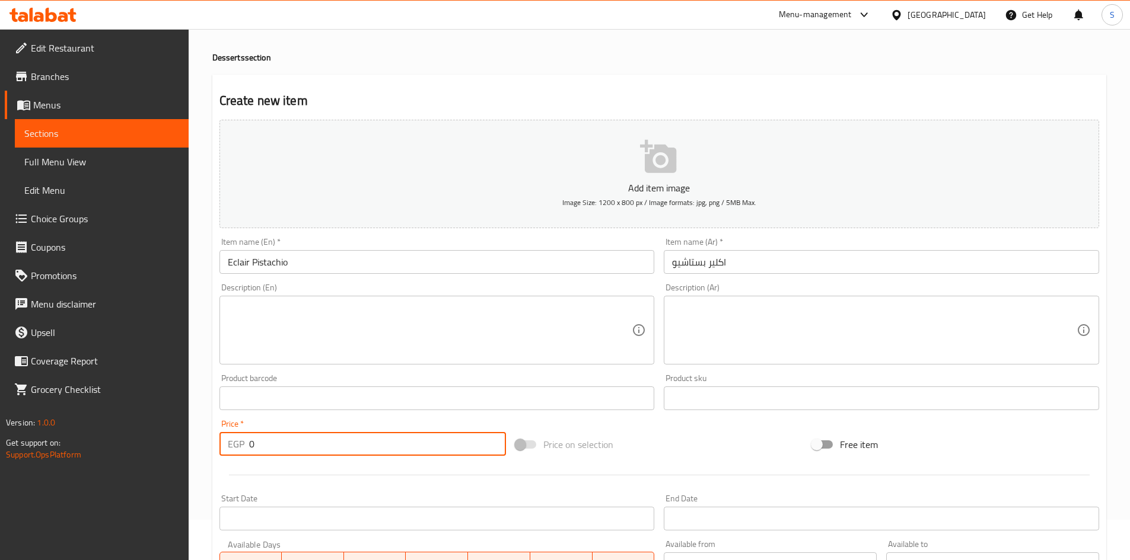
drag, startPoint x: 345, startPoint y: 444, endPoint x: 136, endPoint y: 435, distance: 208.9
click at [127, 433] on div "Edit Restaurant Branches Menus Sections Full Menu View Edit Menu Choice Groups …" at bounding box center [565, 393] width 1130 height 809
type input "110"
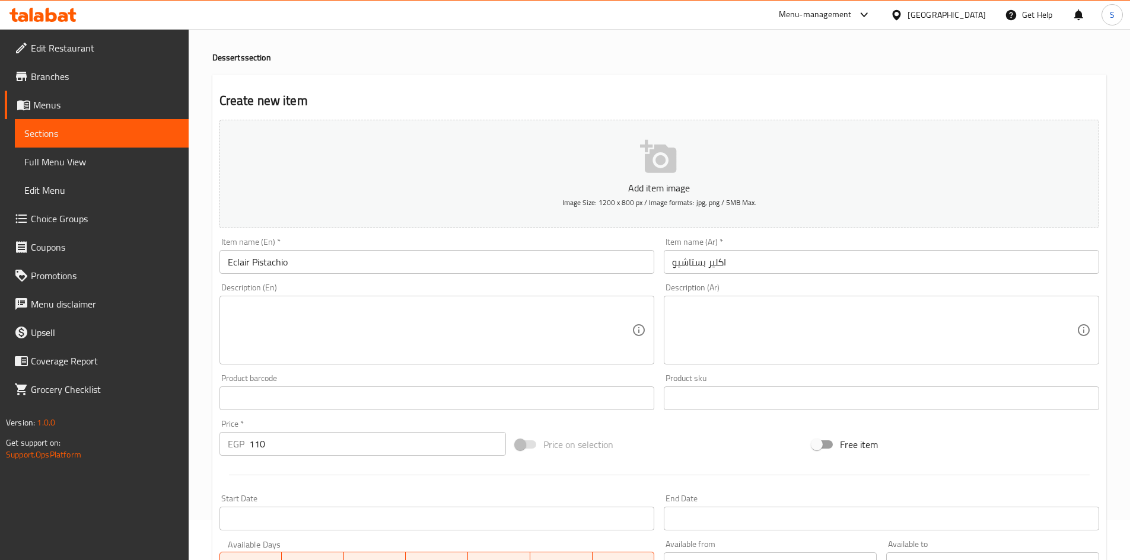
click at [665, 432] on div "Price on selection" at bounding box center [659, 445] width 296 height 32
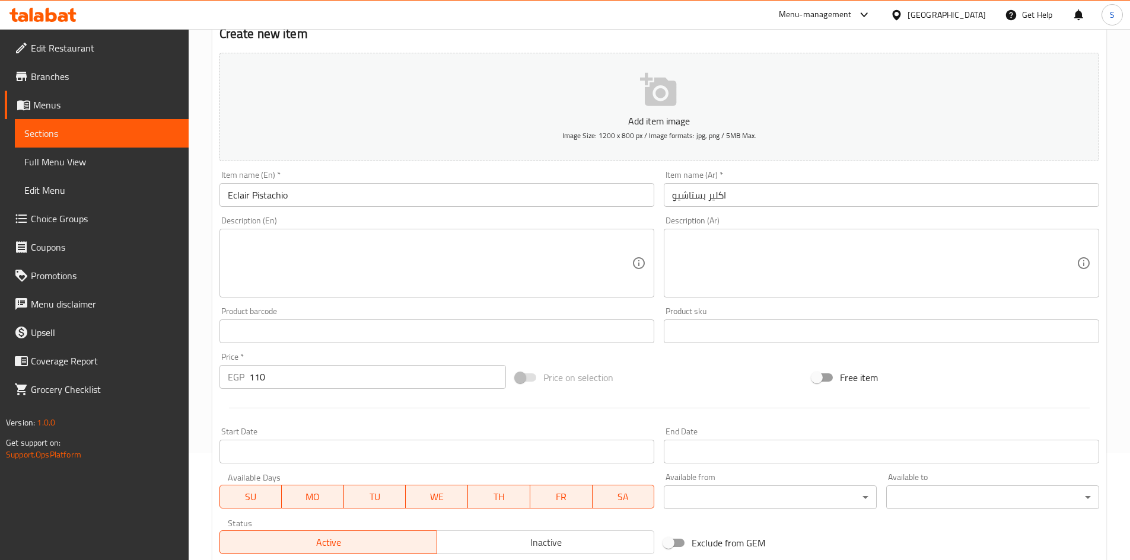
scroll to position [277, 0]
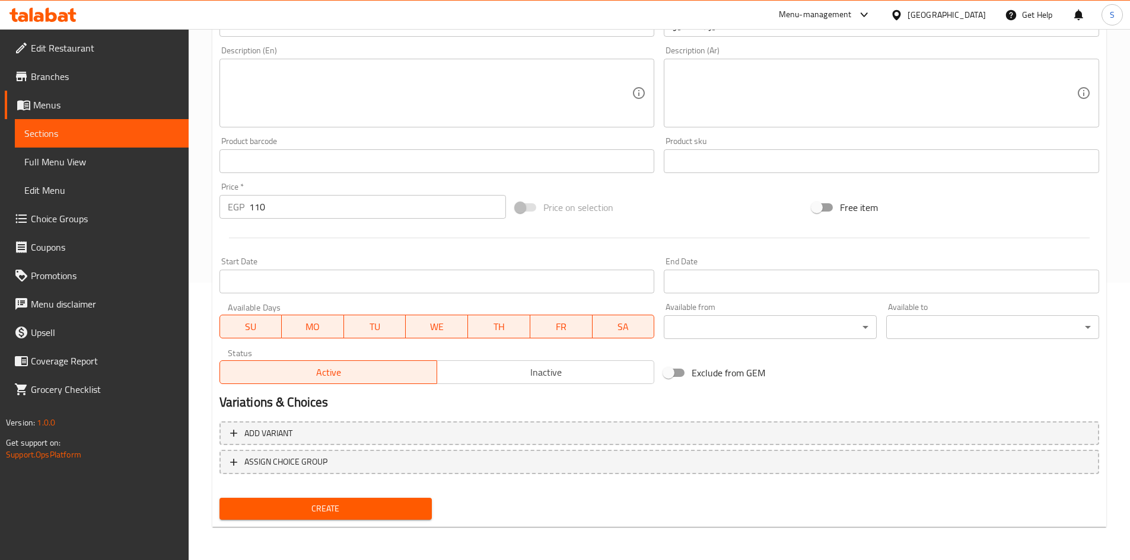
click at [342, 520] on button "Create" at bounding box center [325, 509] width 213 height 22
type input "0"
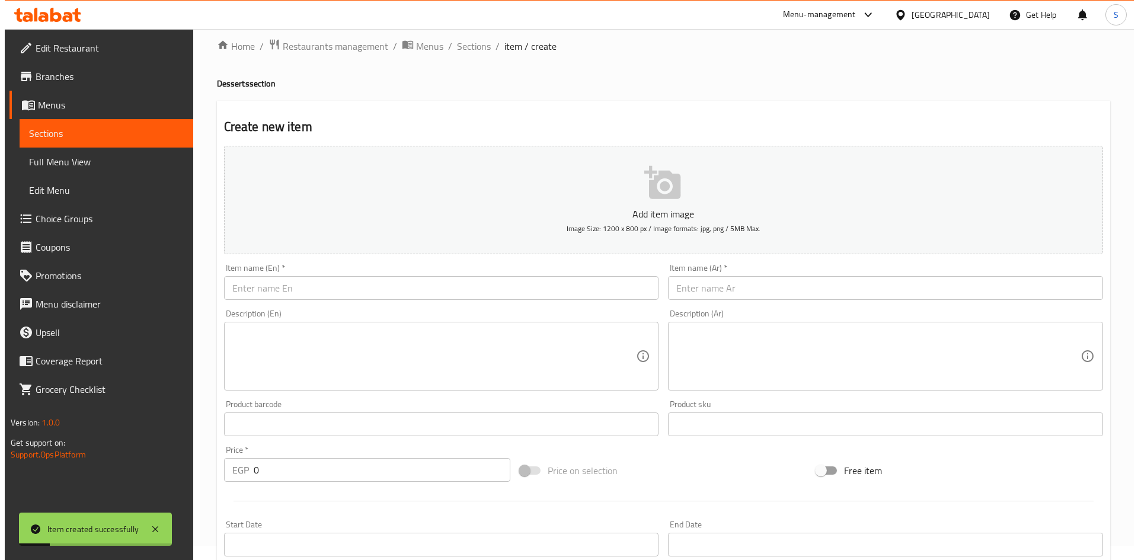
scroll to position [0, 0]
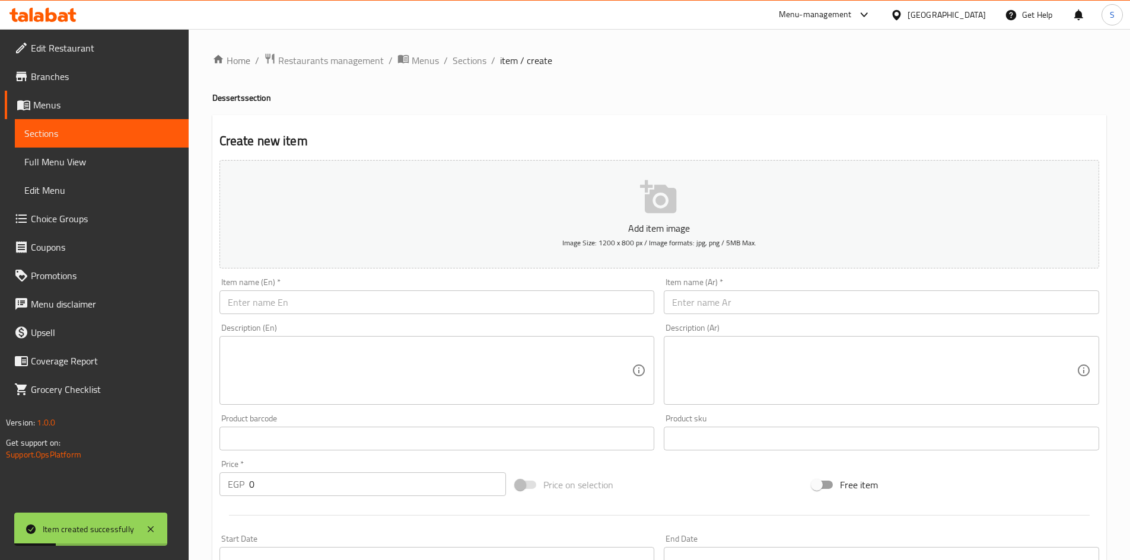
click at [449, 59] on ol "Home / Restaurants management / Menus / Sections / item / create" at bounding box center [659, 60] width 894 height 15
click at [470, 60] on span "Sections" at bounding box center [469, 60] width 34 height 14
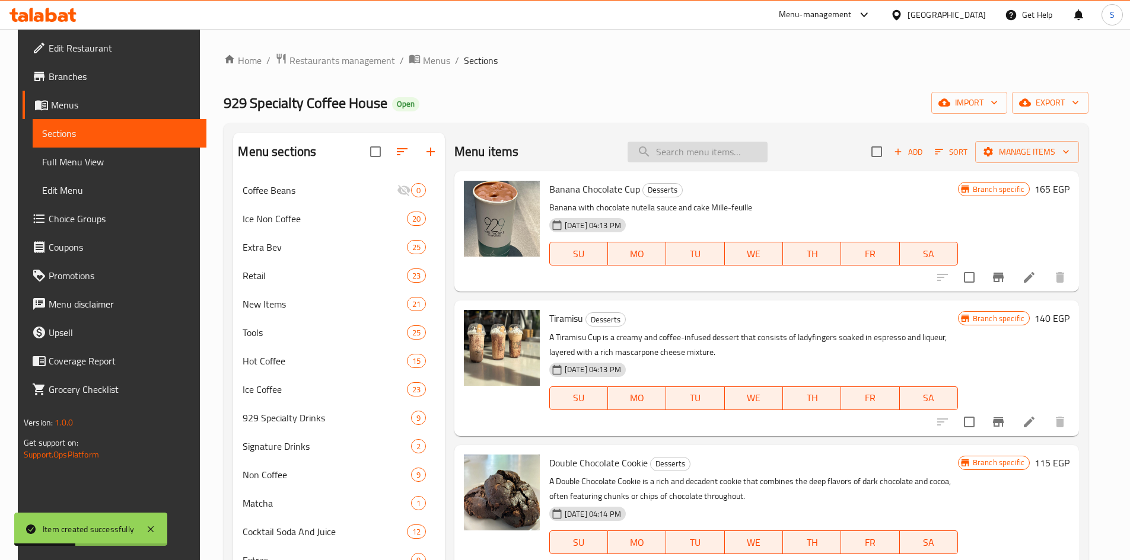
click at [703, 142] on input "search" at bounding box center [697, 152] width 140 height 21
paste input "[GEOGRAPHIC_DATA]"
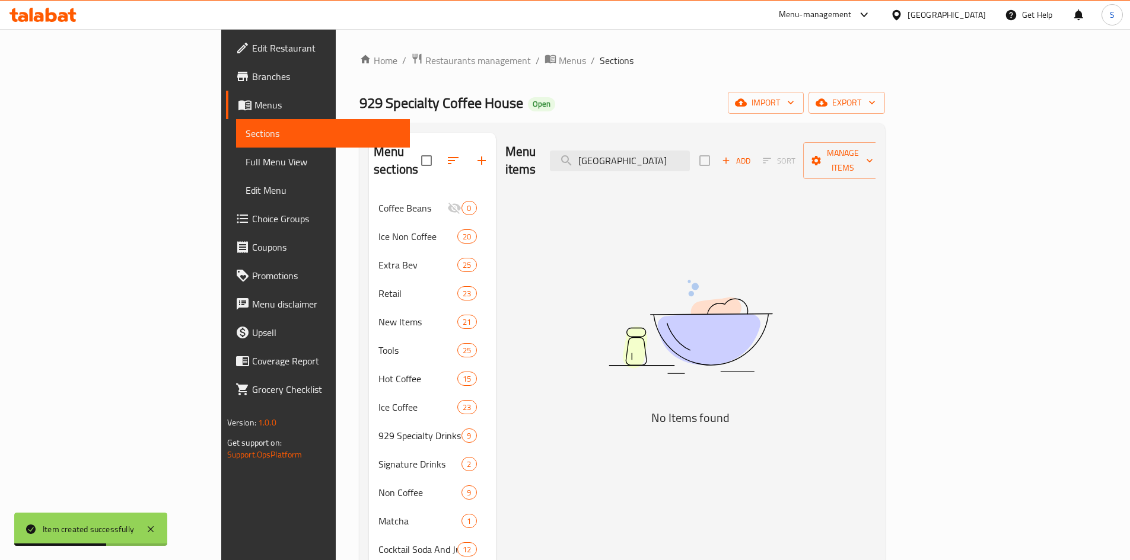
drag, startPoint x: 716, startPoint y: 155, endPoint x: 842, endPoint y: 170, distance: 126.6
click at [842, 170] on div "Menu items San Sebastian Plain Add Sort Manage items" at bounding box center [690, 161] width 371 height 56
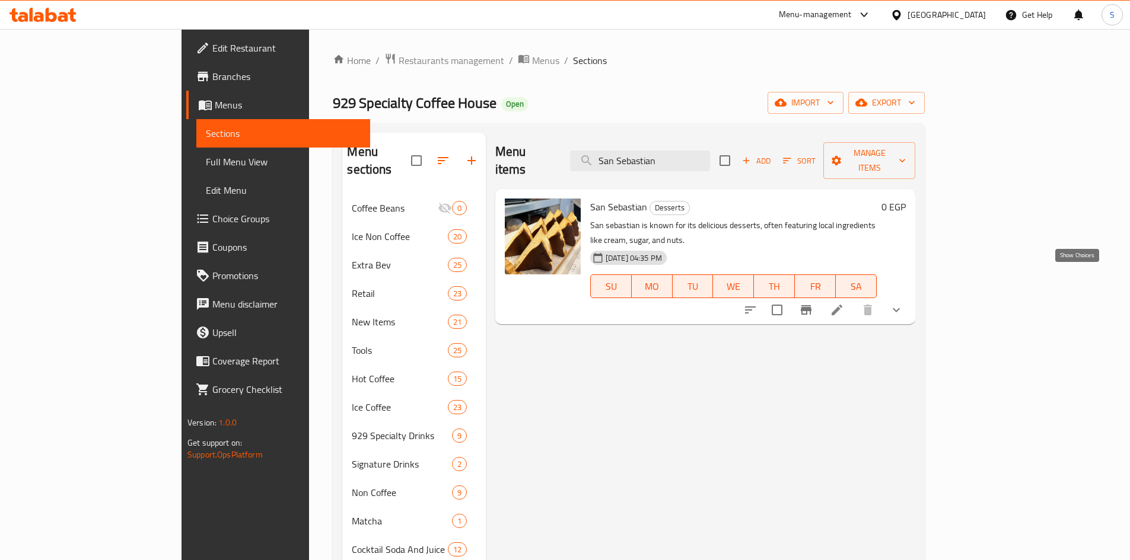
type input "San Sebastian"
click at [903, 303] on icon "show more" at bounding box center [896, 310] width 14 height 14
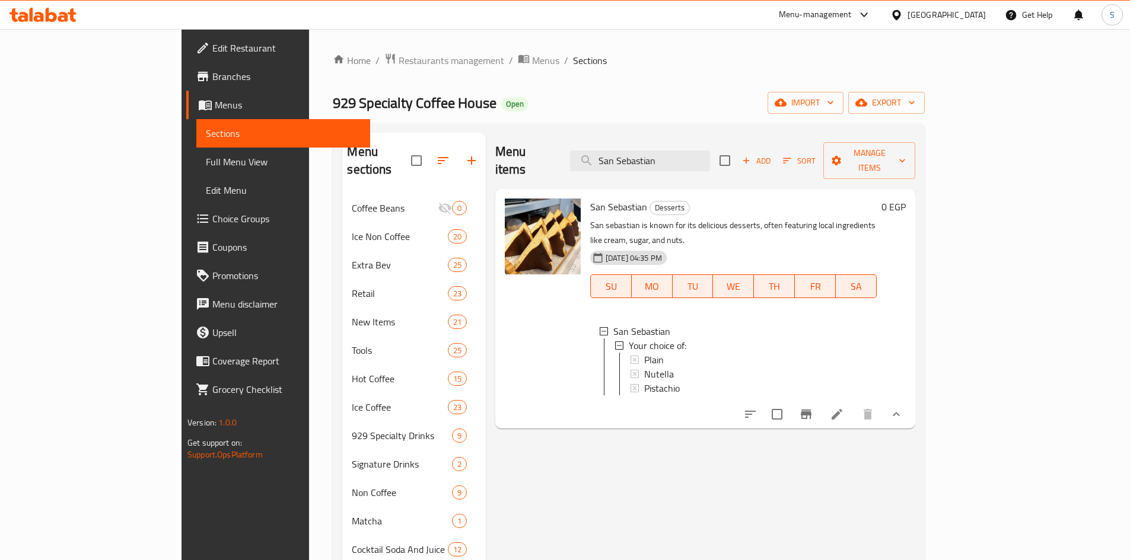
click at [851, 21] on div "Menu-management" at bounding box center [815, 15] width 73 height 14
drag, startPoint x: 1029, startPoint y: 84, endPoint x: 1069, endPoint y: 85, distance: 40.3
click at [924, 84] on div "Home / Restaurants management / Menus / Sections 929 Specialty Coffee House Ope…" at bounding box center [629, 378] width 592 height 650
click at [924, 94] on button "export" at bounding box center [886, 103] width 76 height 22
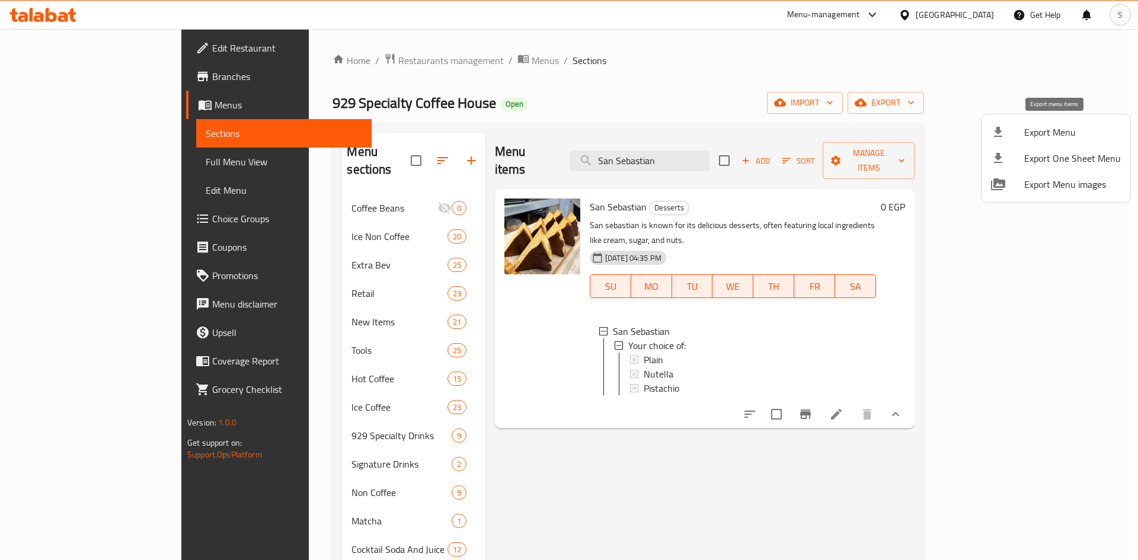
drag, startPoint x: 1045, startPoint y: 184, endPoint x: 1039, endPoint y: 138, distance: 46.0
click at [1039, 138] on ul "Export Menu Export One Sheet Menu Export Menu images" at bounding box center [1056, 158] width 149 height 88
click at [1039, 138] on span "Export Menu" at bounding box center [1073, 132] width 97 height 14
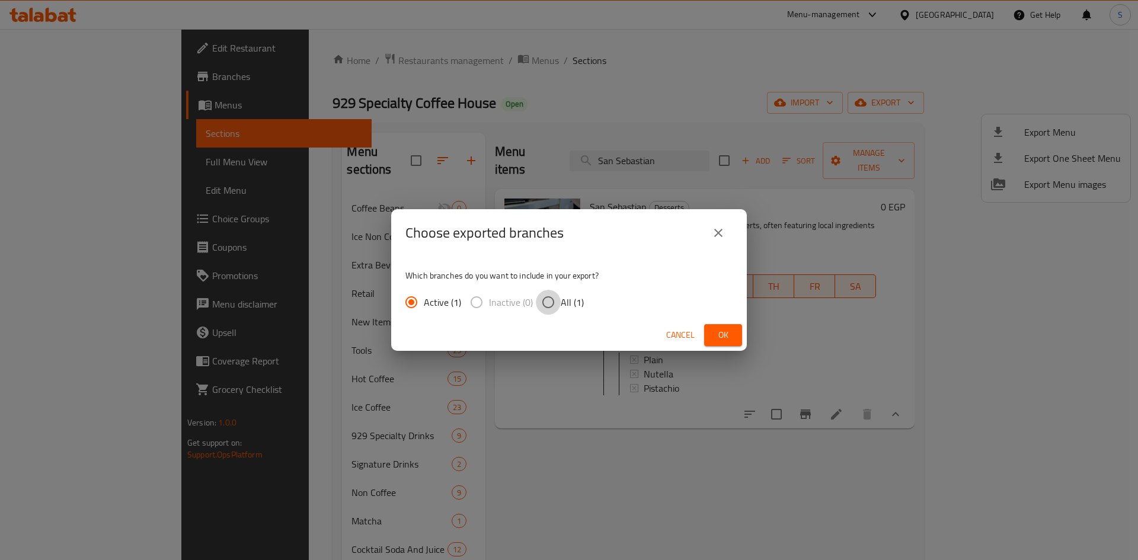
click at [553, 293] on input "All (1)" at bounding box center [548, 302] width 25 height 25
radio input "true"
click at [720, 334] on span "Ok" at bounding box center [723, 335] width 19 height 15
